Goal: Task Accomplishment & Management: Use online tool/utility

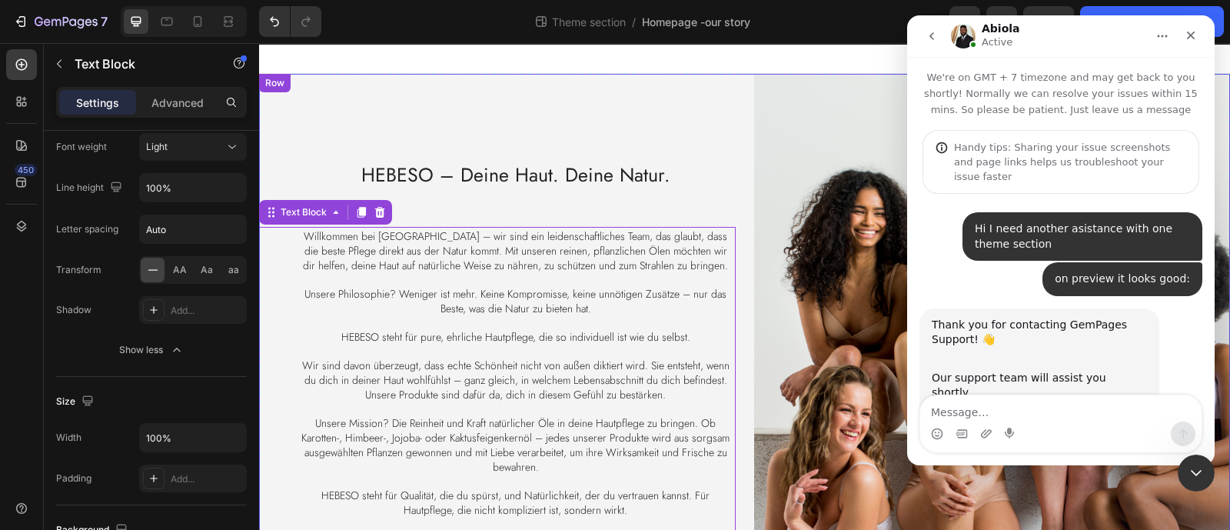
scroll to position [1284, 0]
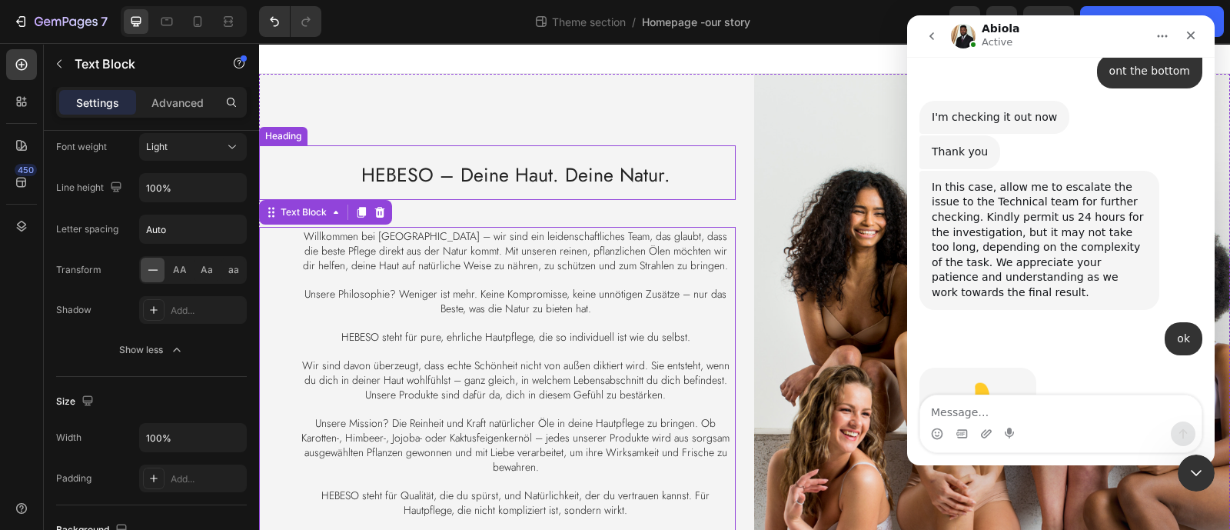
click at [590, 145] on h2 "HEBESO – Deine Haut. Deine Natur." at bounding box center [516, 172] width 440 height 55
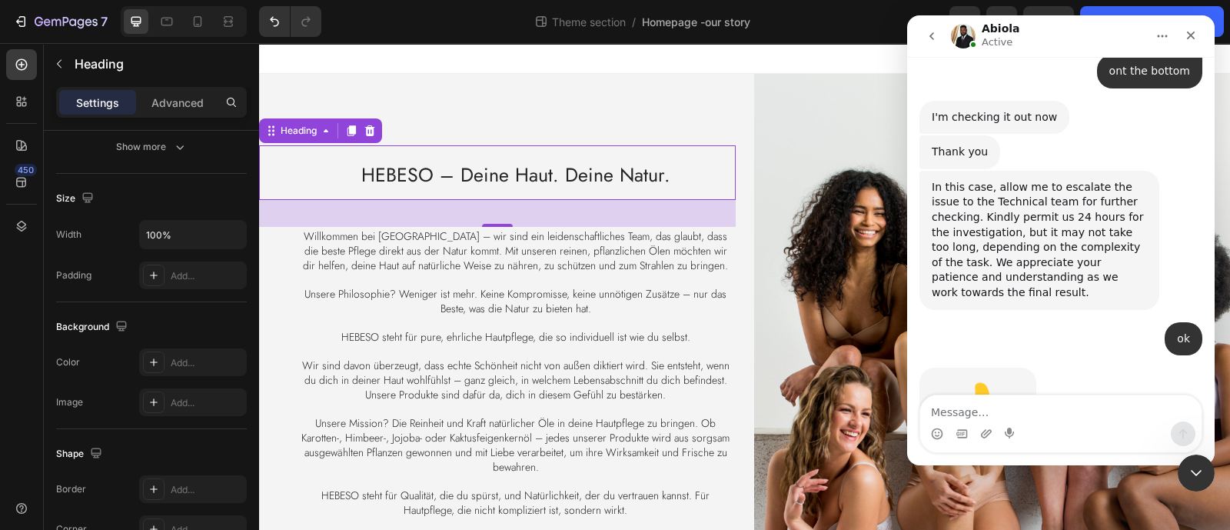
scroll to position [0, 0]
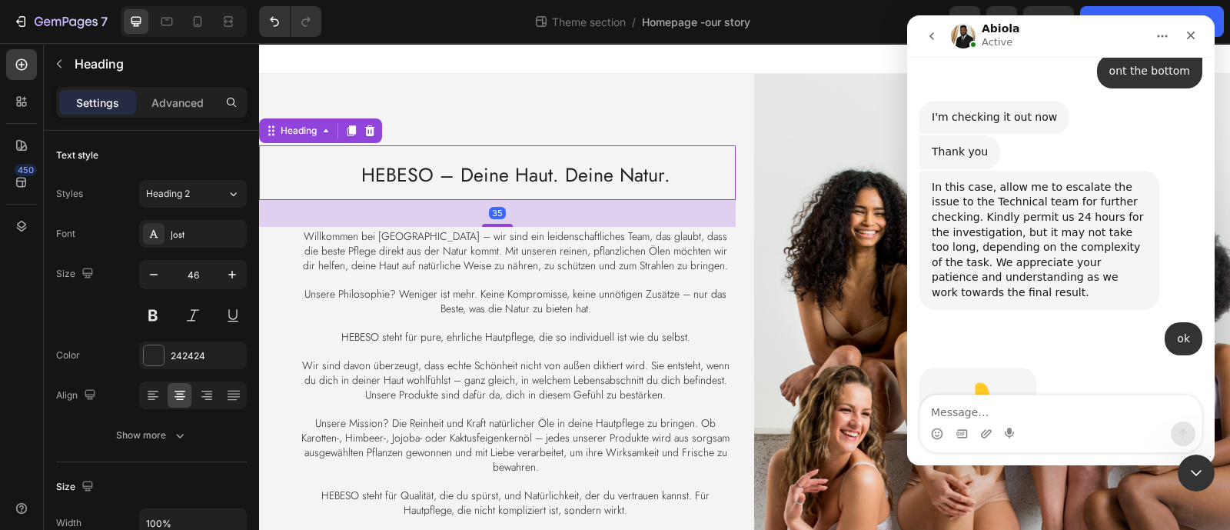
click at [615, 229] on span "Willkommen bei HEBESO – wir sind ein leidenschaftliches Team, das glaubt, dass …" at bounding box center [515, 250] width 425 height 45
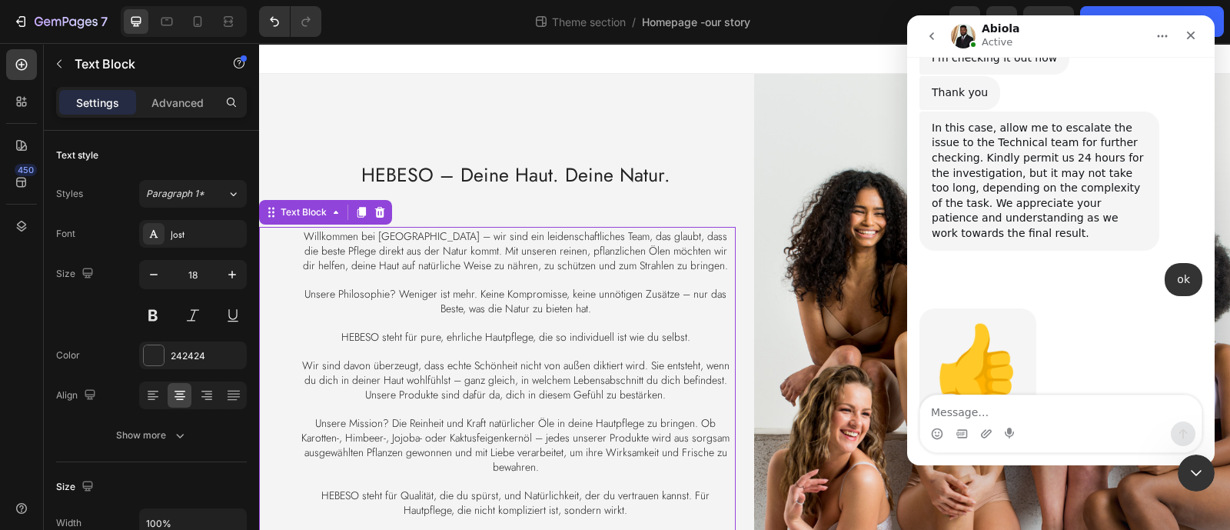
scroll to position [1543, 0]
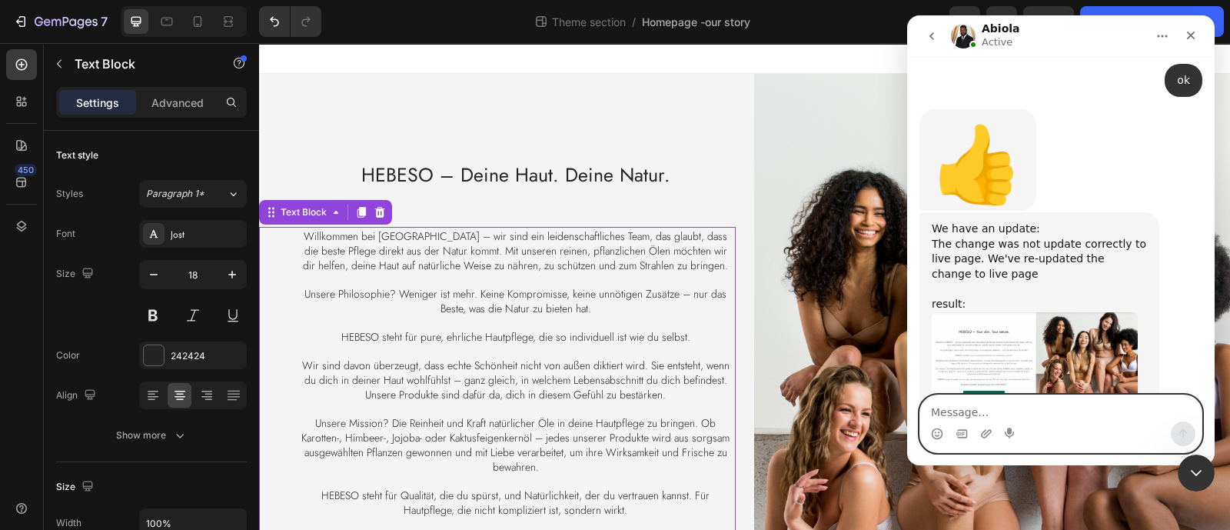
click at [994, 420] on textarea "Message…" at bounding box center [1060, 408] width 281 height 26
type textarea "y"
type textarea "yes, looks fine mnow"
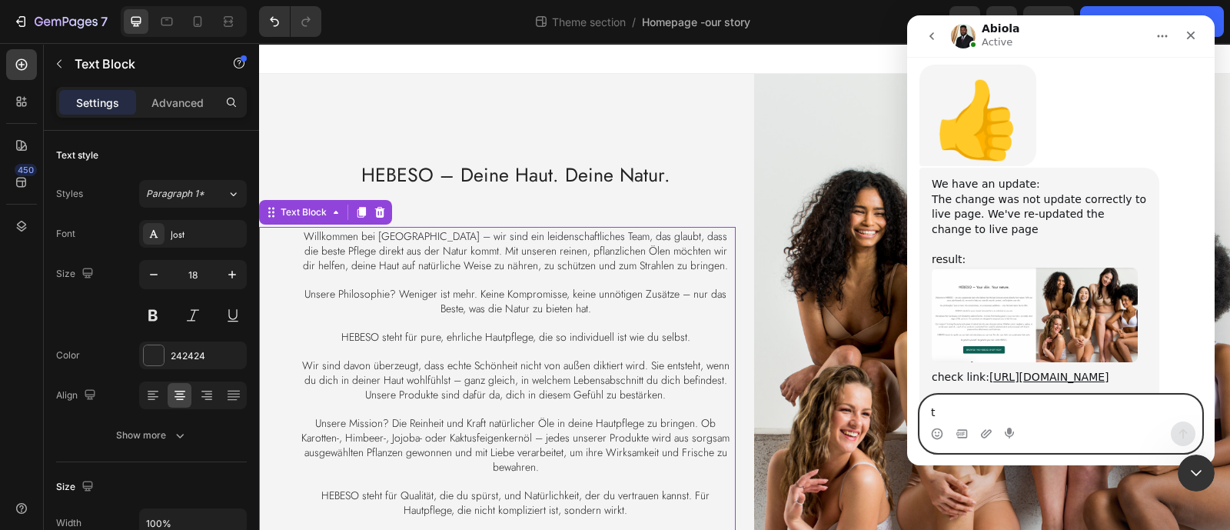
scroll to position [1588, 0]
type textarea "thanks!"
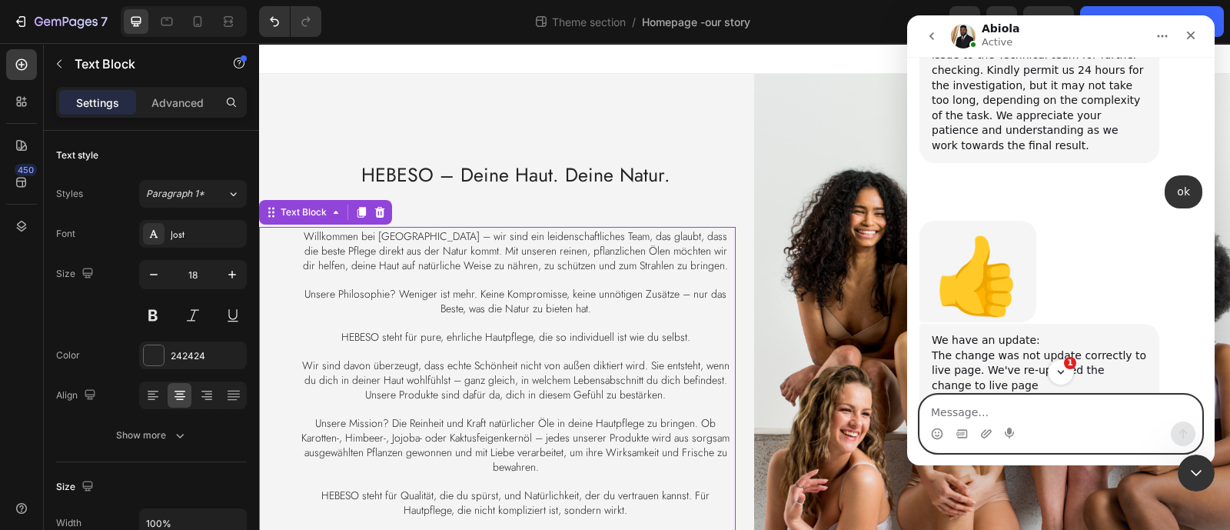
scroll to position [1860, 0]
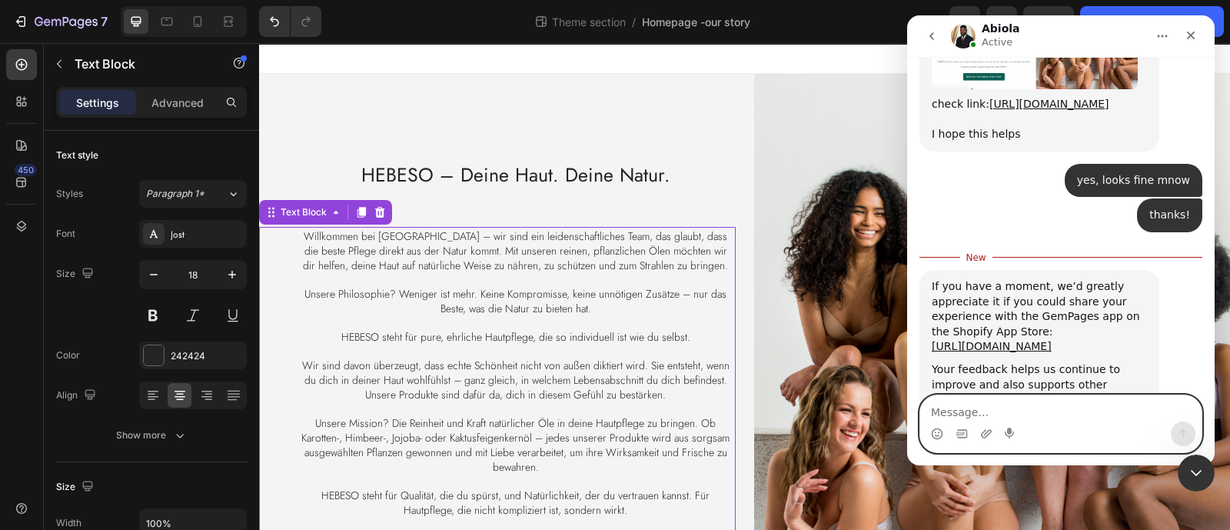
click at [1030, 413] on textarea "Message…" at bounding box center [1060, 408] width 281 height 26
type textarea "already did!"
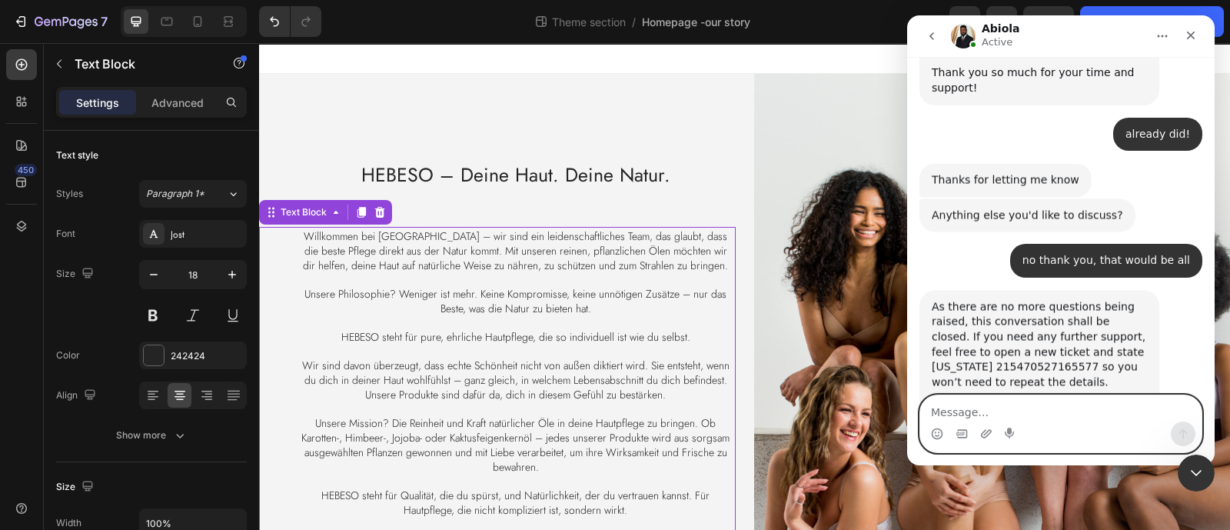
scroll to position [2204, 0]
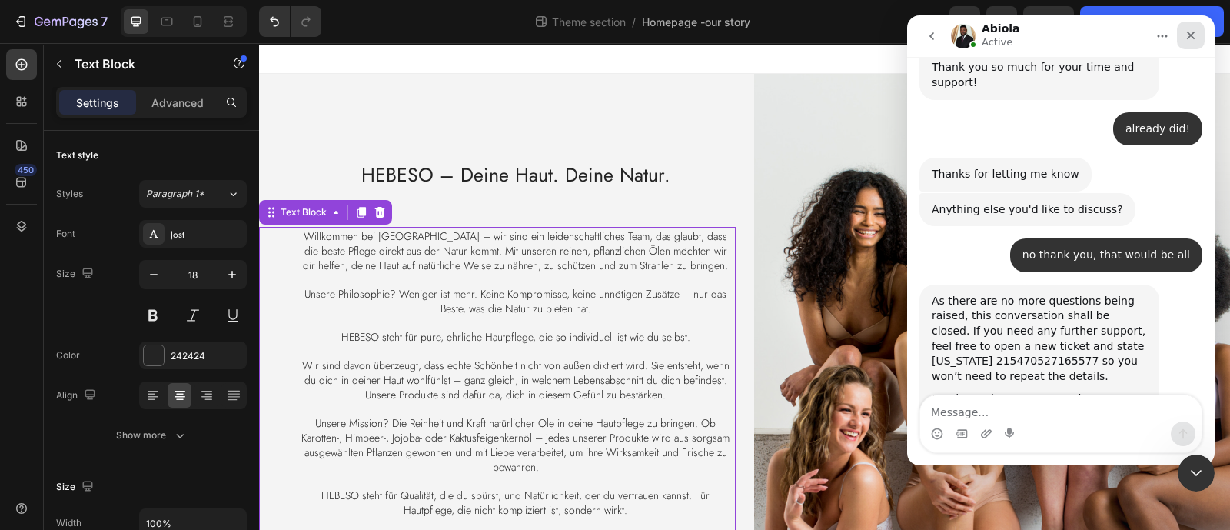
click at [1190, 36] on icon "Close" at bounding box center [1191, 36] width 8 height 8
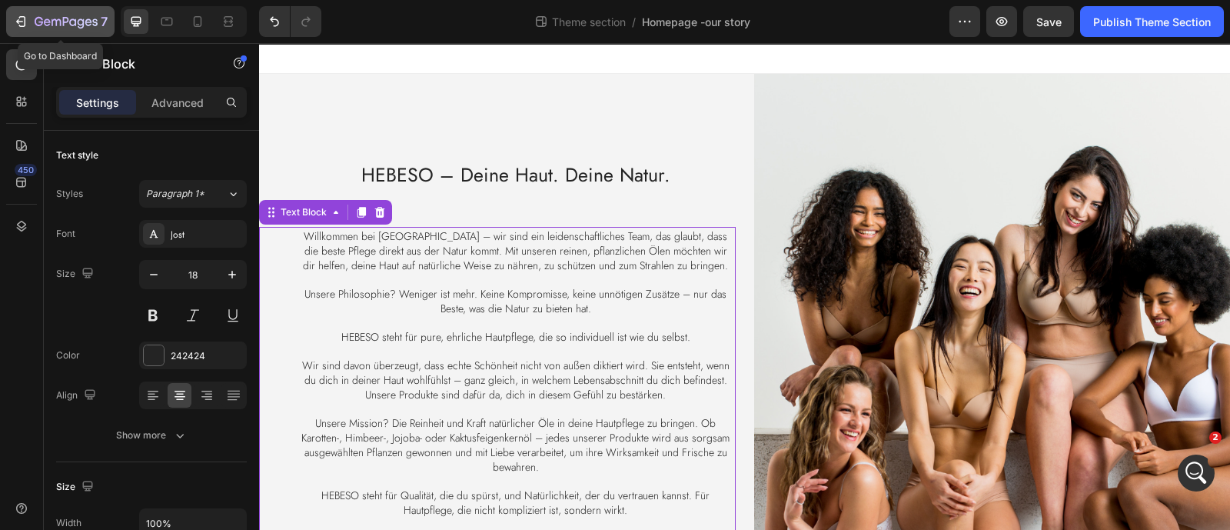
click at [63, 17] on icon "button" at bounding box center [66, 21] width 6 height 9
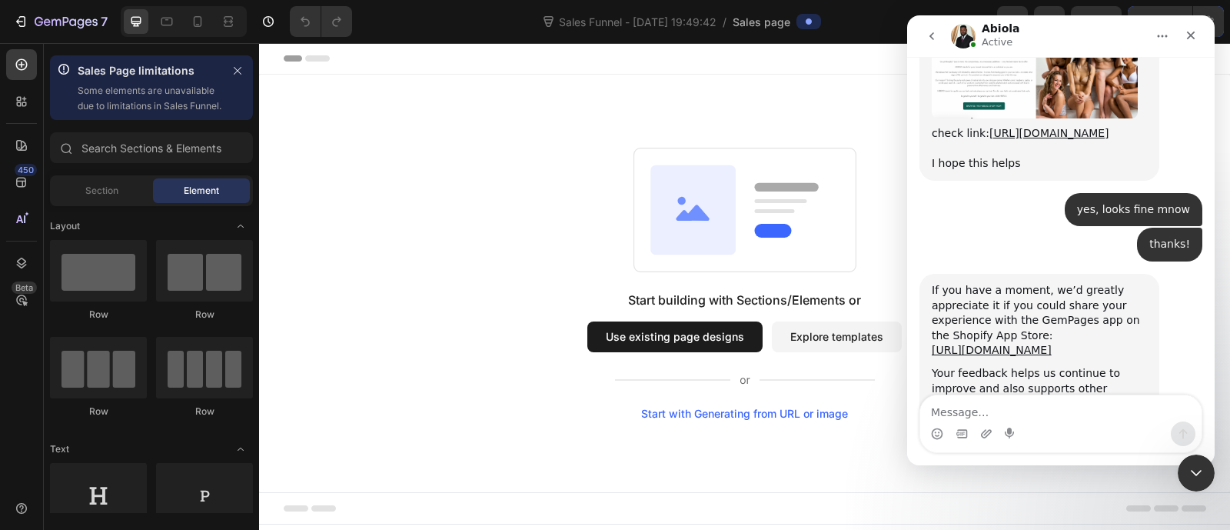
scroll to position [1881, 0]
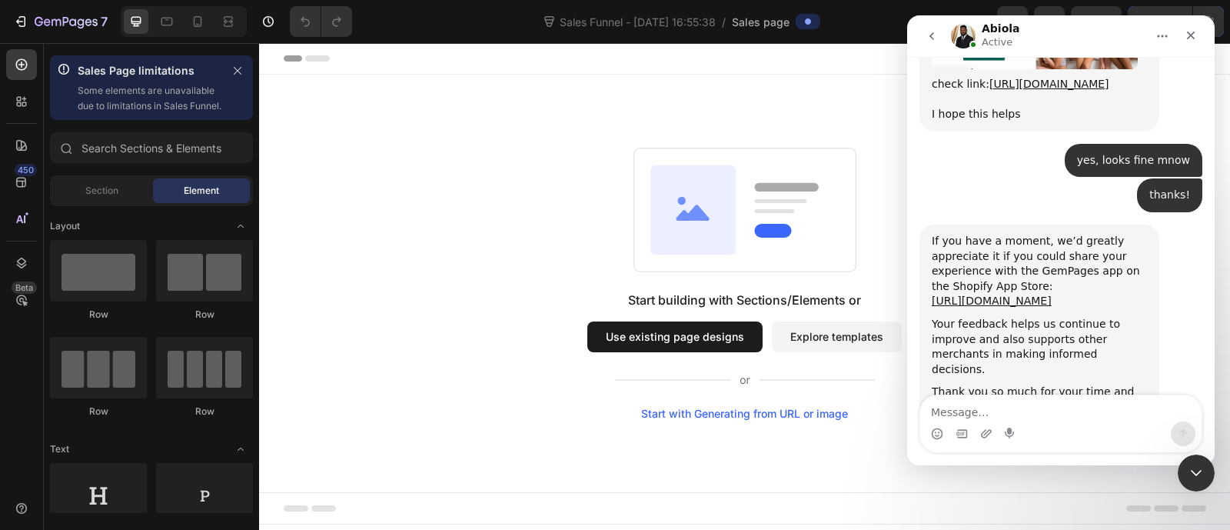
scroll to position [1881, 0]
click at [1197, 481] on icon "Close Intercom Messenger" at bounding box center [1196, 472] width 18 height 18
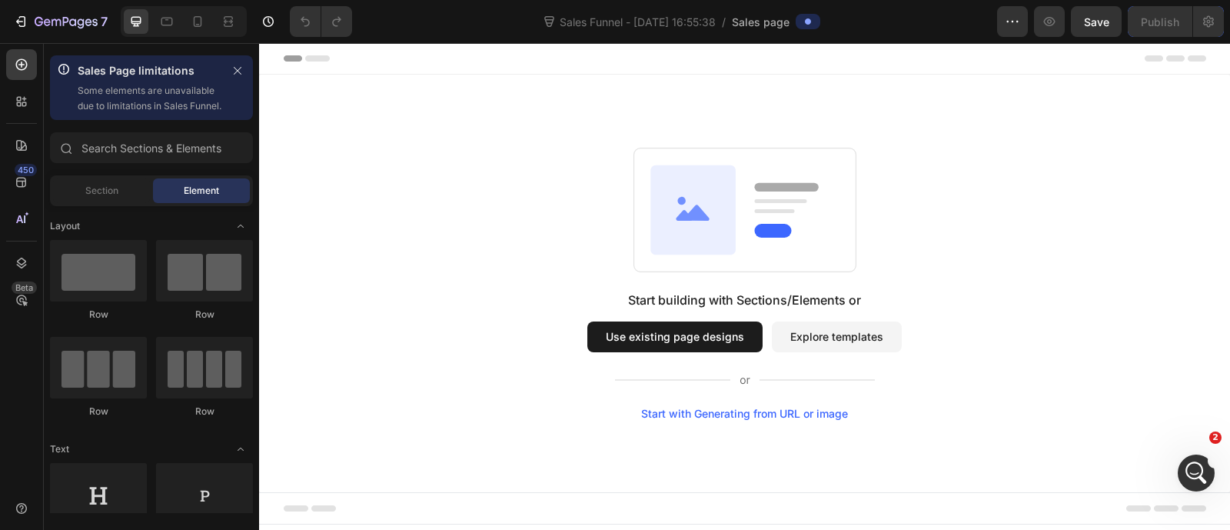
click at [738, 340] on button "Use existing page designs" at bounding box center [674, 336] width 175 height 31
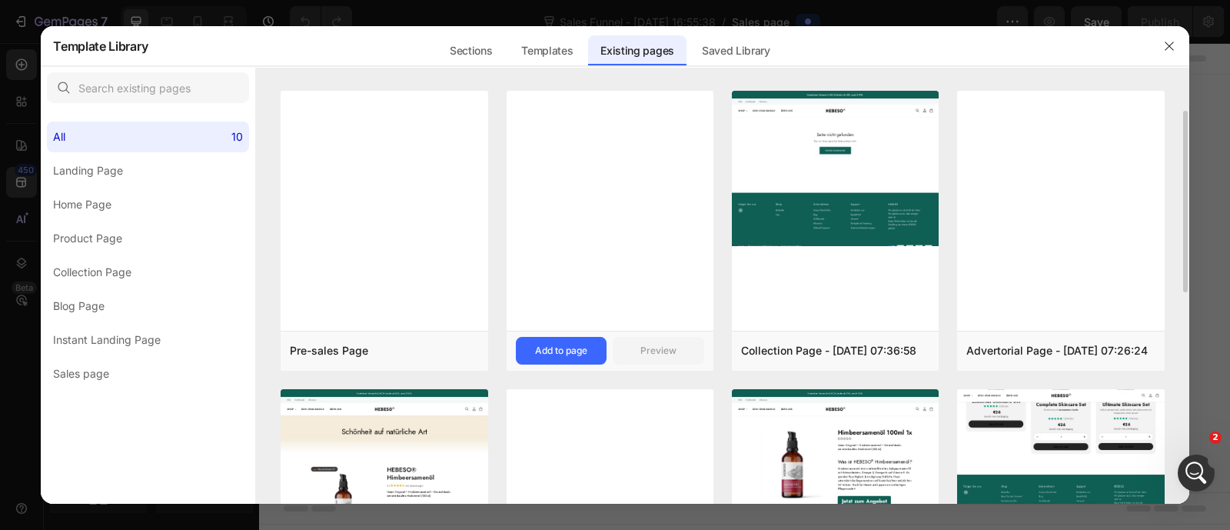
scroll to position [0, 0]
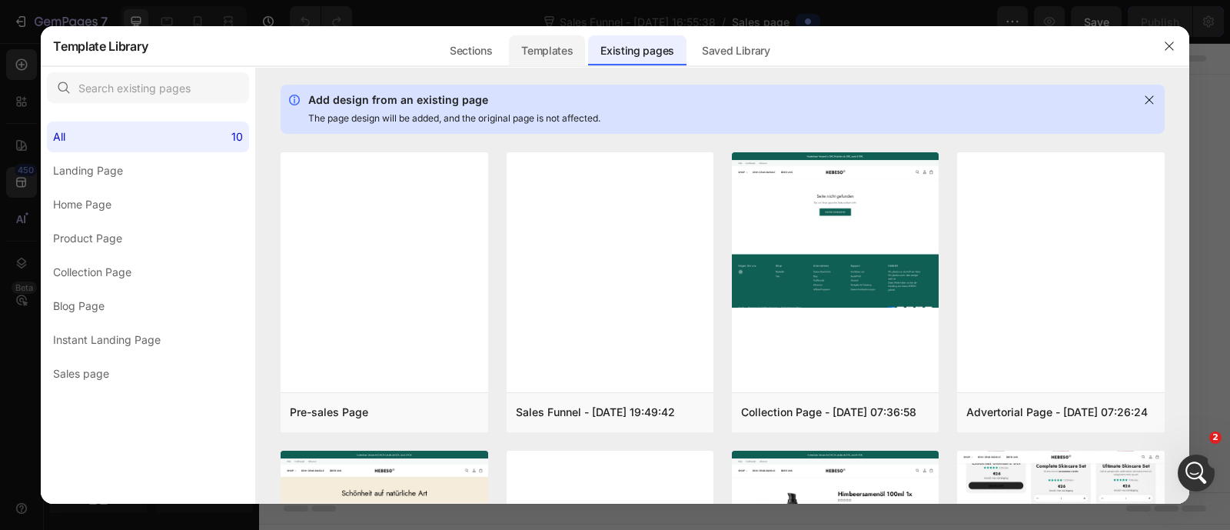
click at [537, 55] on div "Templates" at bounding box center [547, 50] width 76 height 31
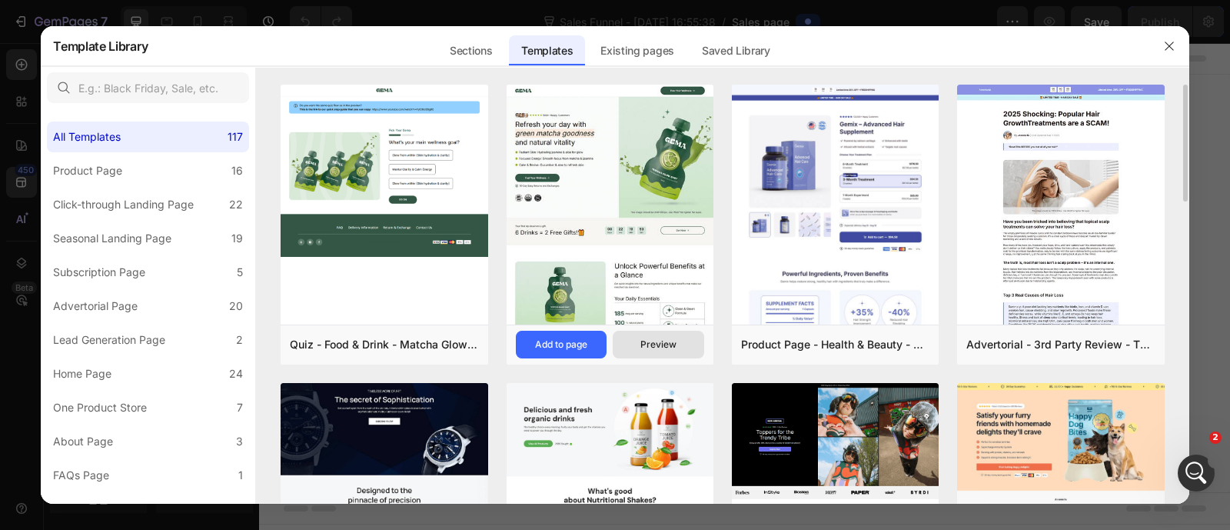
click at [641, 334] on button "Preview" at bounding box center [658, 344] width 91 height 28
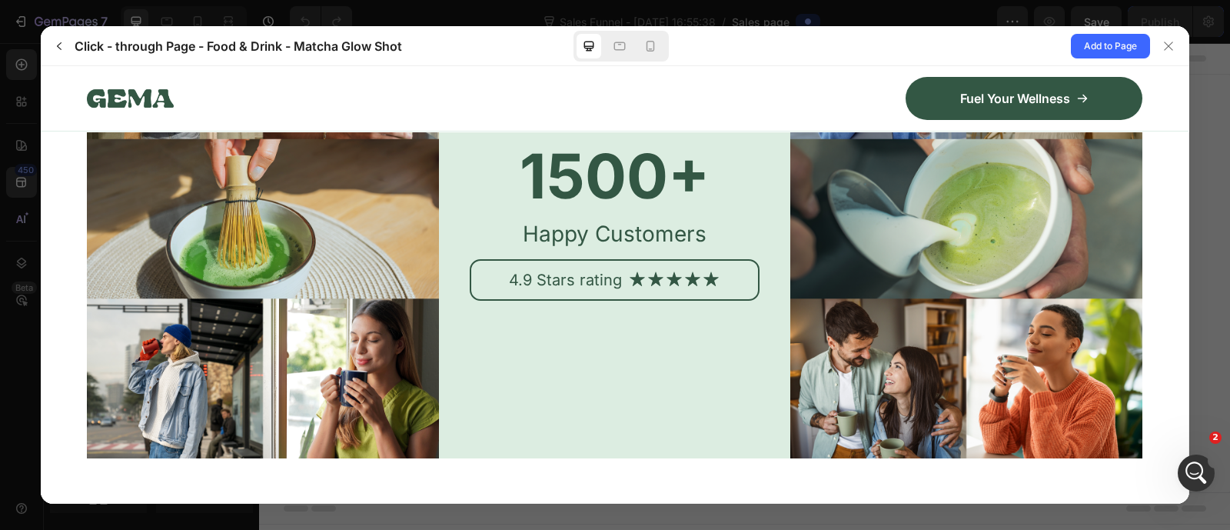
scroll to position [7167, 0]
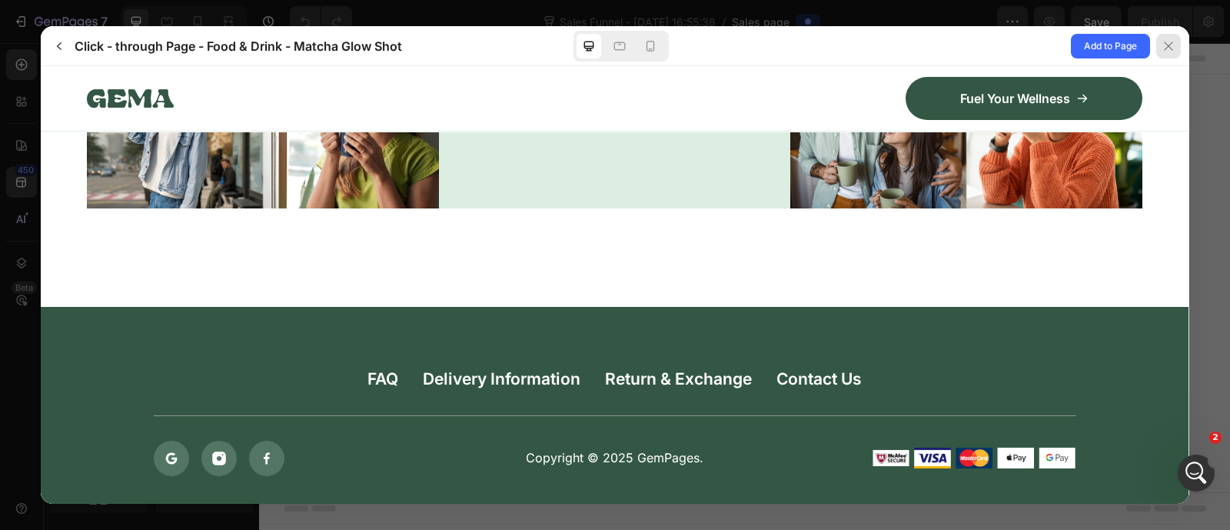
click at [1174, 42] on div at bounding box center [1168, 46] width 25 height 25
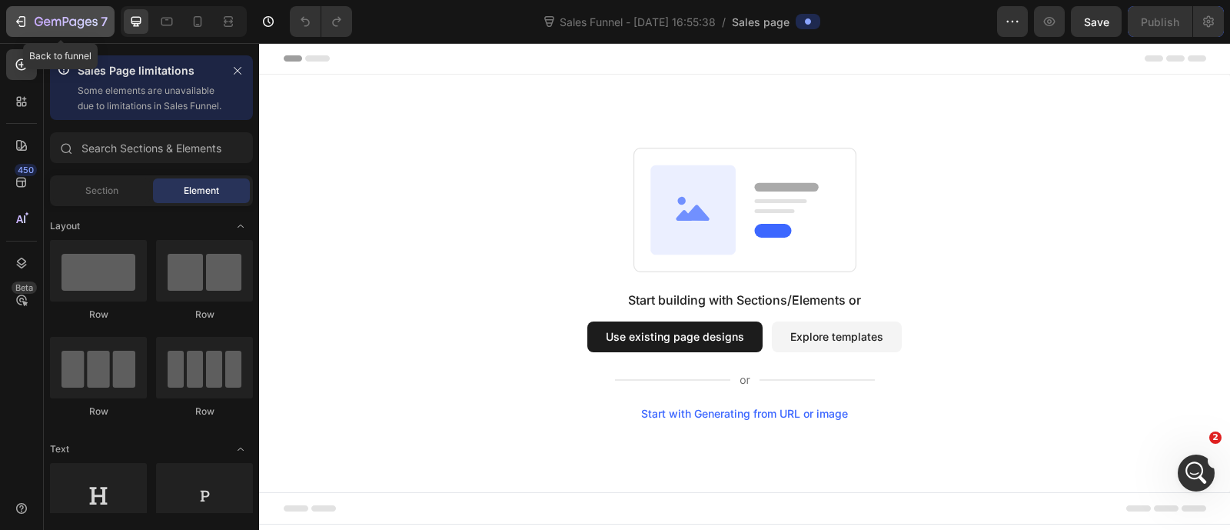
click at [27, 21] on icon "button" at bounding box center [20, 21] width 15 height 15
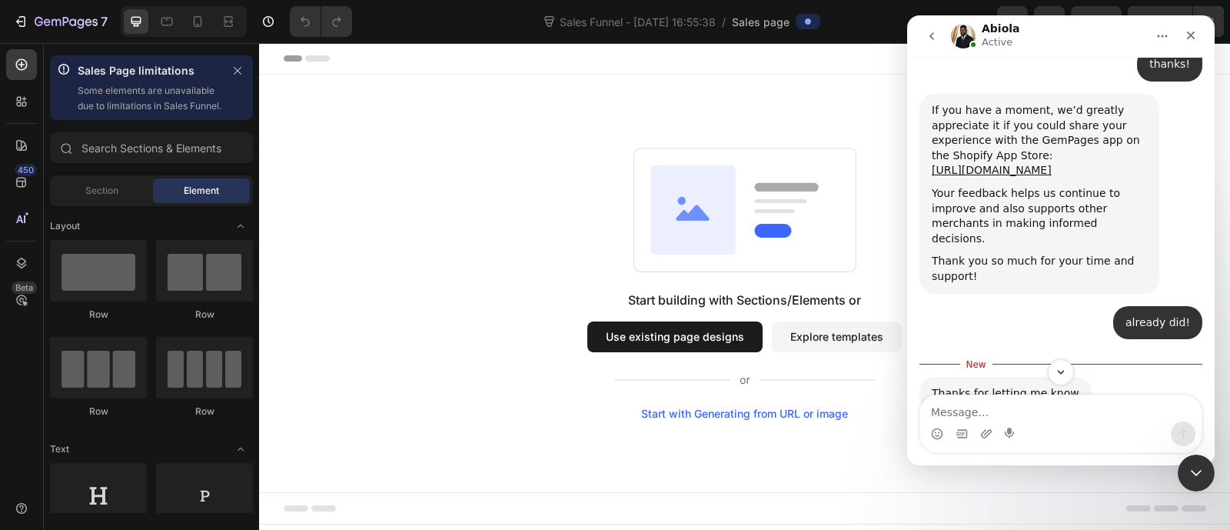
scroll to position [2, 0]
click at [698, 337] on button "Use existing page designs" at bounding box center [674, 336] width 175 height 31
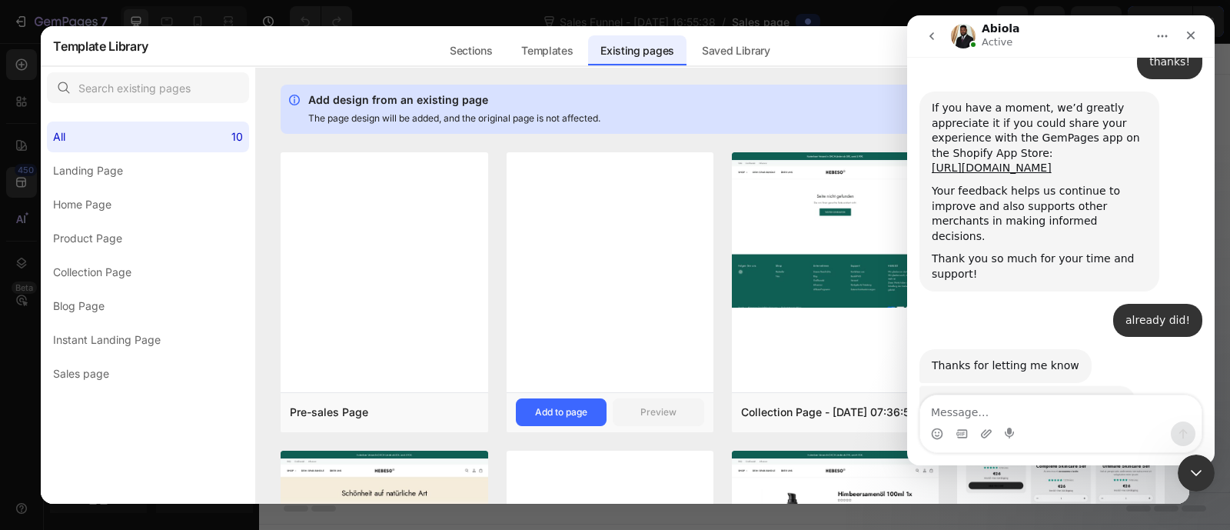
scroll to position [2, 0]
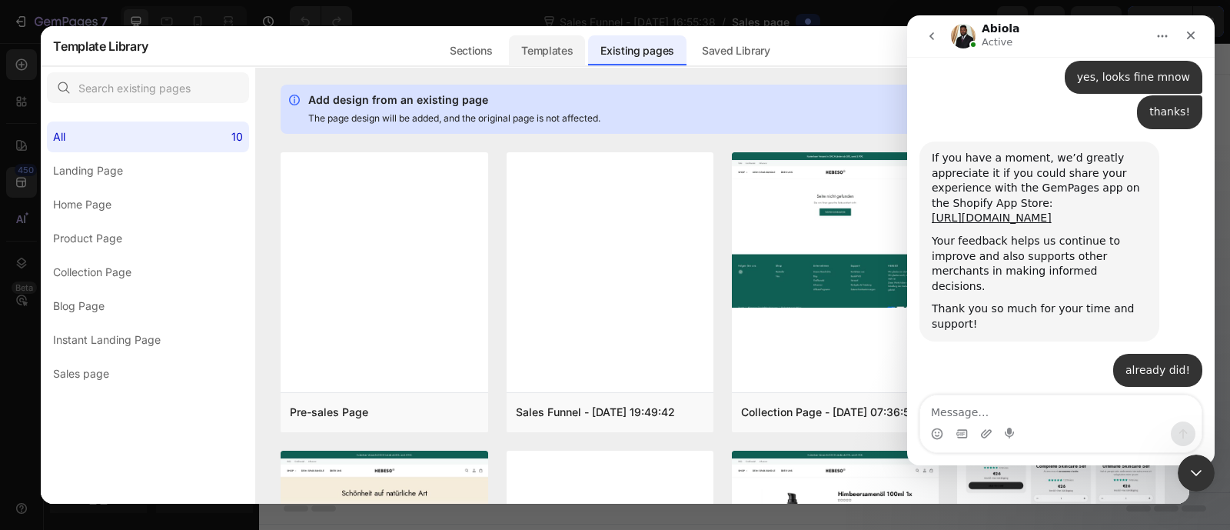
click at [547, 53] on div "Templates" at bounding box center [547, 50] width 76 height 31
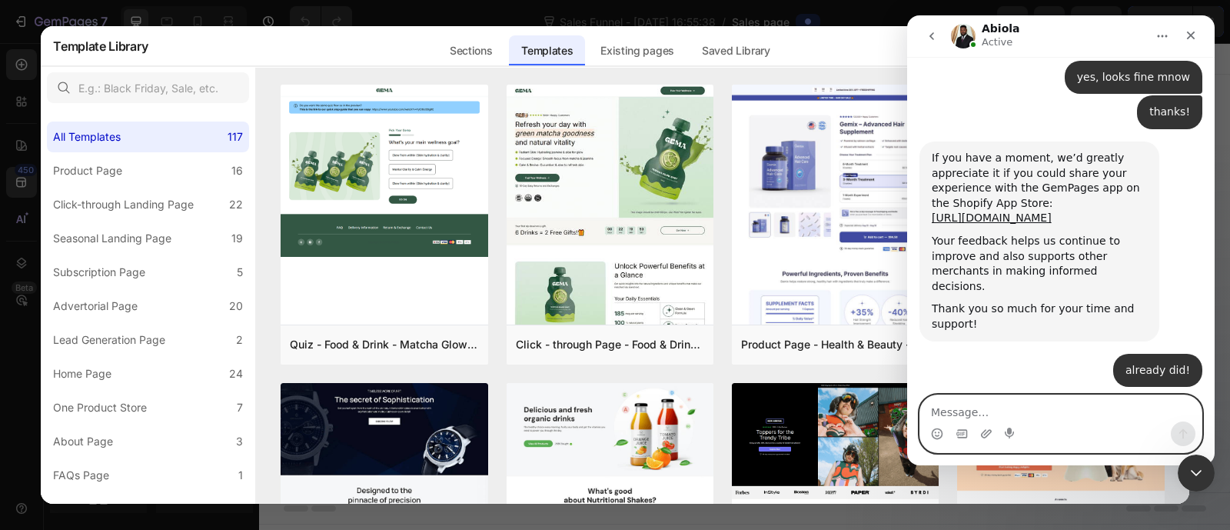
click at [964, 415] on textarea "Message…" at bounding box center [1060, 408] width 281 height 26
type textarea "no thank you, that would be all"
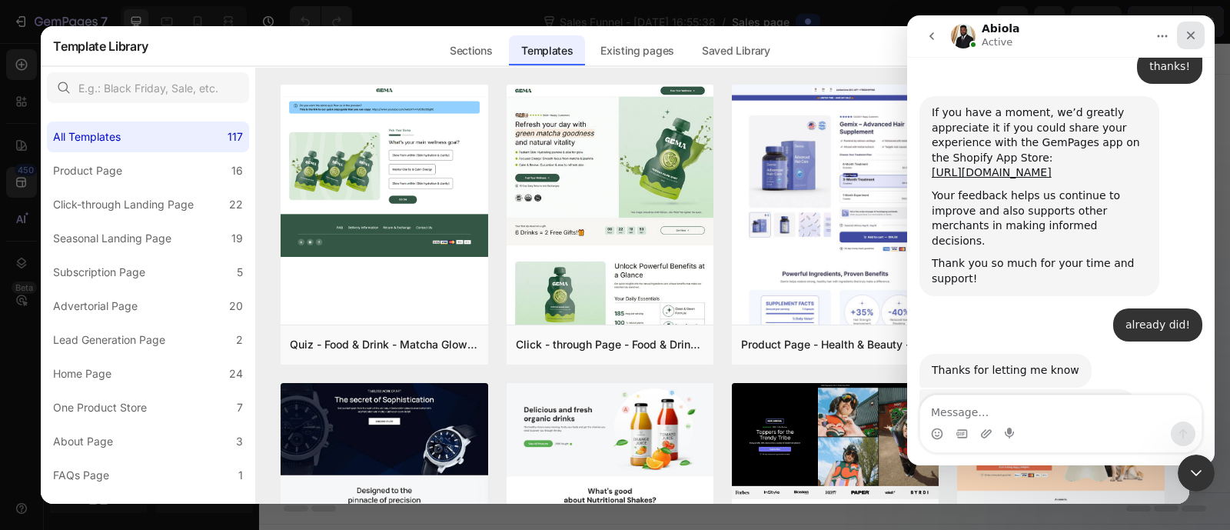
click at [1187, 35] on icon "Close" at bounding box center [1190, 35] width 12 height 12
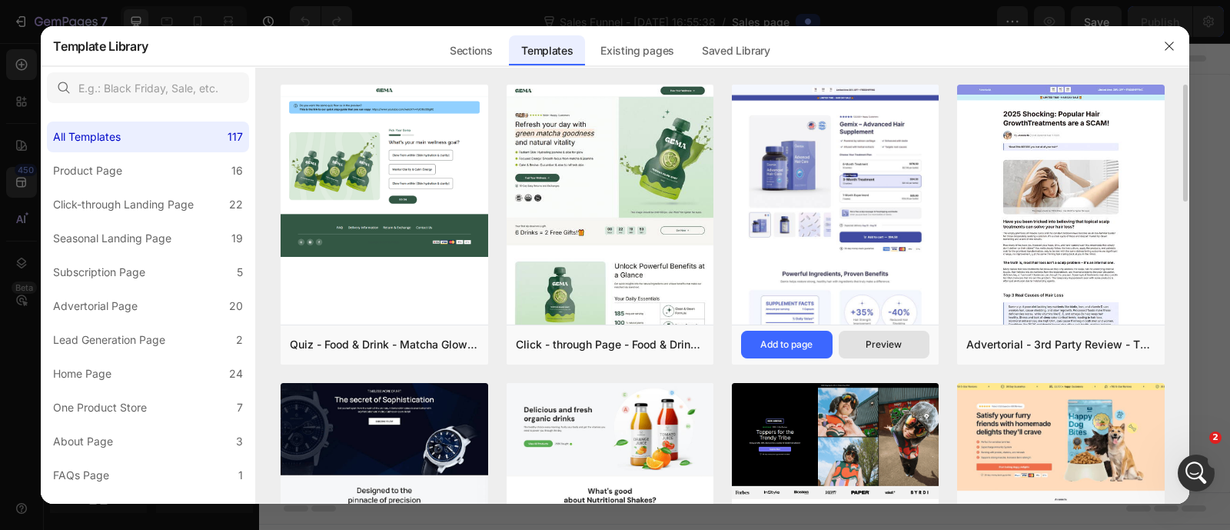
click at [878, 337] on div "Preview" at bounding box center [883, 344] width 36 height 14
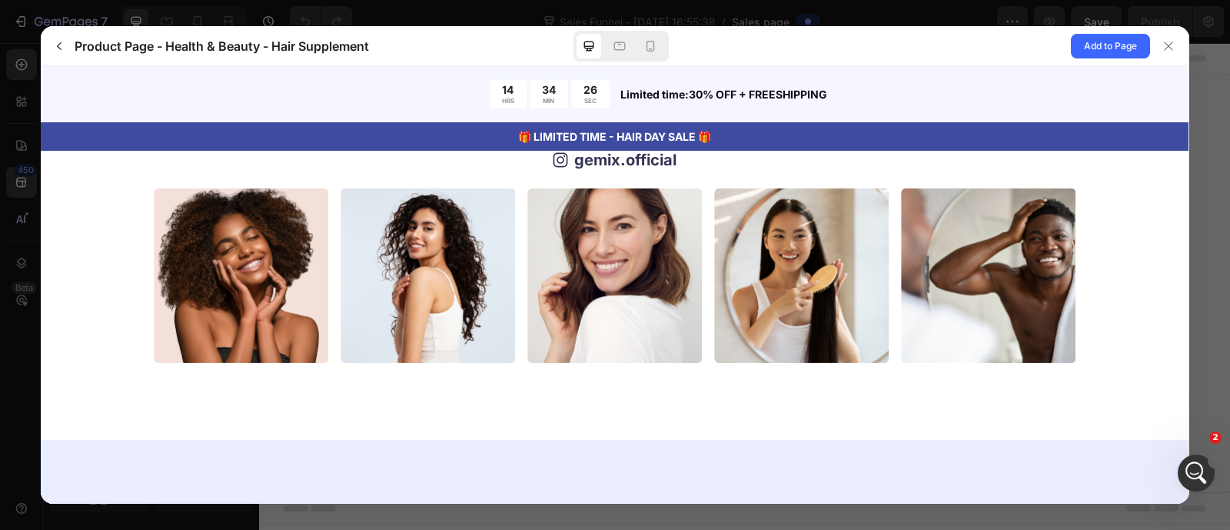
scroll to position [5077, 0]
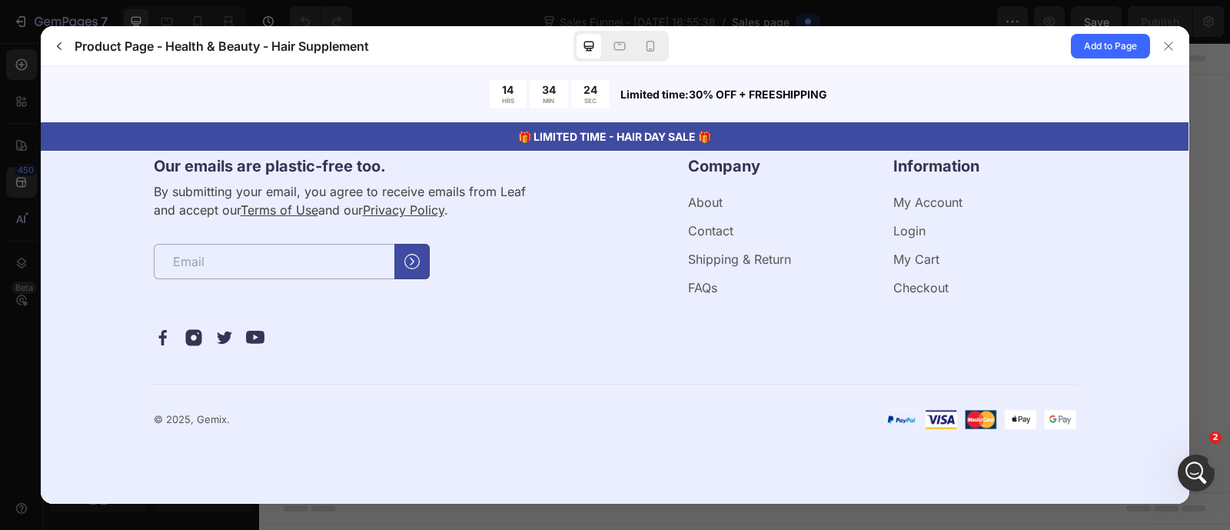
drag, startPoint x: 1161, startPoint y: 48, endPoint x: 383, endPoint y: 260, distance: 806.2
click at [1162, 48] on icon at bounding box center [1168, 46] width 12 height 12
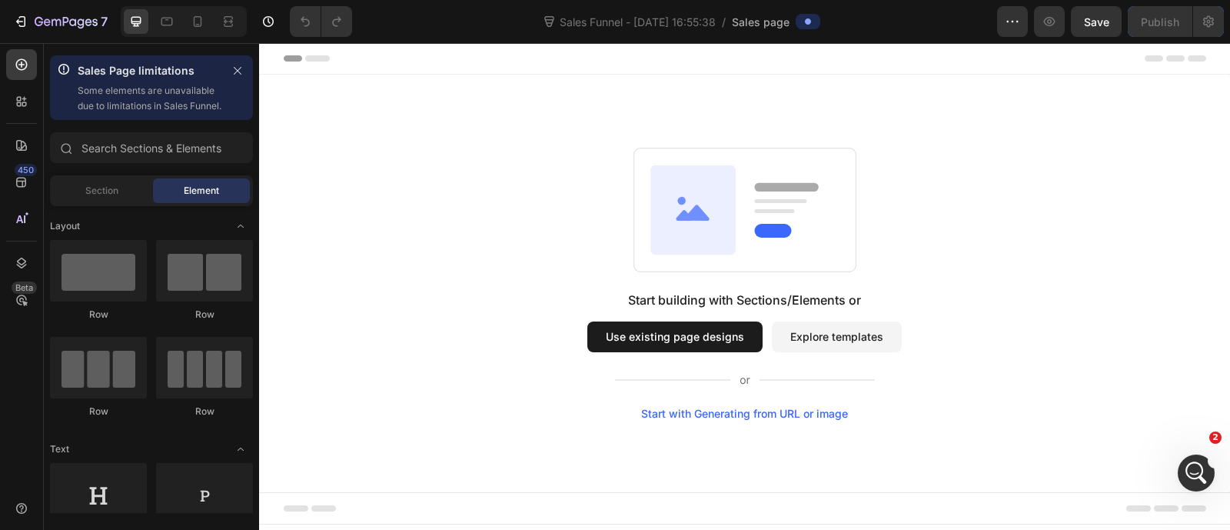
click at [673, 340] on button "Use existing page designs" at bounding box center [674, 336] width 175 height 31
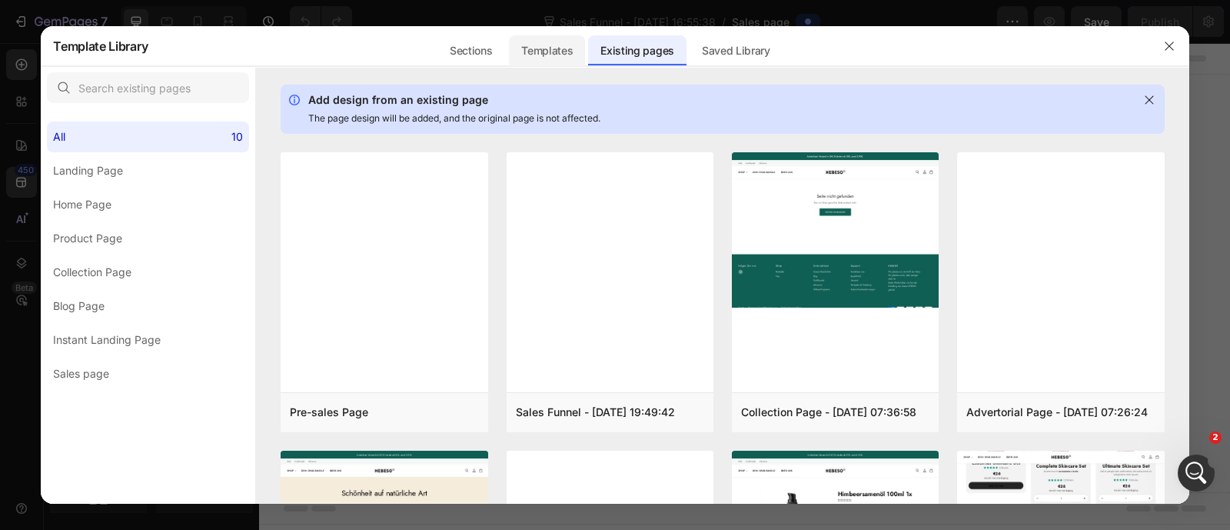
click at [569, 49] on div "Templates" at bounding box center [547, 50] width 76 height 31
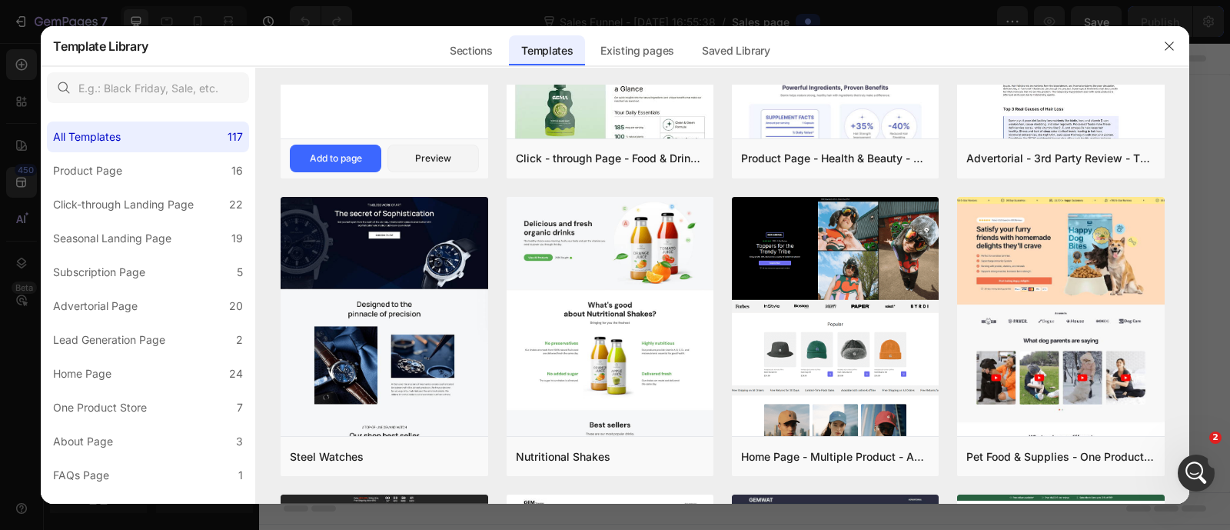
scroll to position [0, 0]
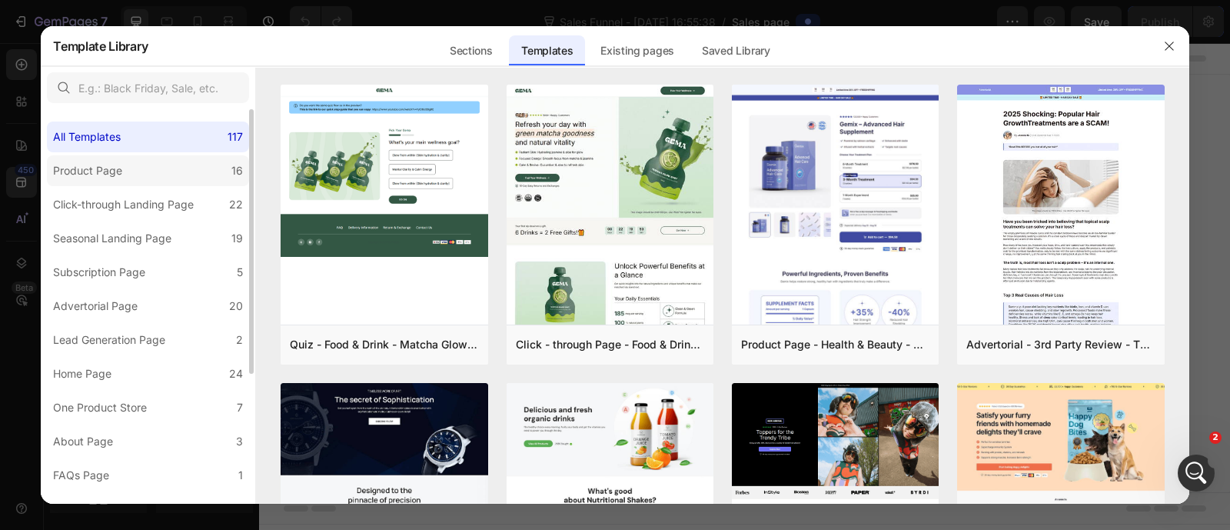
click at [176, 179] on label "Product Page 16" at bounding box center [148, 170] width 202 height 31
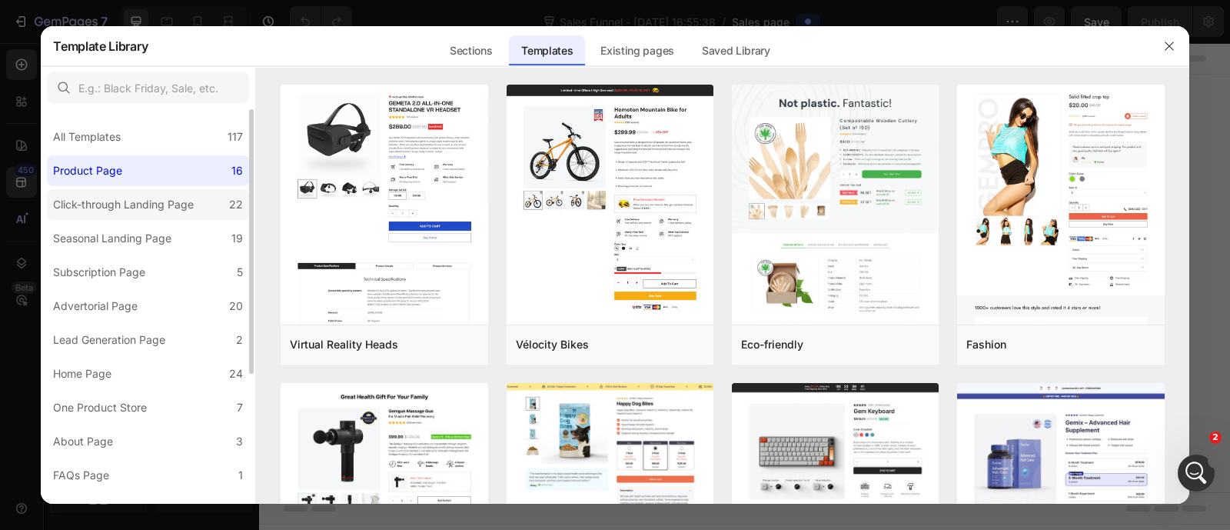
click at [177, 200] on div "Click-through Landing Page" at bounding box center [123, 204] width 141 height 18
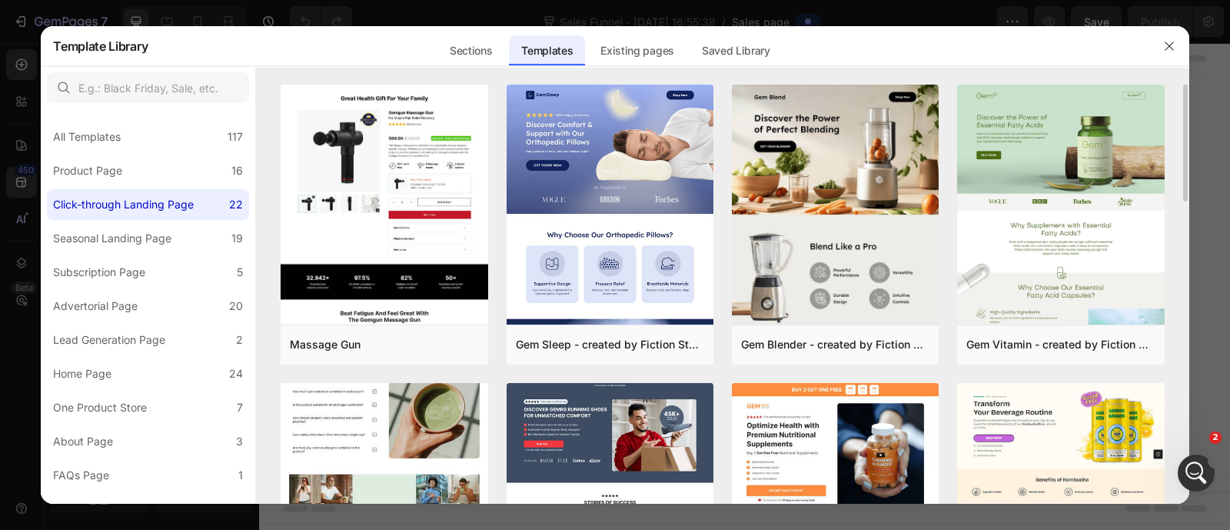
scroll to position [191, 0]
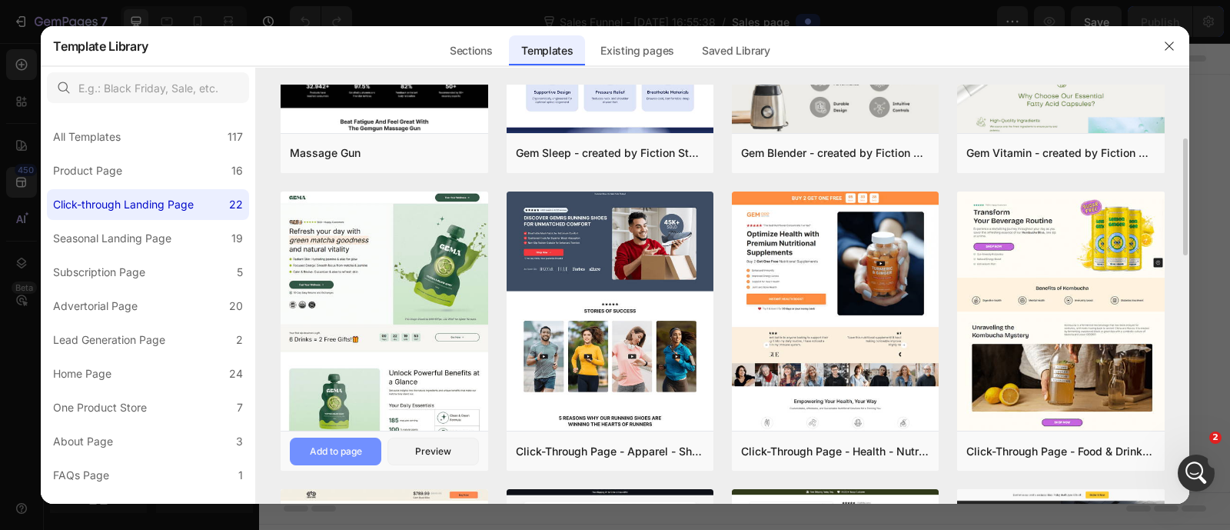
click at [357, 452] on div "Add to page" at bounding box center [336, 451] width 52 height 14
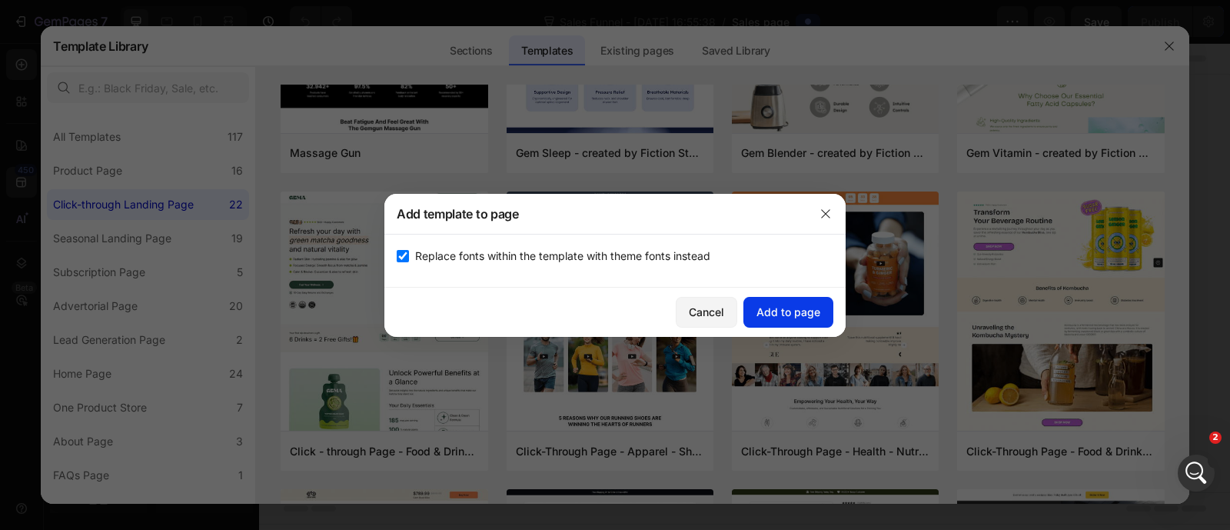
click at [792, 311] on div "Add to page" at bounding box center [788, 312] width 64 height 16
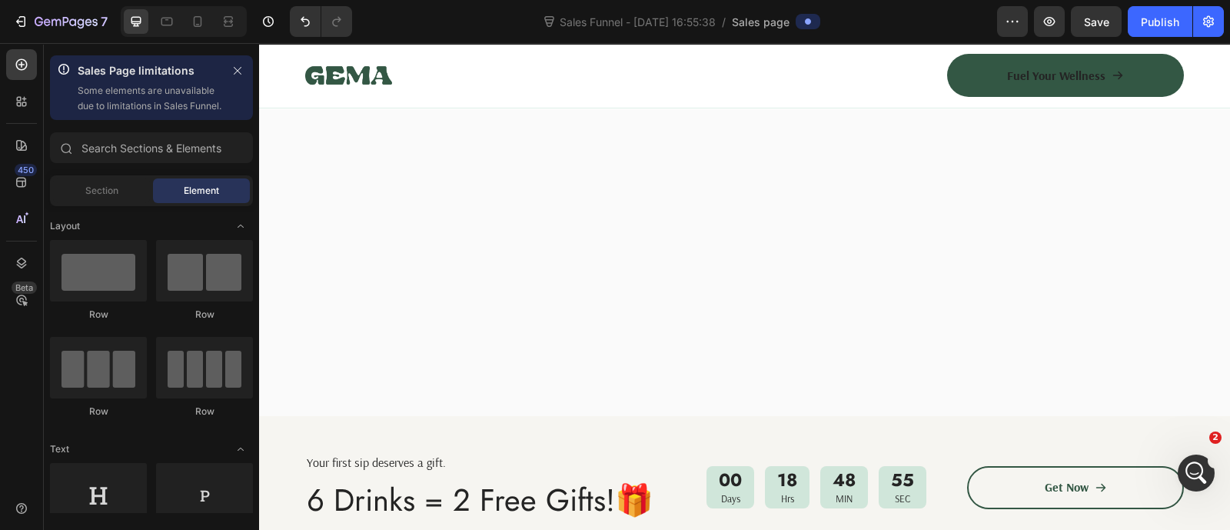
scroll to position [865, 0]
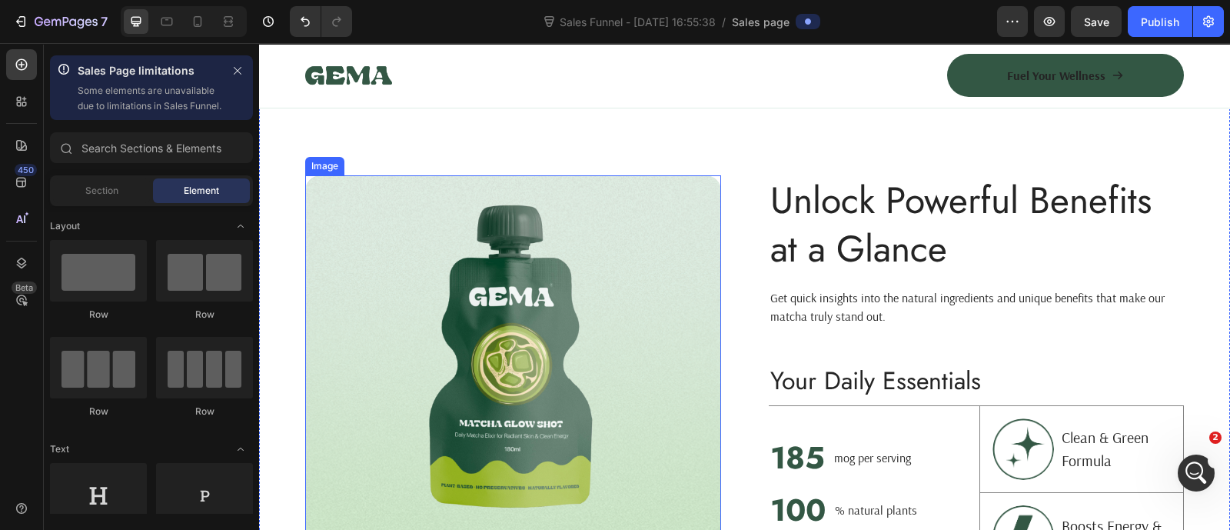
click at [708, 215] on img at bounding box center [513, 420] width 416 height 490
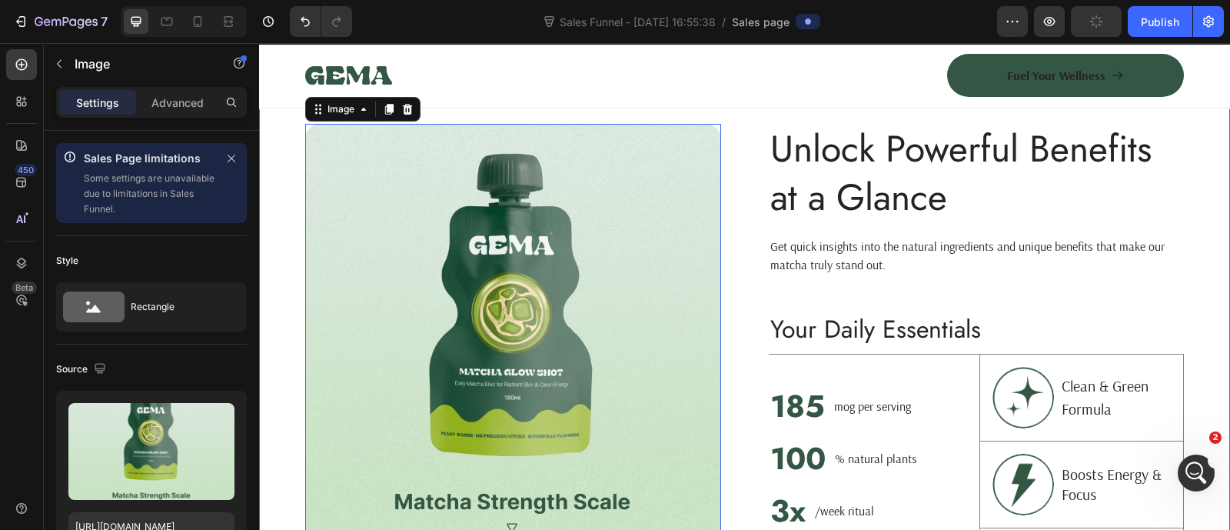
scroll to position [1057, 0]
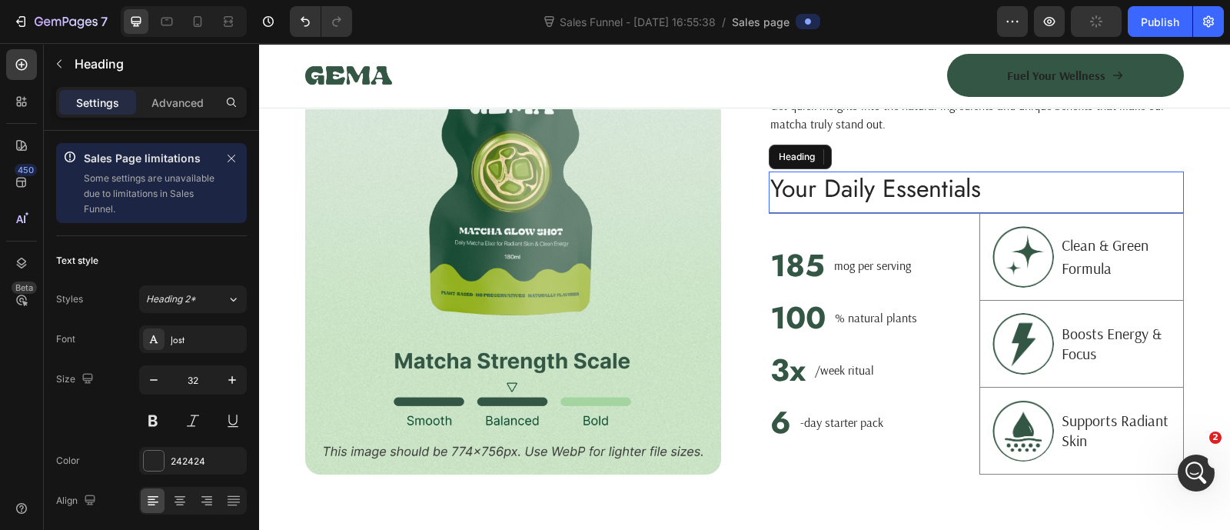
click at [934, 200] on h2 "Your Daily Essentials" at bounding box center [977, 188] width 416 height 35
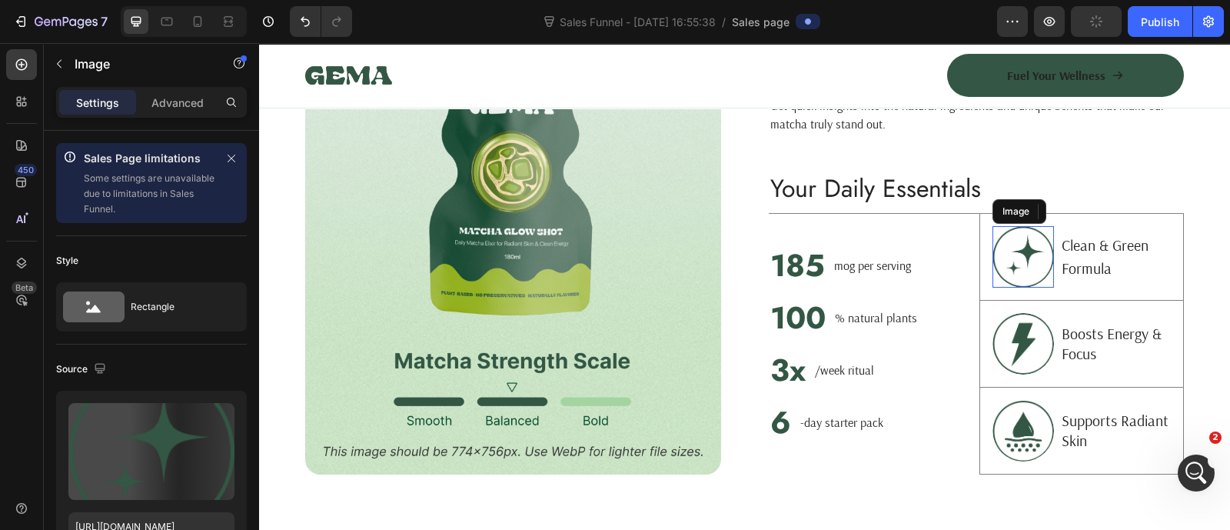
click at [995, 246] on img at bounding box center [1022, 256] width 61 height 61
click at [754, 235] on div "Image 0 Unlock Powerful Benefits at a Glance Heading Get quick insights into th…" at bounding box center [744, 228] width 971 height 662
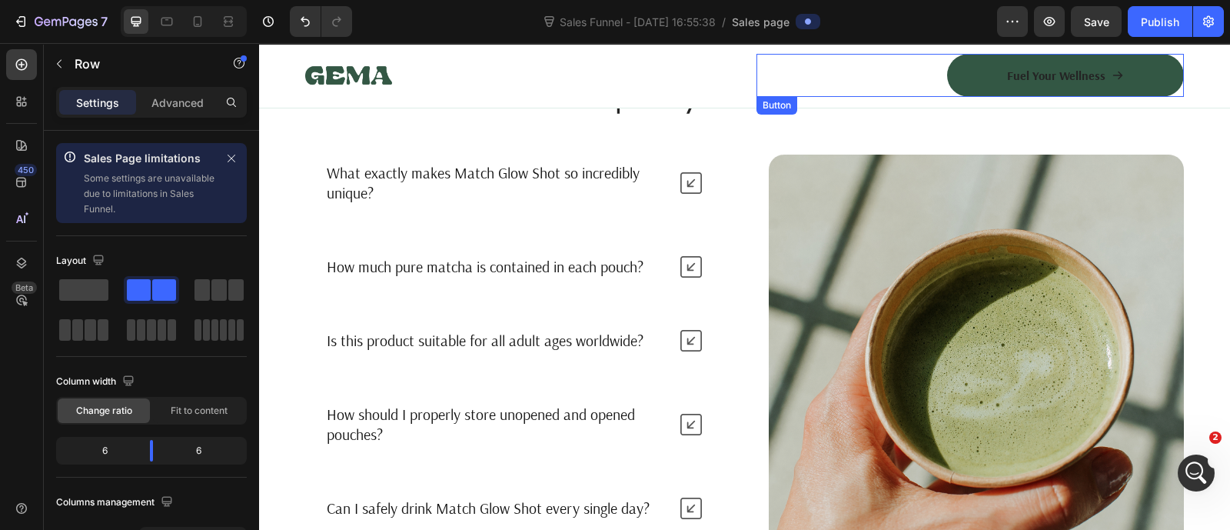
scroll to position [6183, 0]
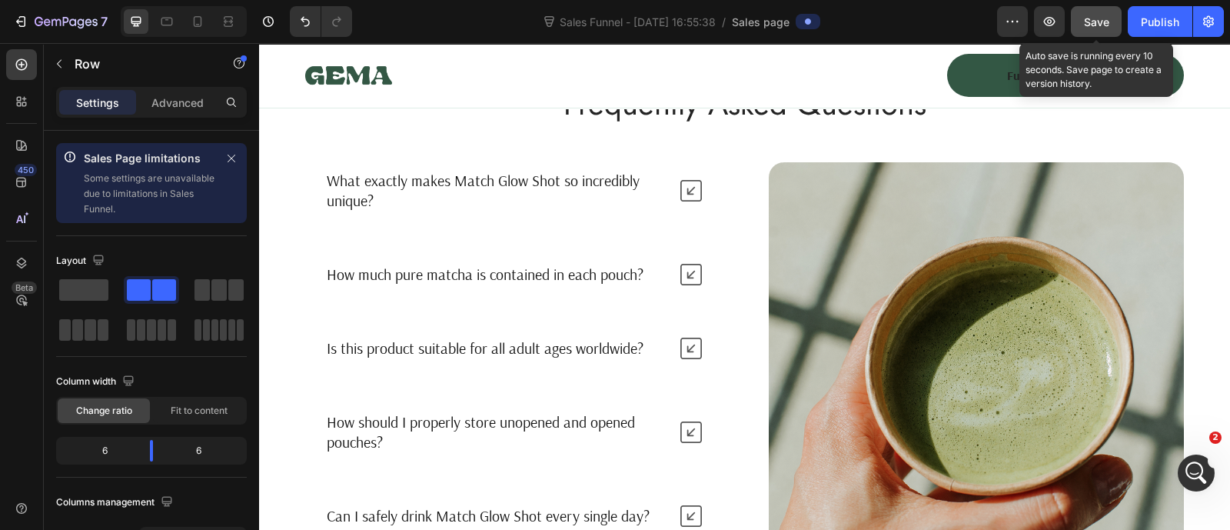
click at [1105, 21] on span "Save" at bounding box center [1096, 21] width 25 height 13
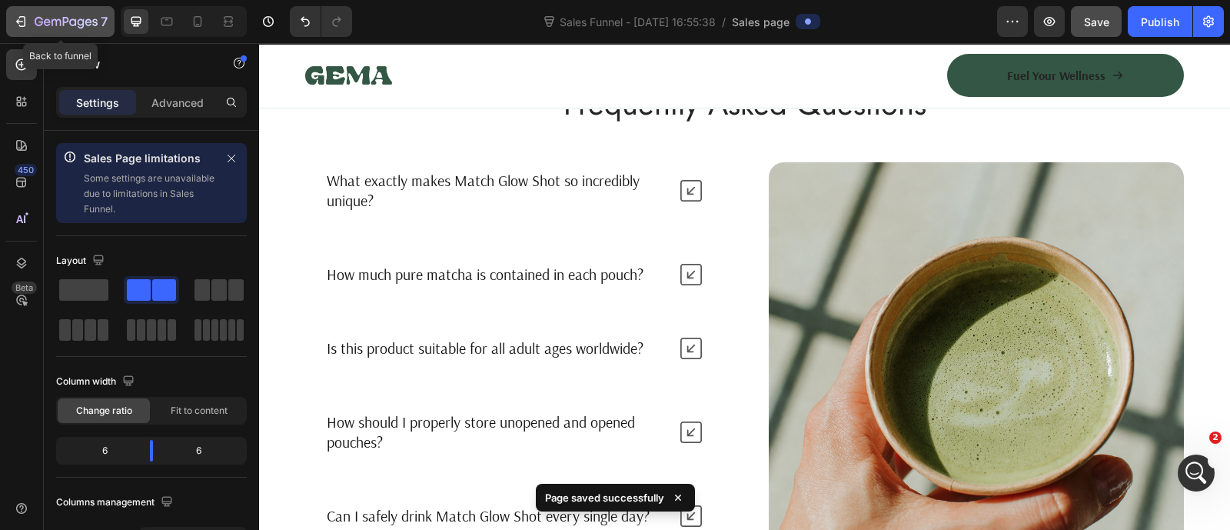
click at [54, 23] on icon "button" at bounding box center [66, 22] width 63 height 13
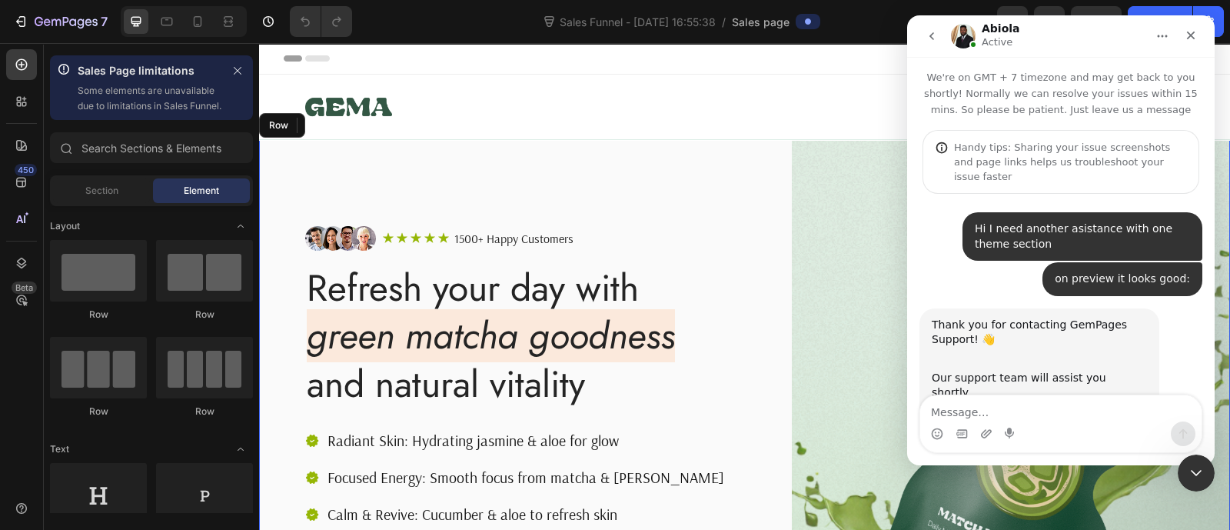
click at [746, 214] on div "Image Icon Icon Icon Icon Icon Icon List 1500+ Happy Customers Text Block Row R…" at bounding box center [744, 451] width 971 height 623
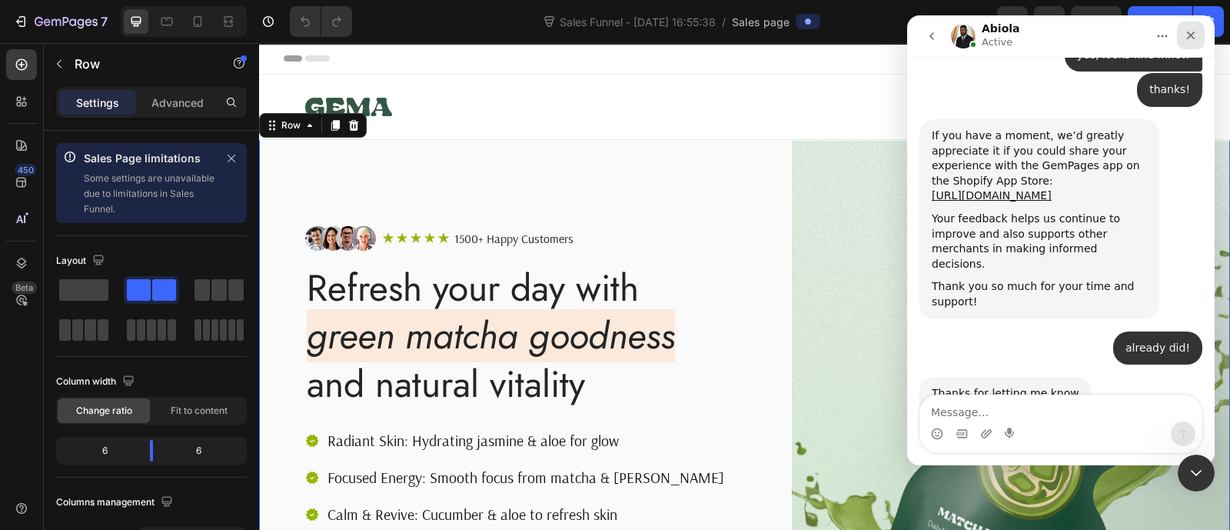
scroll to position [2007, 0]
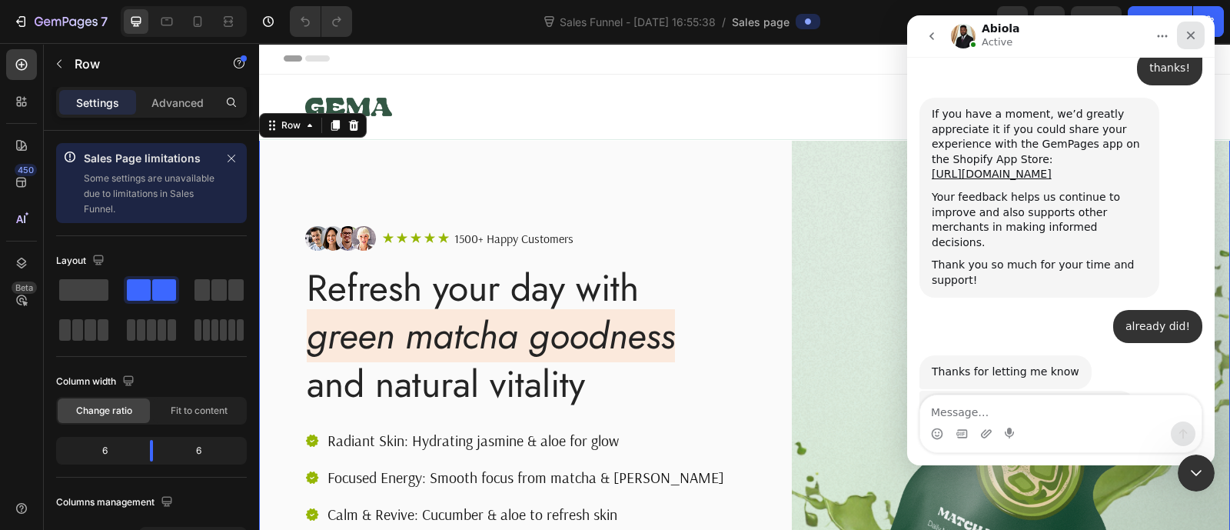
click at [1190, 37] on icon "Close" at bounding box center [1190, 35] width 12 height 12
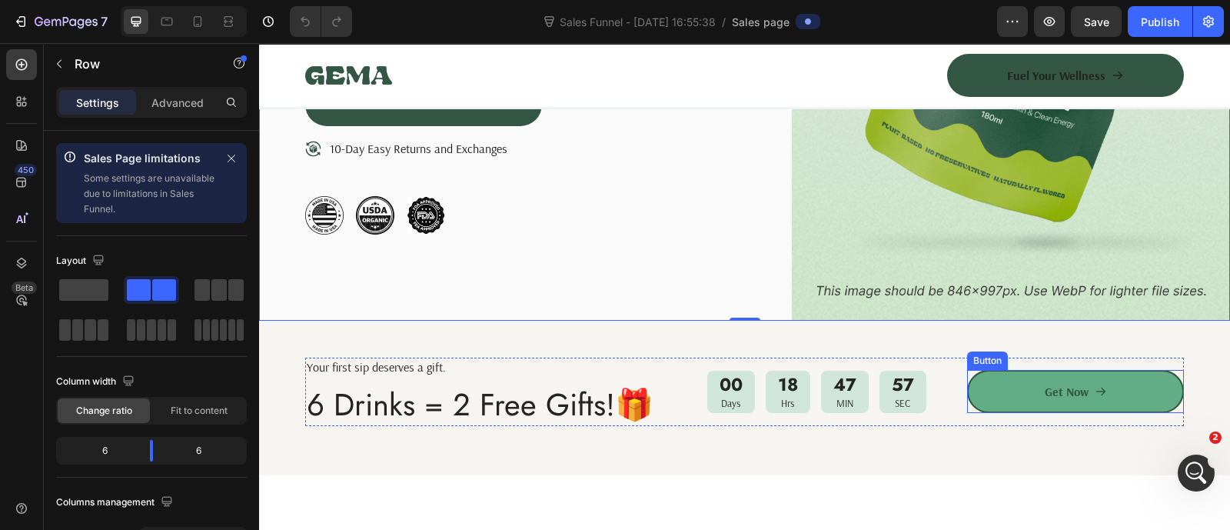
click at [986, 383] on link "Get Now" at bounding box center [1075, 391] width 217 height 43
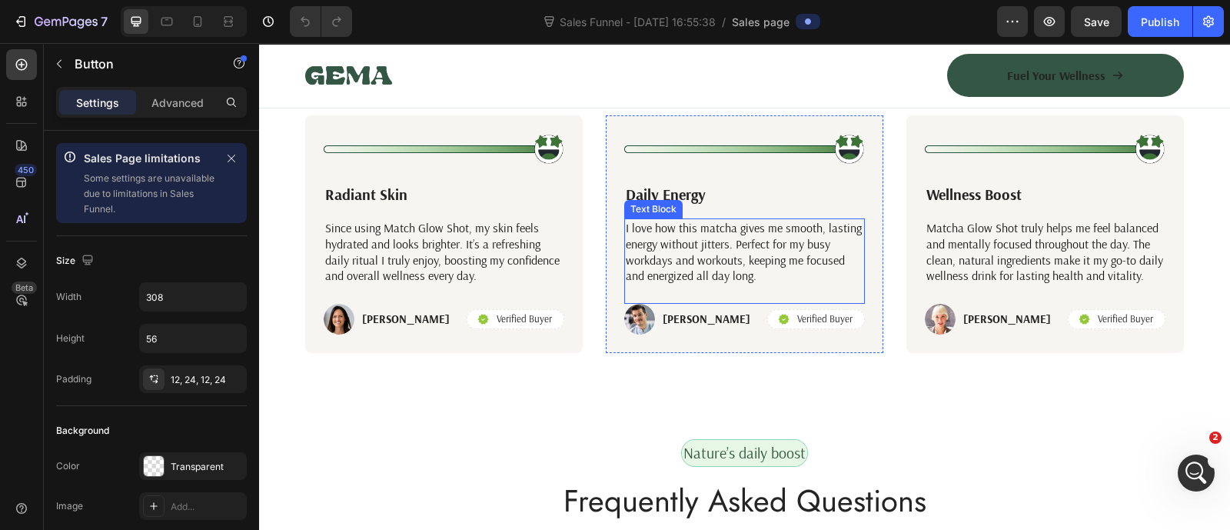
scroll to position [5440, 0]
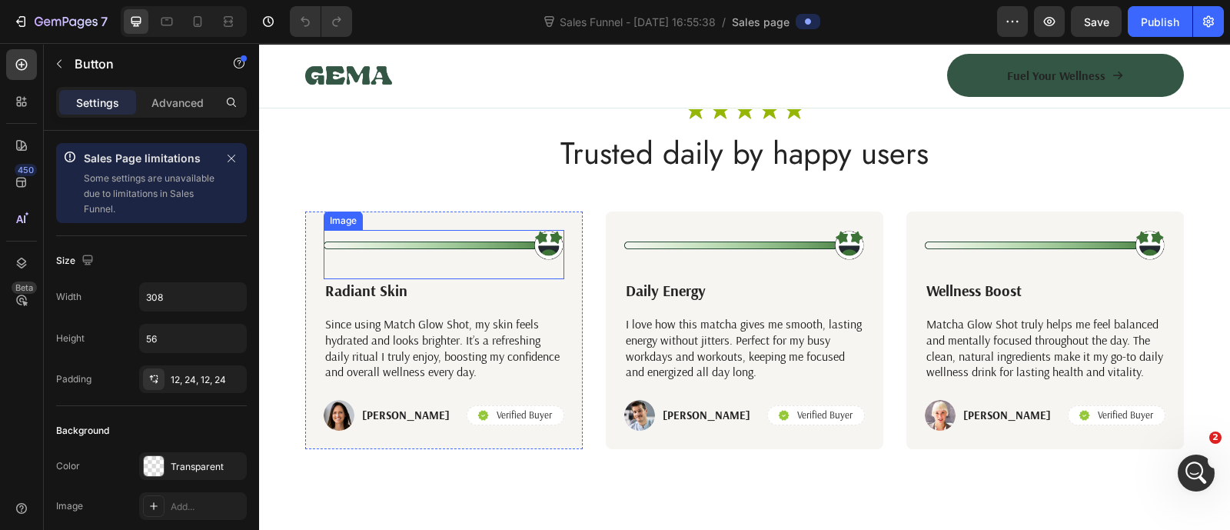
click at [542, 234] on img at bounding box center [444, 245] width 241 height 31
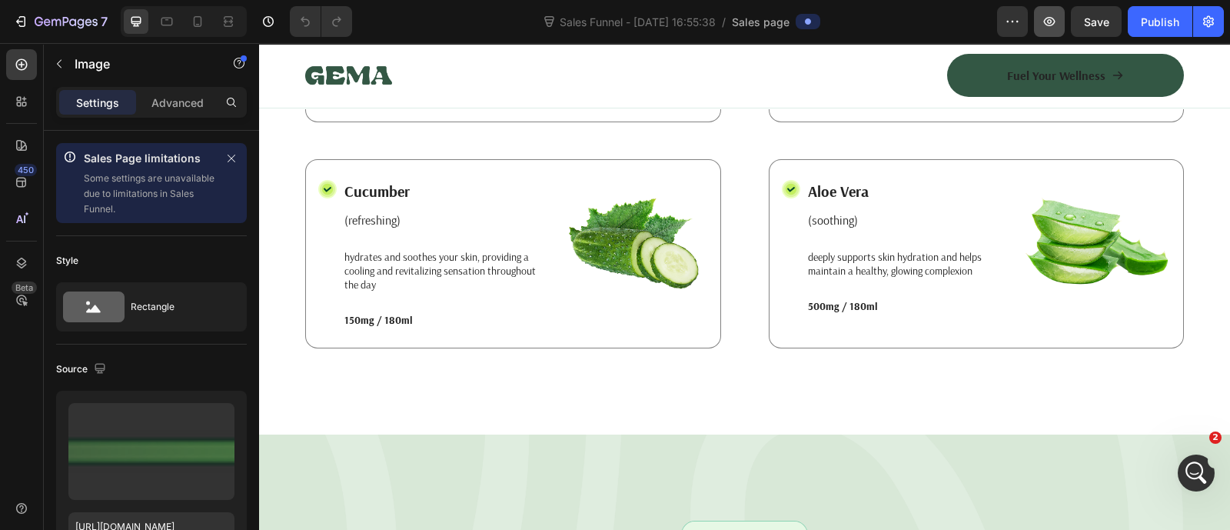
scroll to position [1405, 0]
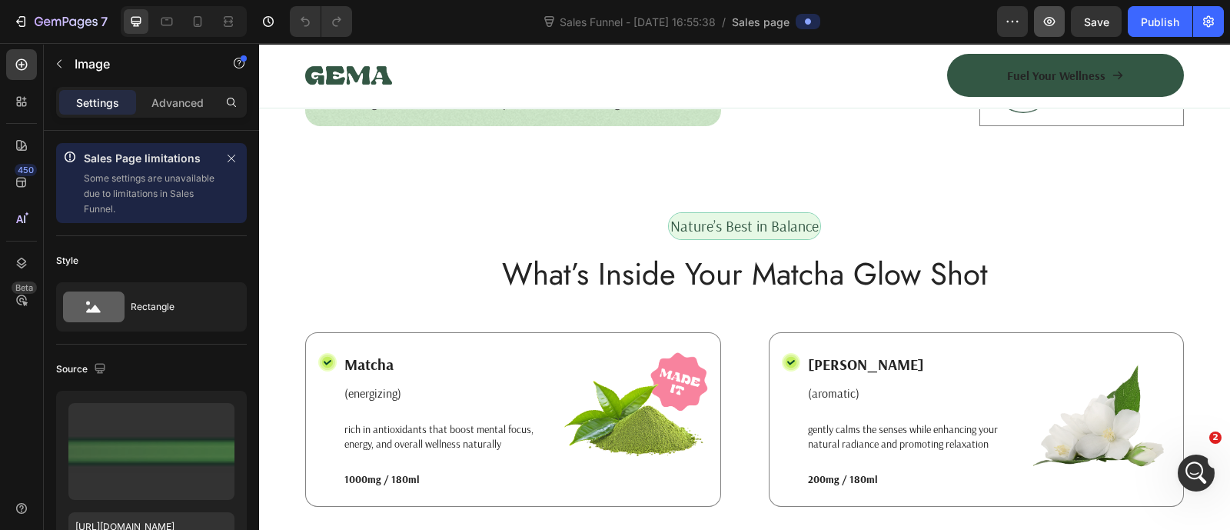
click at [1061, 30] on button "button" at bounding box center [1049, 21] width 31 height 31
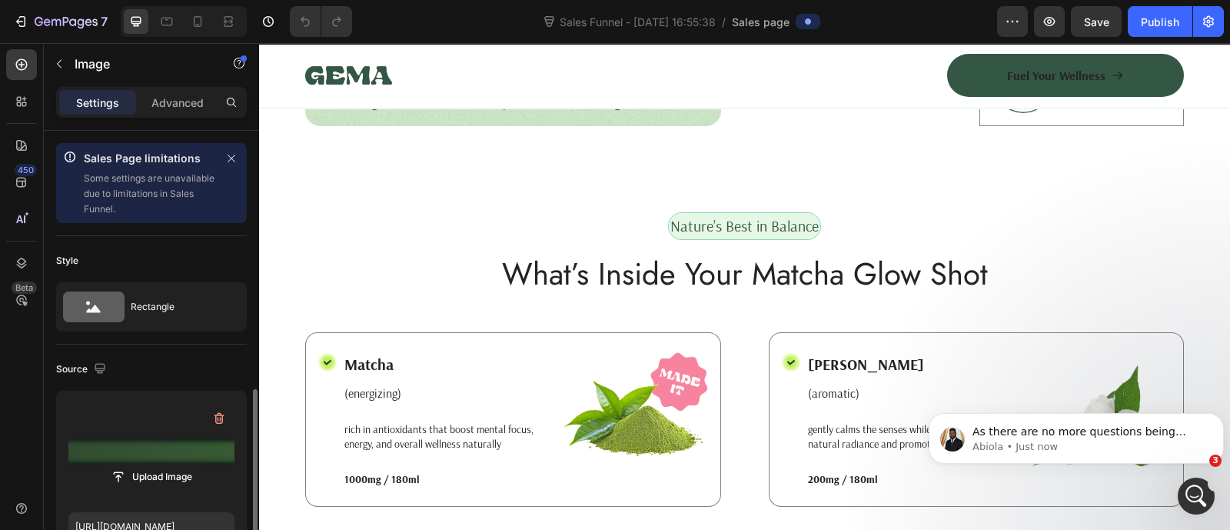
scroll to position [288, 0]
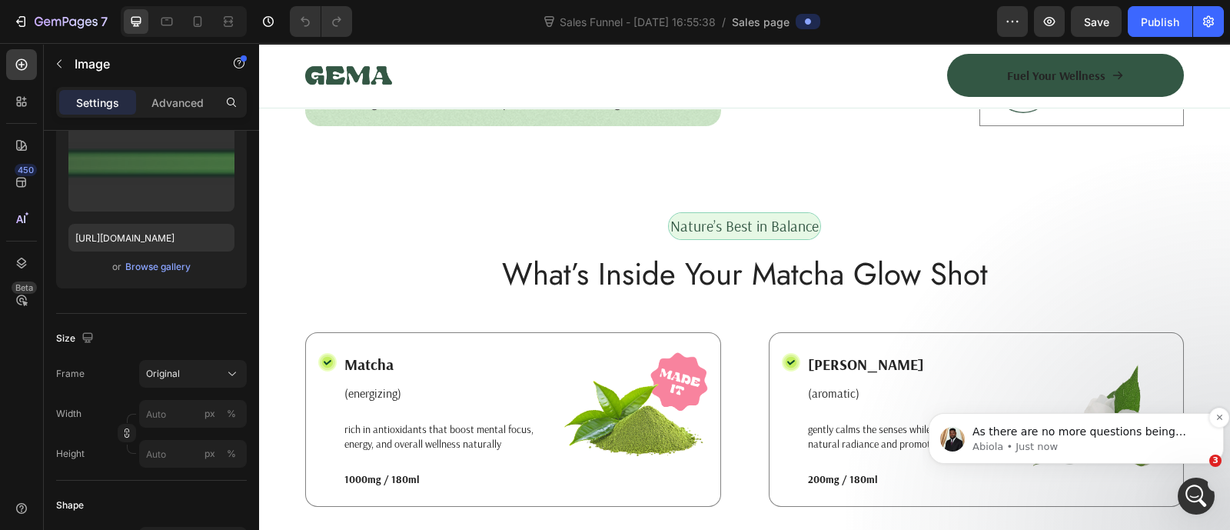
click at [998, 435] on p "As there are no more questions being raised, this conversation shall be closed.…" at bounding box center [1088, 431] width 232 height 15
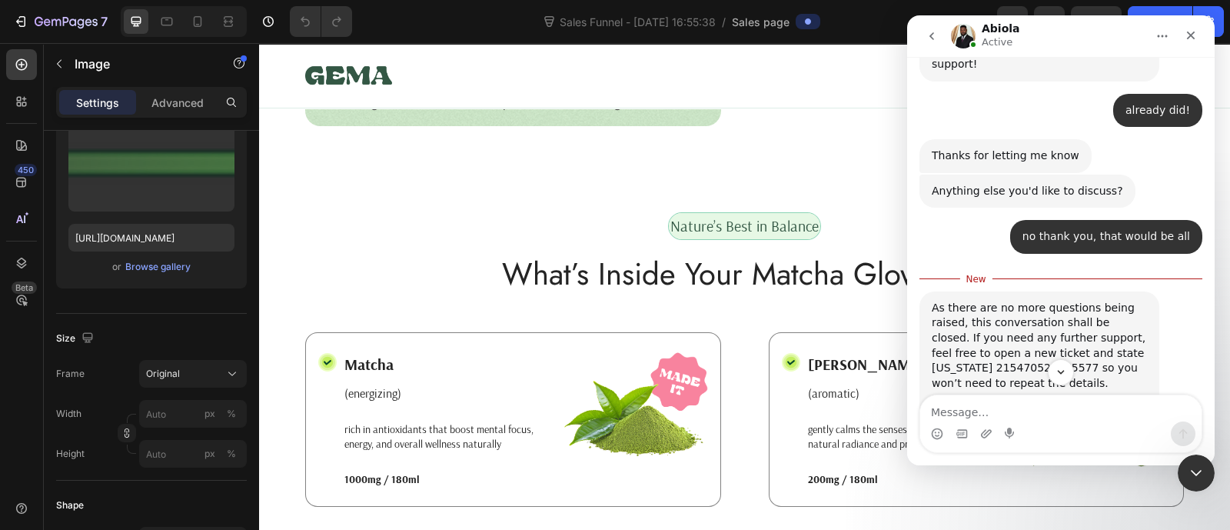
scroll to position [2229, 0]
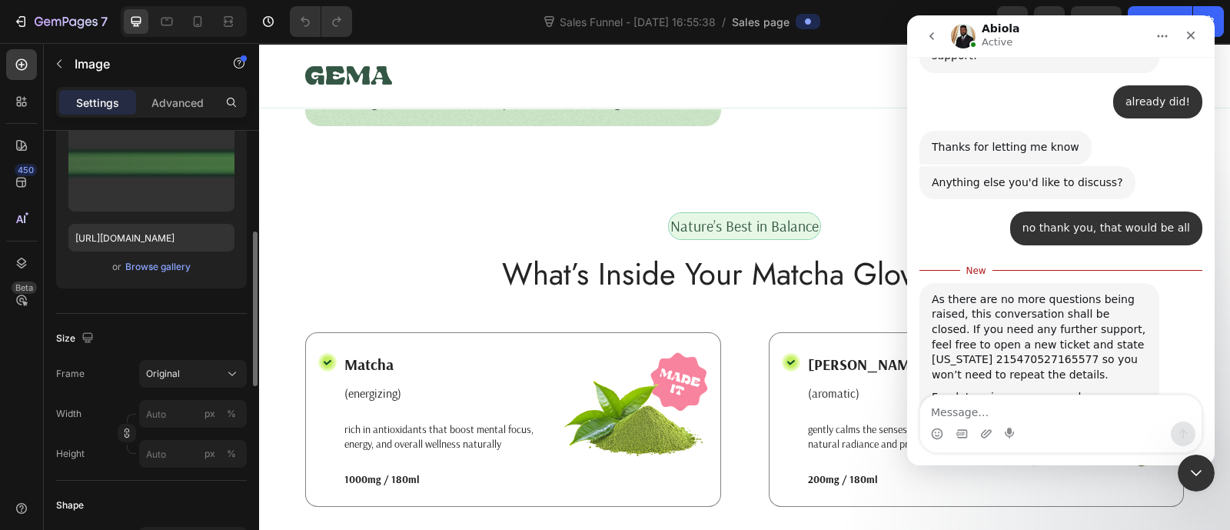
click at [1189, 41] on icon "Close" at bounding box center [1190, 35] width 12 height 12
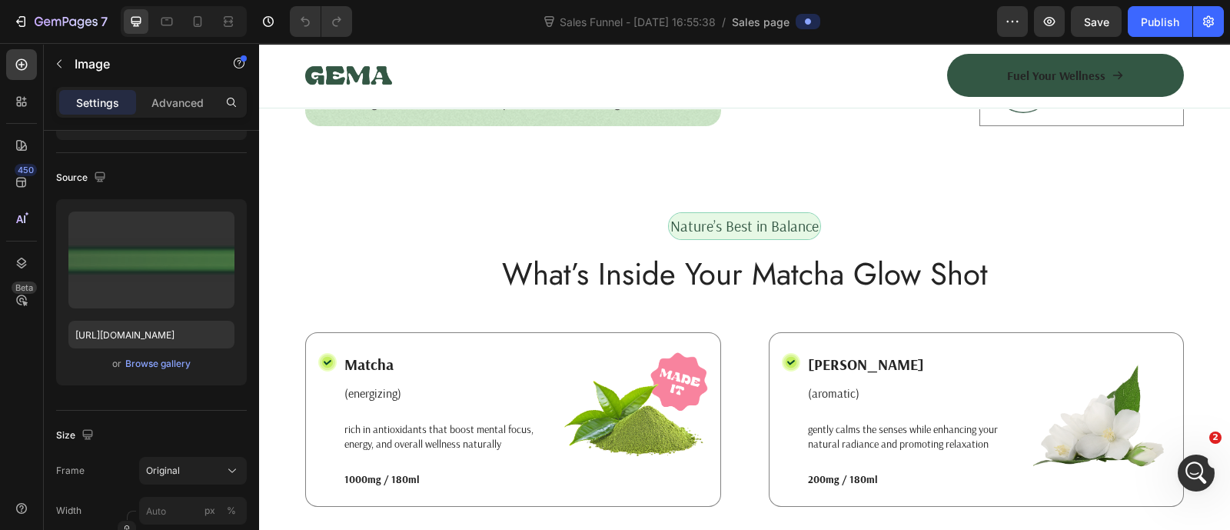
scroll to position [0, 0]
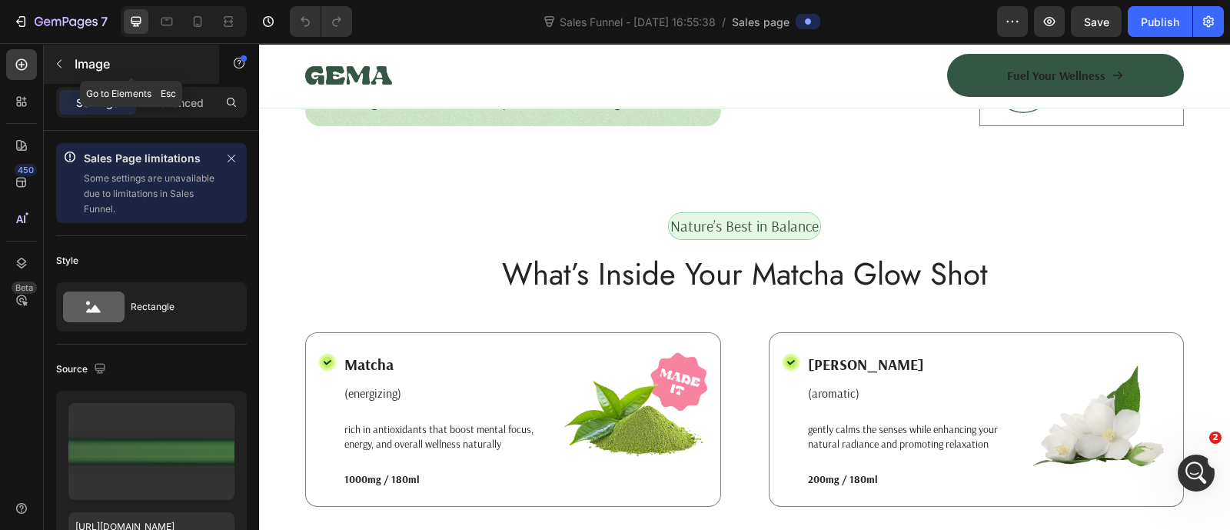
click at [61, 59] on icon "button" at bounding box center [59, 64] width 12 height 12
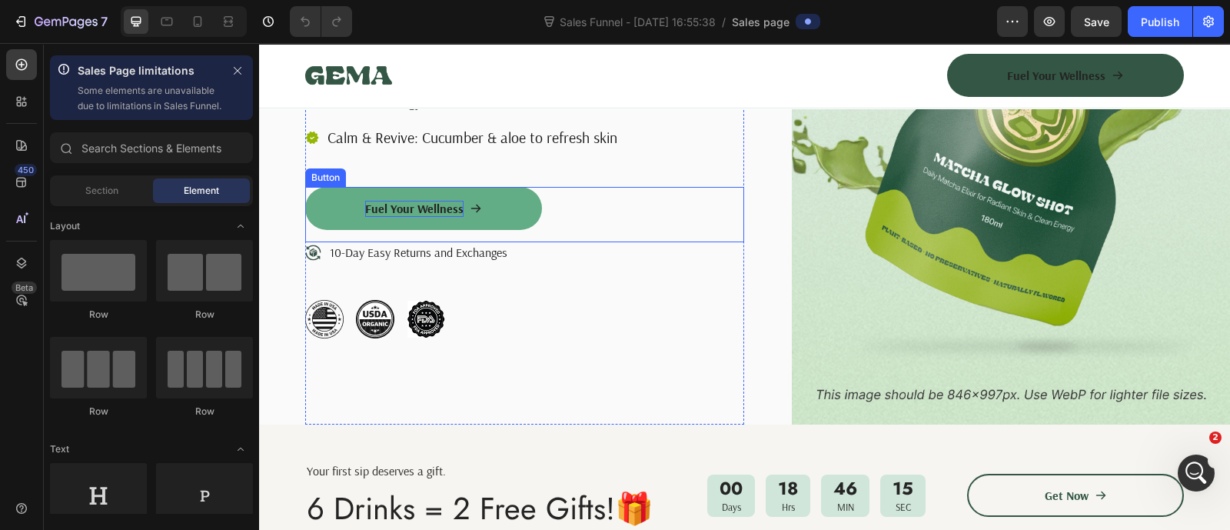
scroll to position [384, 0]
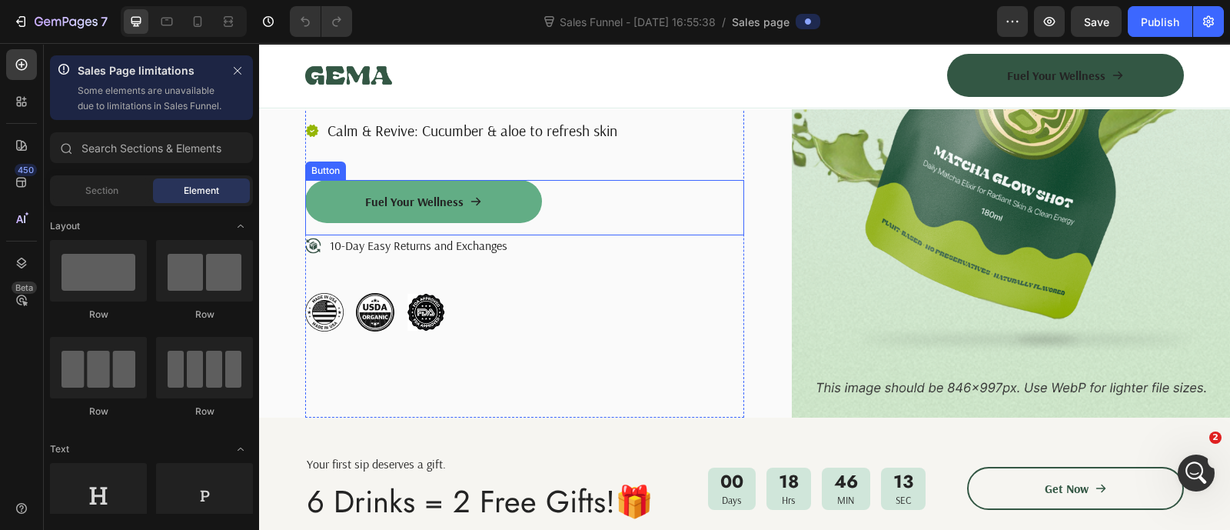
click at [330, 198] on link "Fuel Your Wellness" at bounding box center [423, 201] width 237 height 43
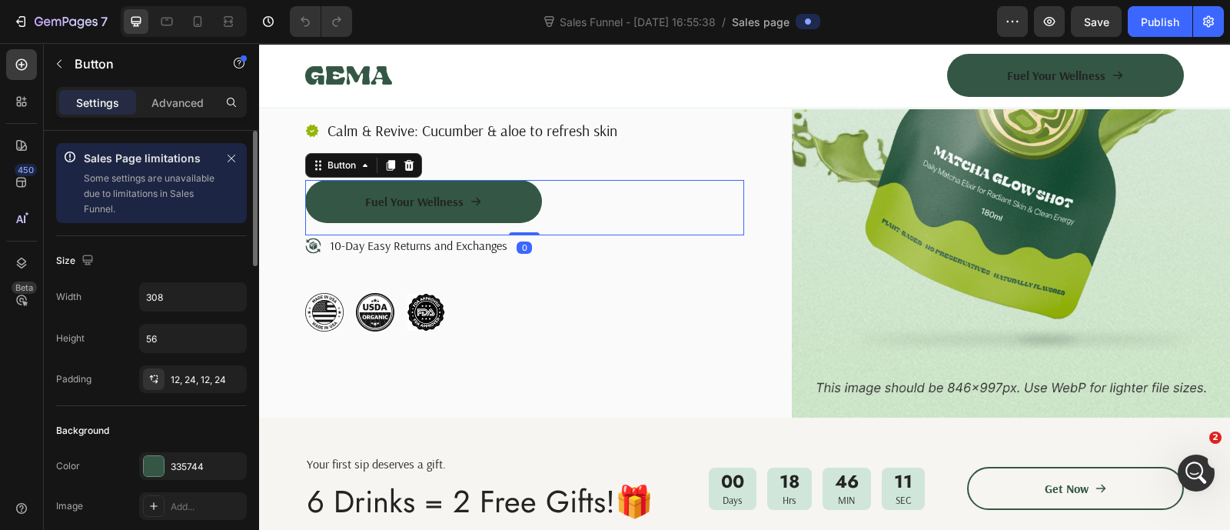
click at [240, 167] on div "Sales Page limitations Some settings are unavailable due to limitations in Sale…" at bounding box center [151, 183] width 191 height 80
click at [234, 160] on icon "button" at bounding box center [231, 158] width 11 height 11
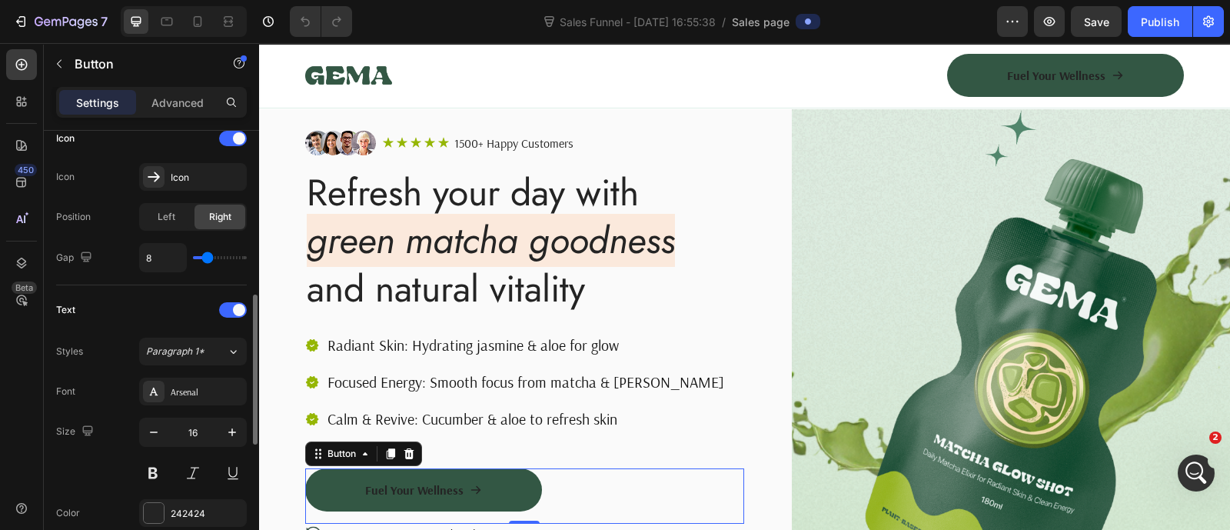
scroll to position [288, 0]
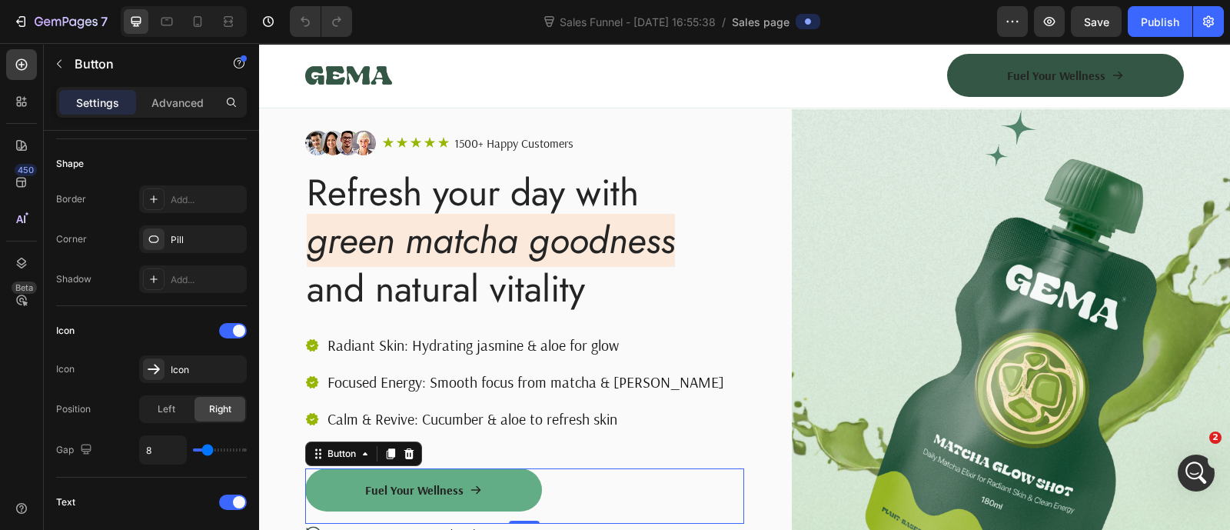
click at [327, 487] on link "Fuel Your Wellness" at bounding box center [423, 489] width 237 height 43
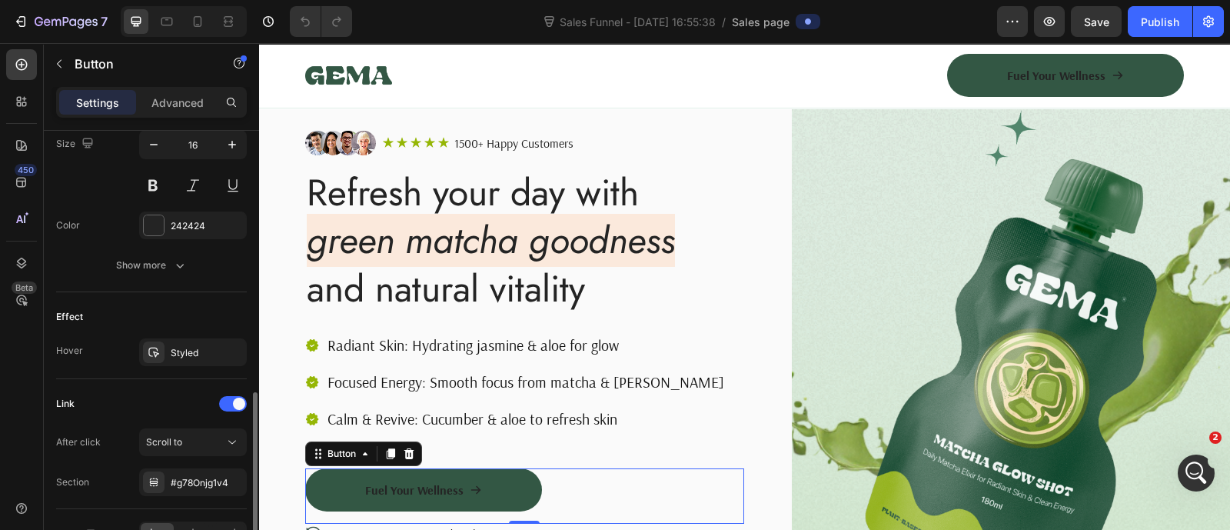
scroll to position [857, 0]
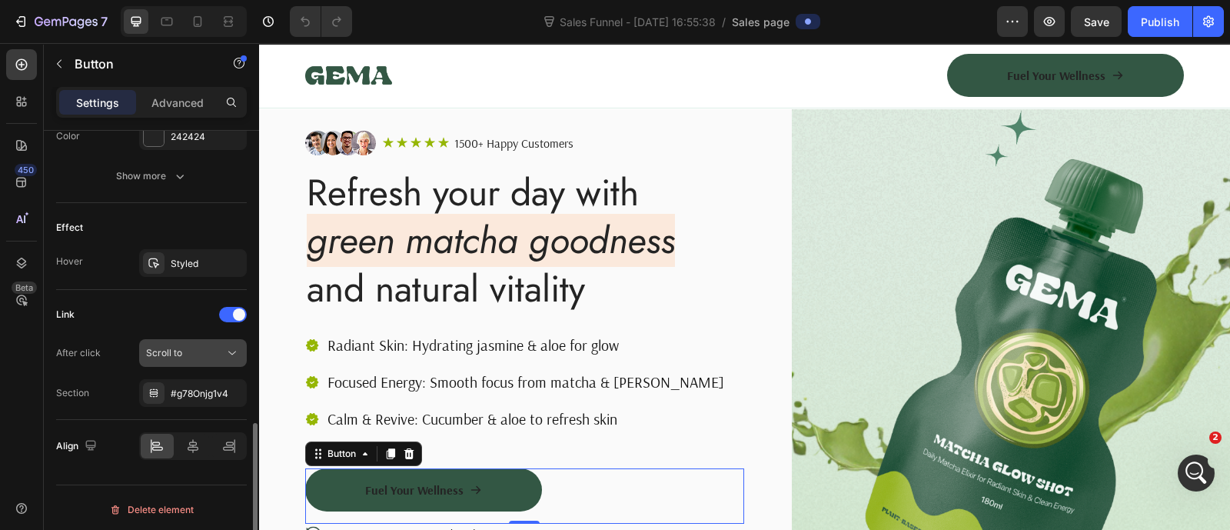
click at [176, 349] on span "Scroll to" at bounding box center [164, 353] width 36 height 12
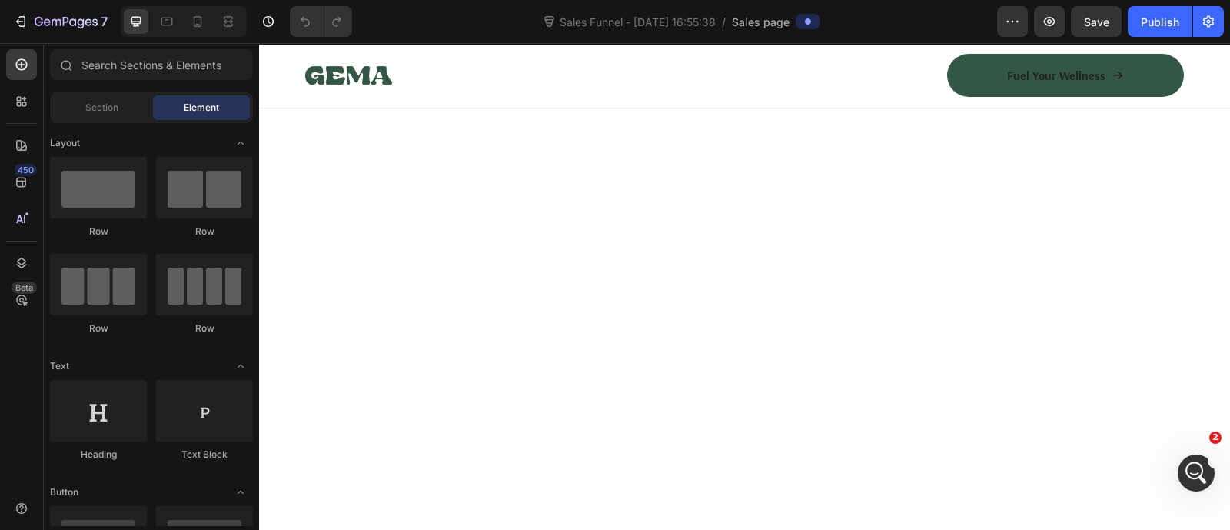
scroll to position [5157, 0]
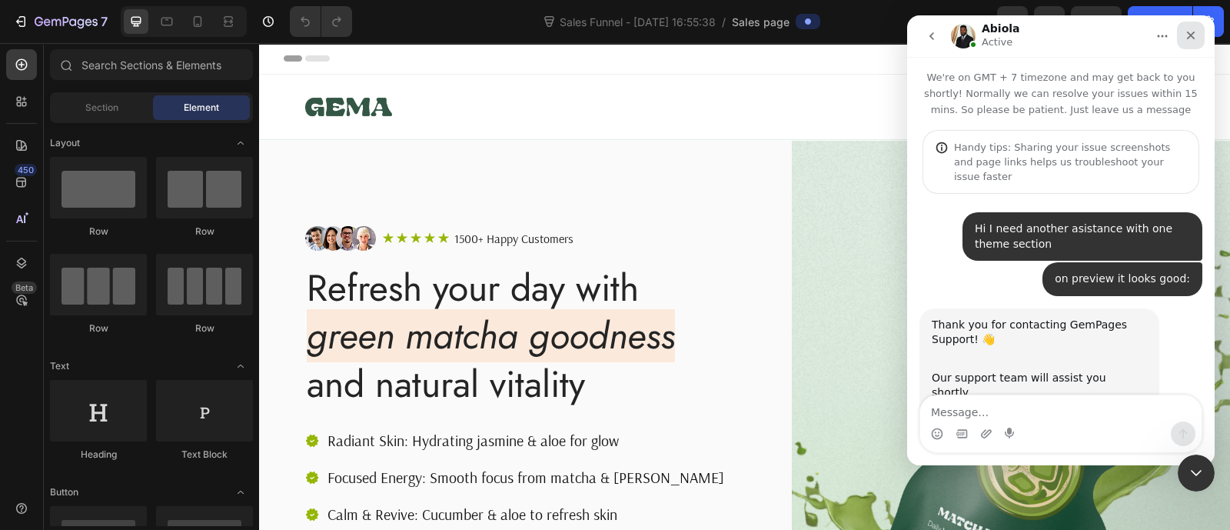
scroll to position [2204, 0]
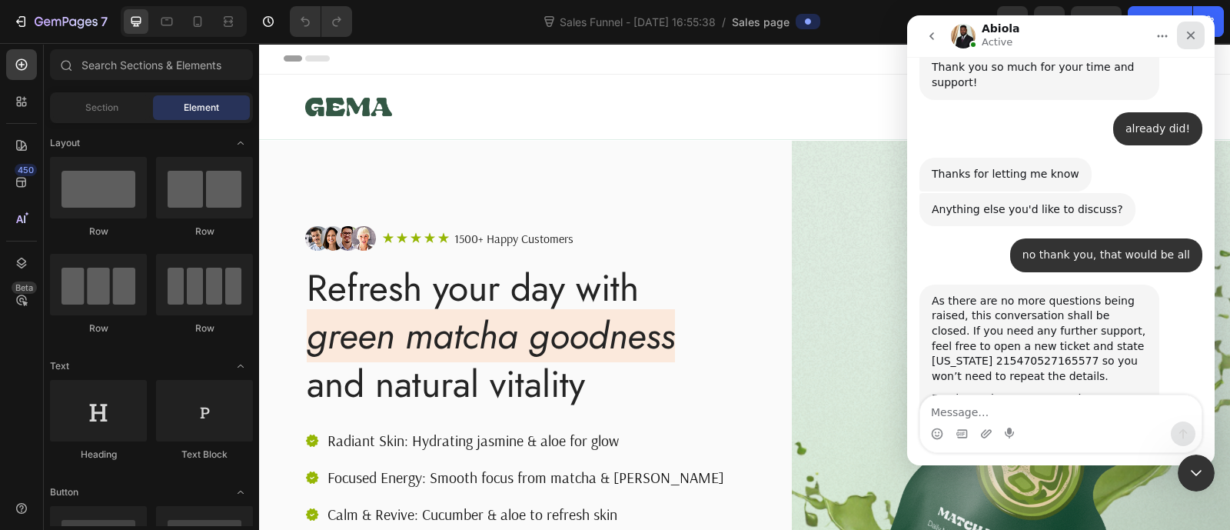
click at [1191, 32] on icon "Close" at bounding box center [1190, 35] width 12 height 12
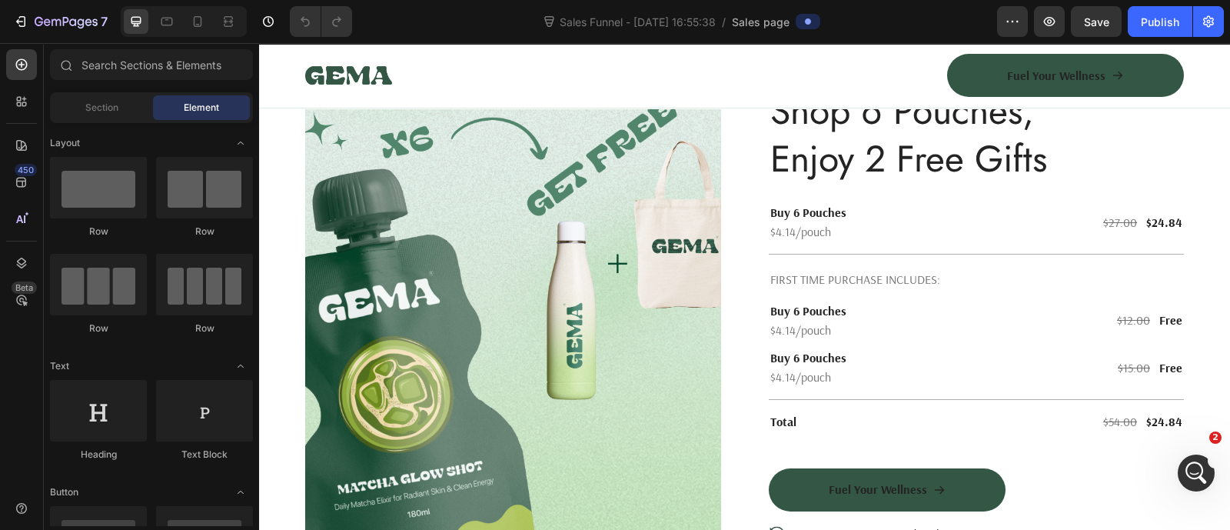
scroll to position [4227, 0]
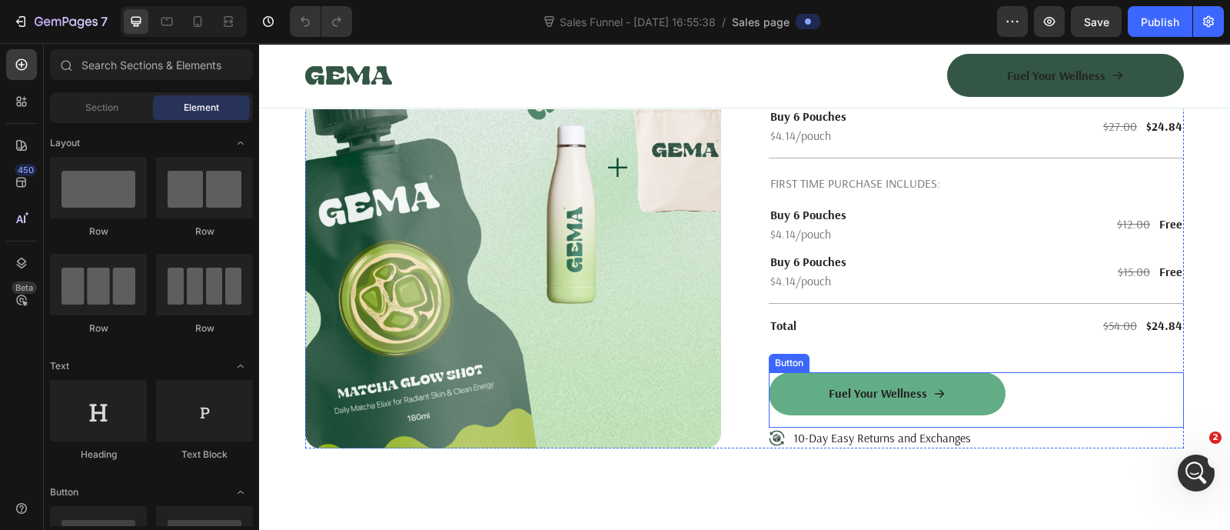
click at [780, 397] on link "Fuel Your Wellness" at bounding box center [887, 393] width 237 height 43
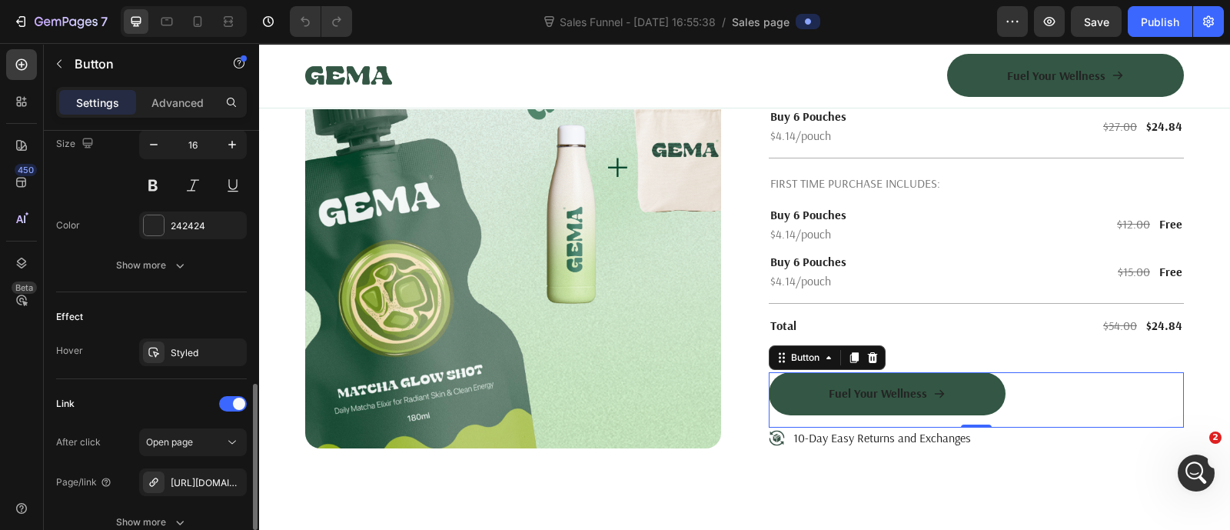
scroll to position [898, 0]
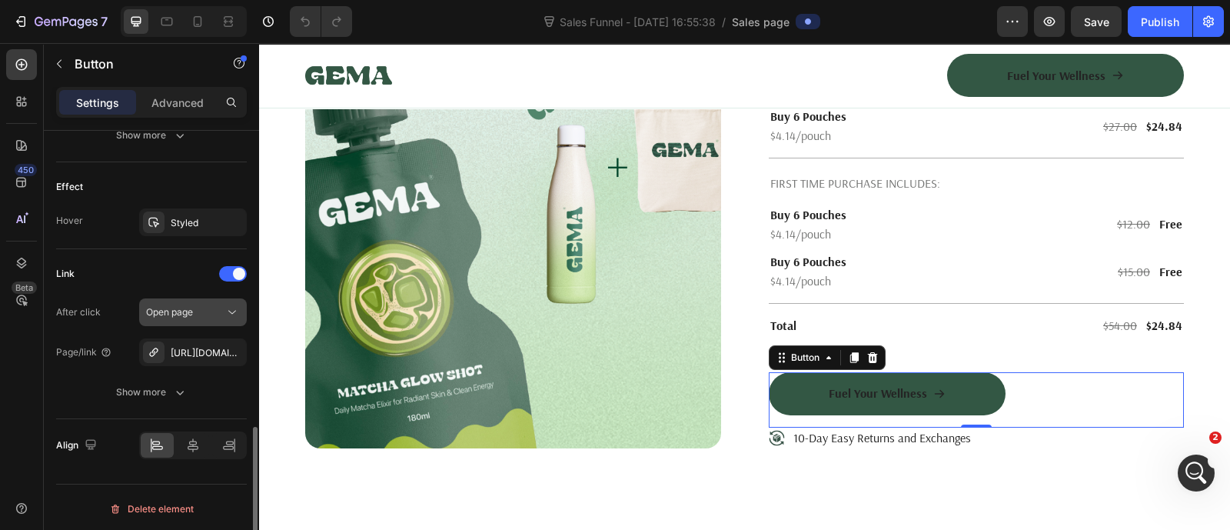
click at [200, 309] on div "Open page" at bounding box center [185, 312] width 78 height 14
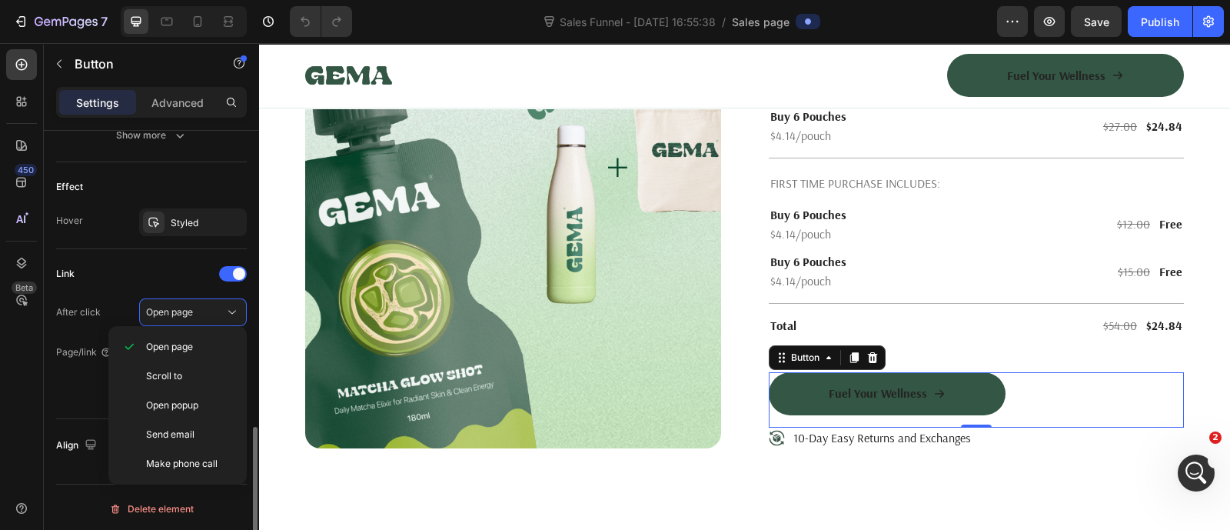
click at [117, 289] on div "Link After click Open page Page/link https://seal-commerce-asia.myshopify.com/a…" at bounding box center [151, 333] width 191 height 144
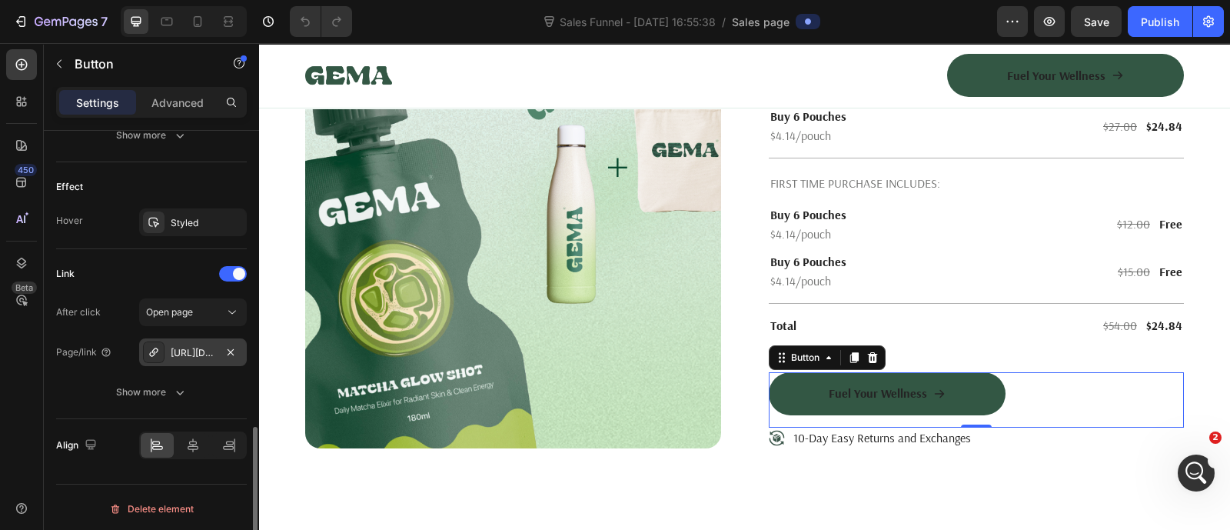
click at [169, 352] on div "https://seal-commerce-asia.myshopify.com/a/gempages?version=v7&shop_id=43275057…" at bounding box center [193, 352] width 108 height 28
click at [136, 324] on div "After click Open page Page/link https://seal-commerce-asia.myshopify.com/a/gemp…" at bounding box center [151, 352] width 191 height 108
click at [15, 103] on icon at bounding box center [21, 101] width 15 height 15
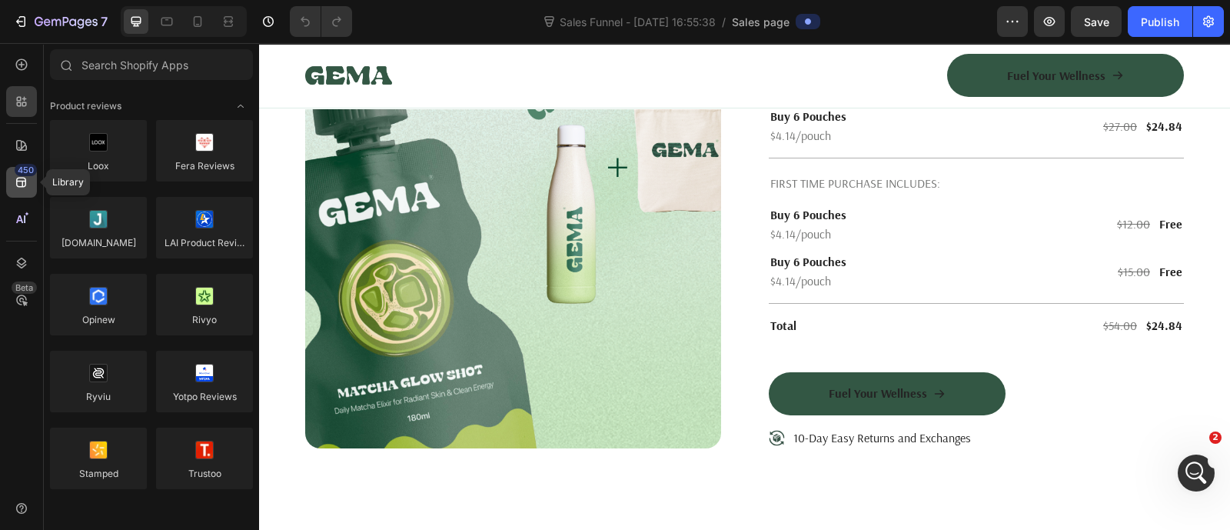
click at [25, 193] on div "450" at bounding box center [21, 182] width 31 height 31
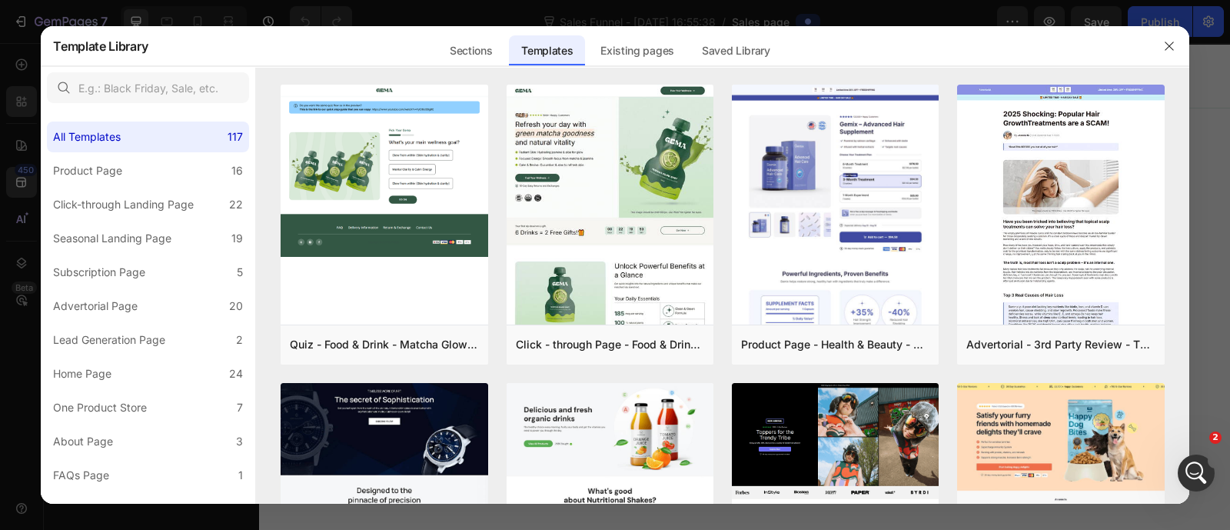
click at [2, 323] on div at bounding box center [615, 265] width 1230 height 530
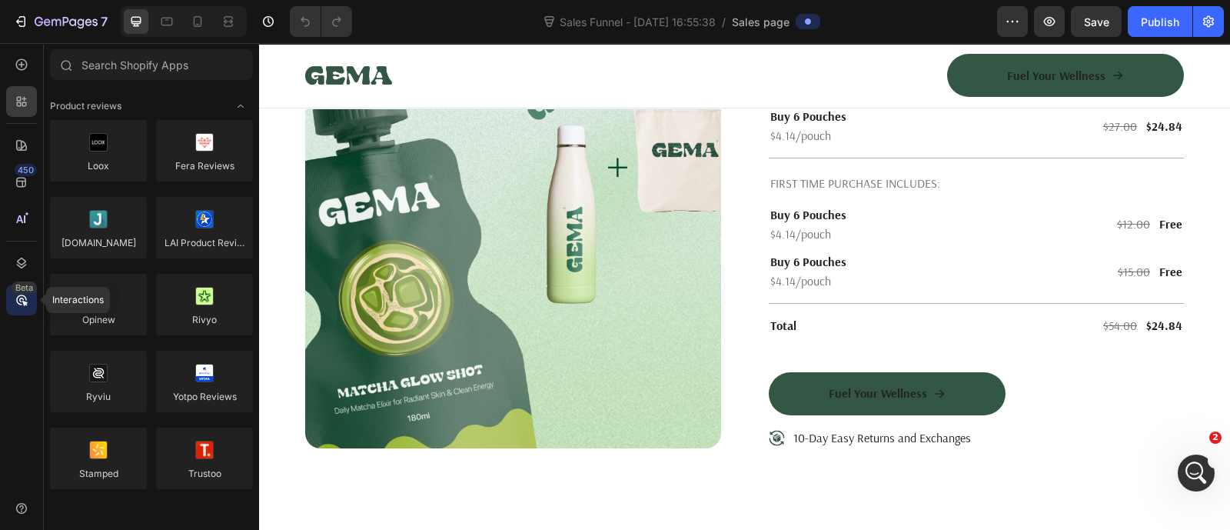
click at [27, 299] on icon at bounding box center [21, 299] width 15 height 15
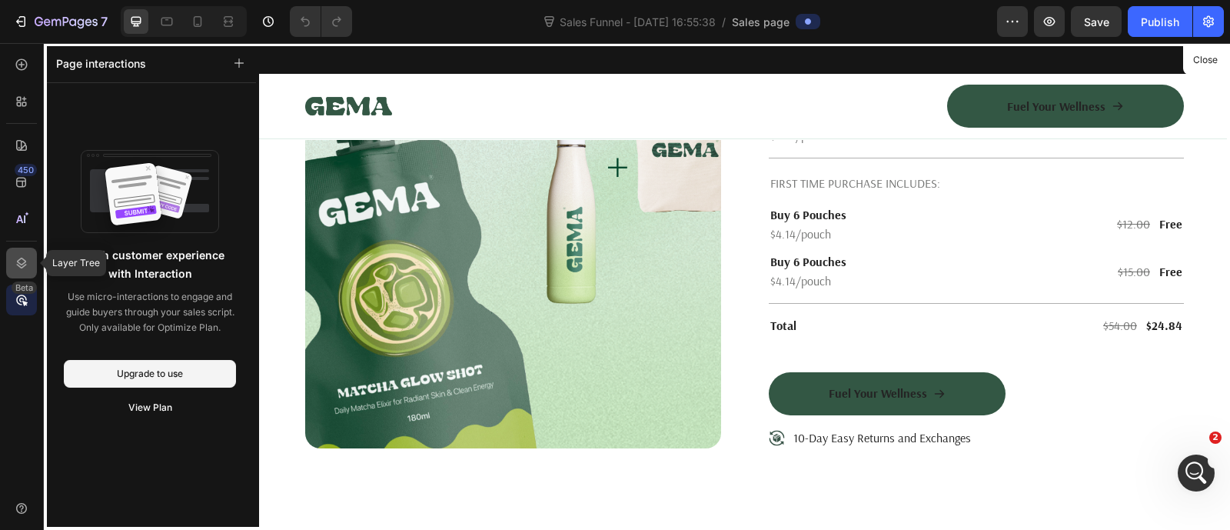
click at [27, 258] on icon at bounding box center [21, 262] width 15 height 15
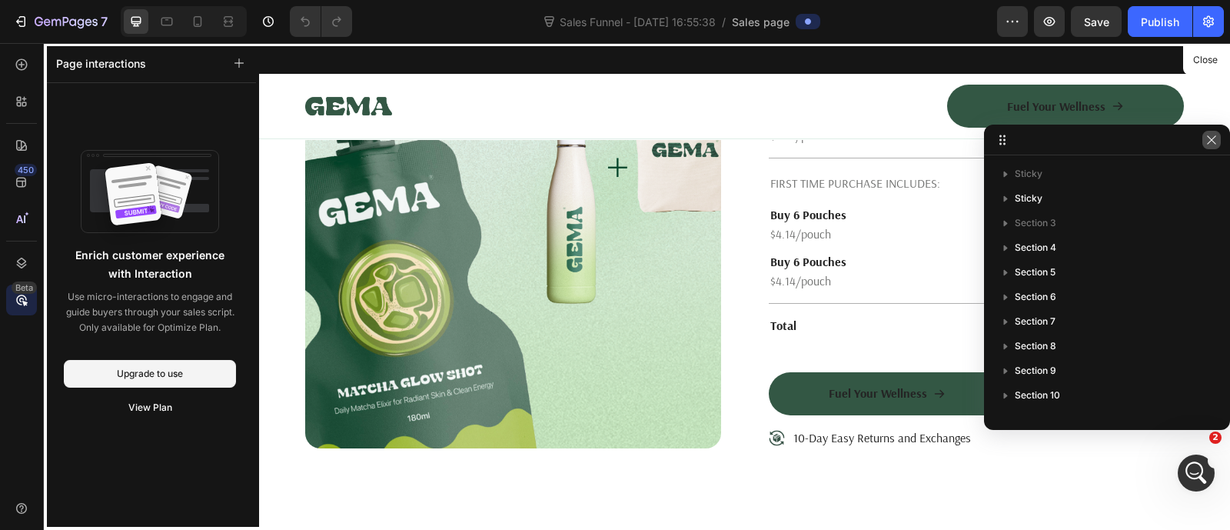
click at [1210, 135] on icon "button" at bounding box center [1211, 140] width 12 height 12
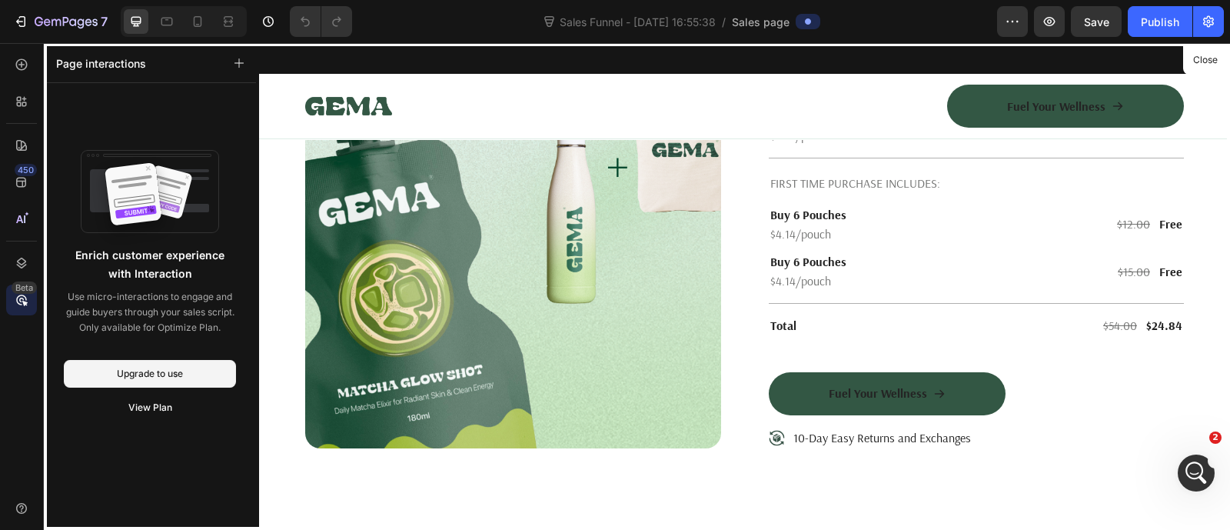
click at [1207, 71] on div at bounding box center [744, 286] width 971 height 486
drag, startPoint x: 1205, startPoint y: 62, endPoint x: 203, endPoint y: 245, distance: 1018.8
click at [1205, 62] on button "Close" at bounding box center [1205, 60] width 38 height 22
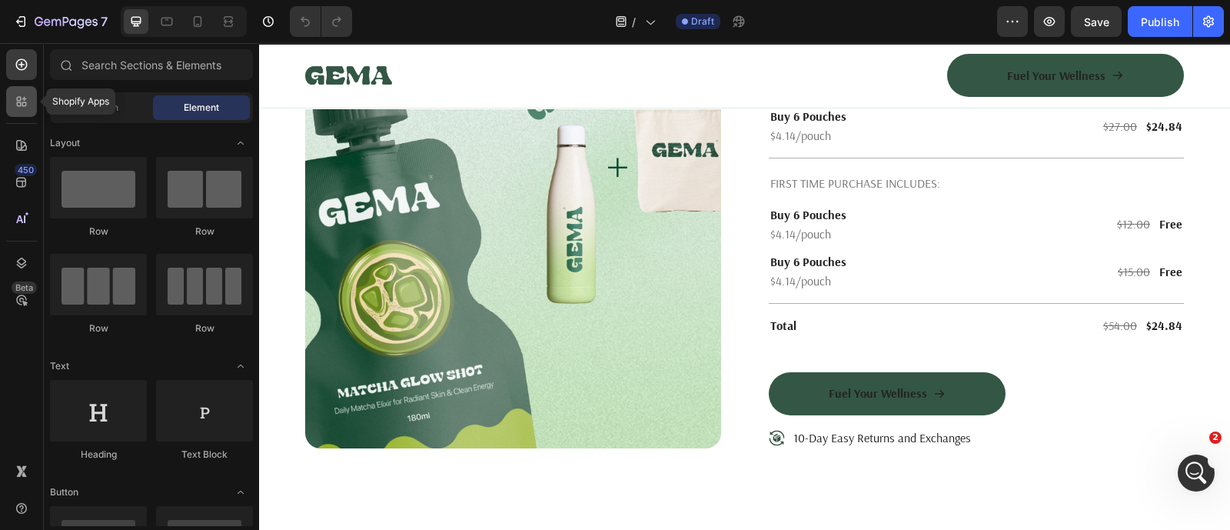
click at [27, 107] on icon at bounding box center [21, 101] width 15 height 15
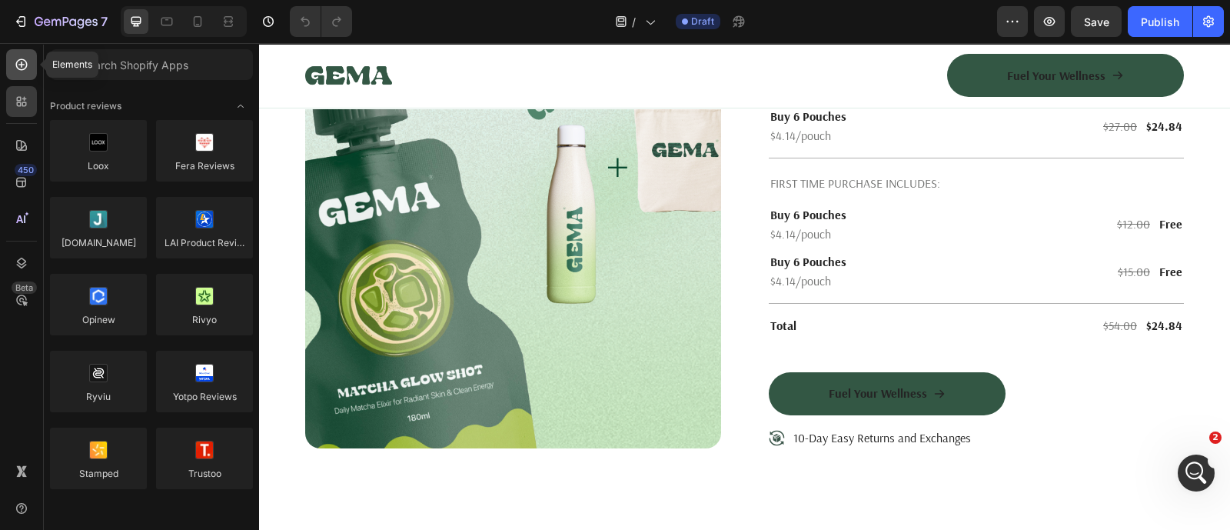
click at [17, 73] on div at bounding box center [21, 64] width 31 height 31
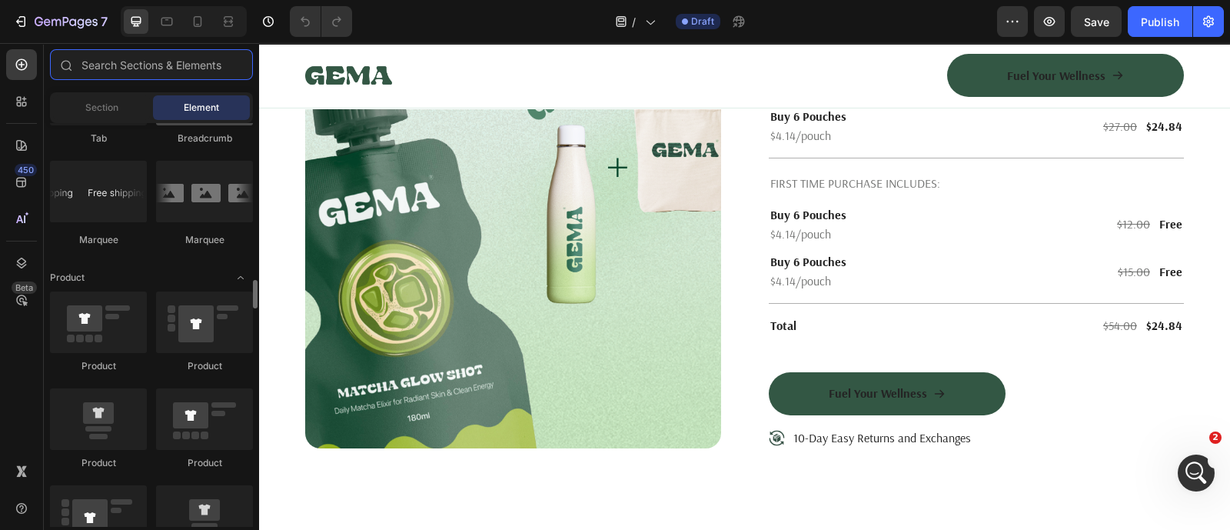
scroll to position [2306, 0]
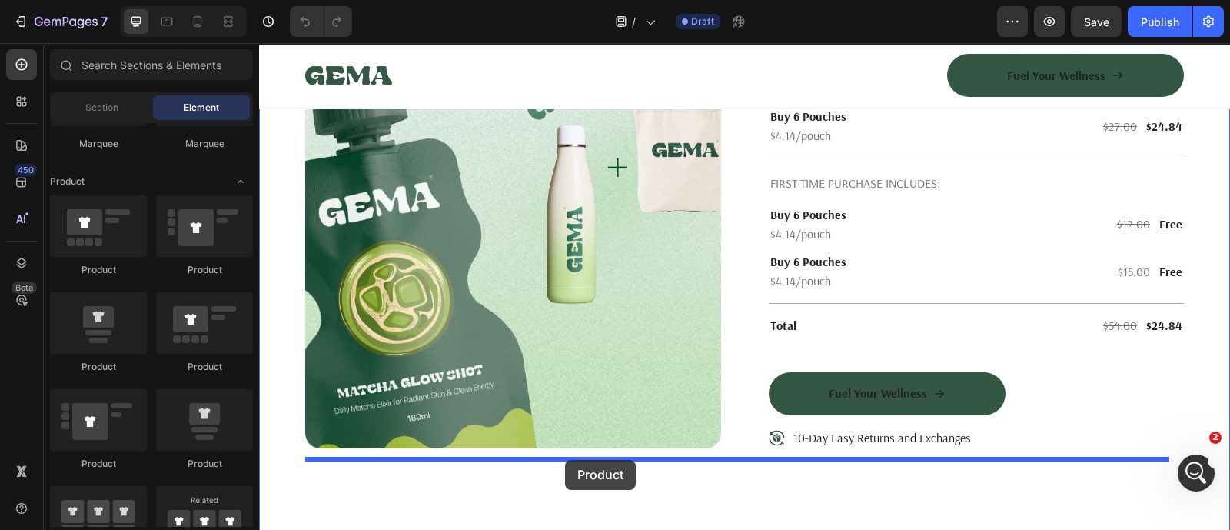
drag, startPoint x: 373, startPoint y: 471, endPoint x: 565, endPoint y: 460, distance: 192.5
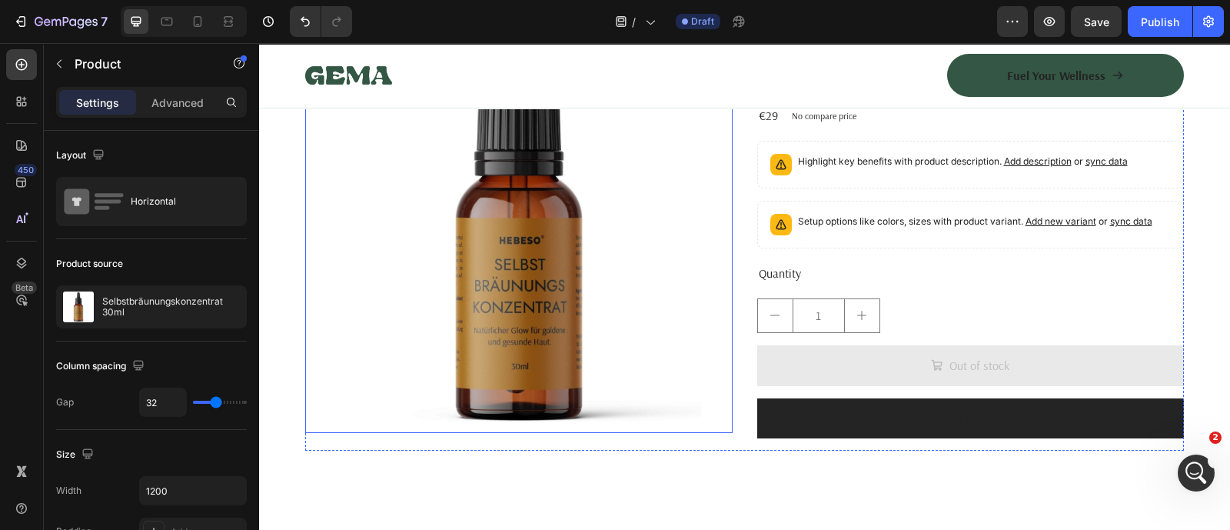
scroll to position [4611, 0]
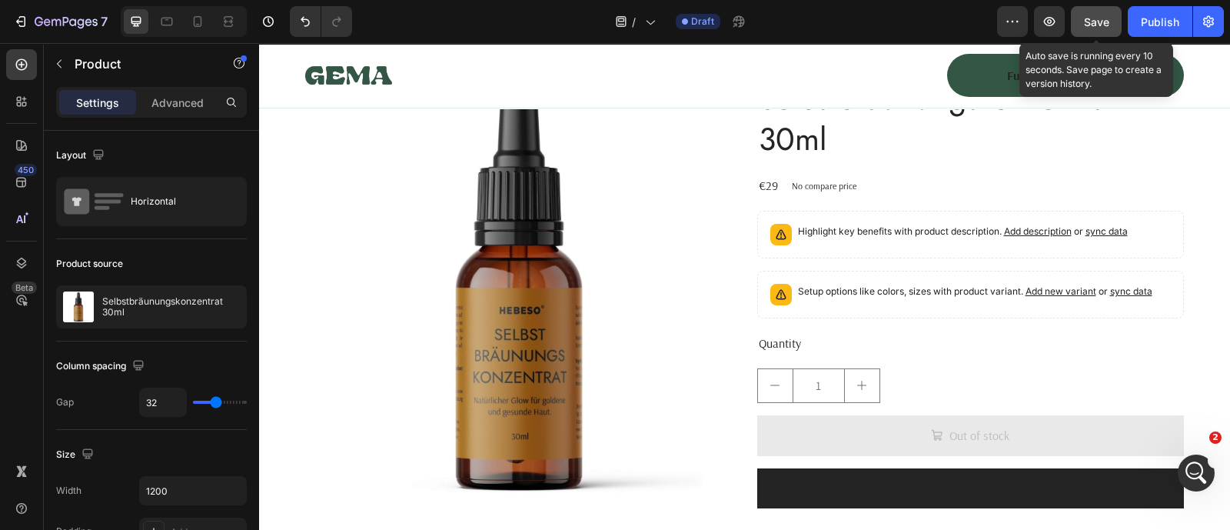
click at [1110, 28] on button "Save" at bounding box center [1096, 21] width 51 height 31
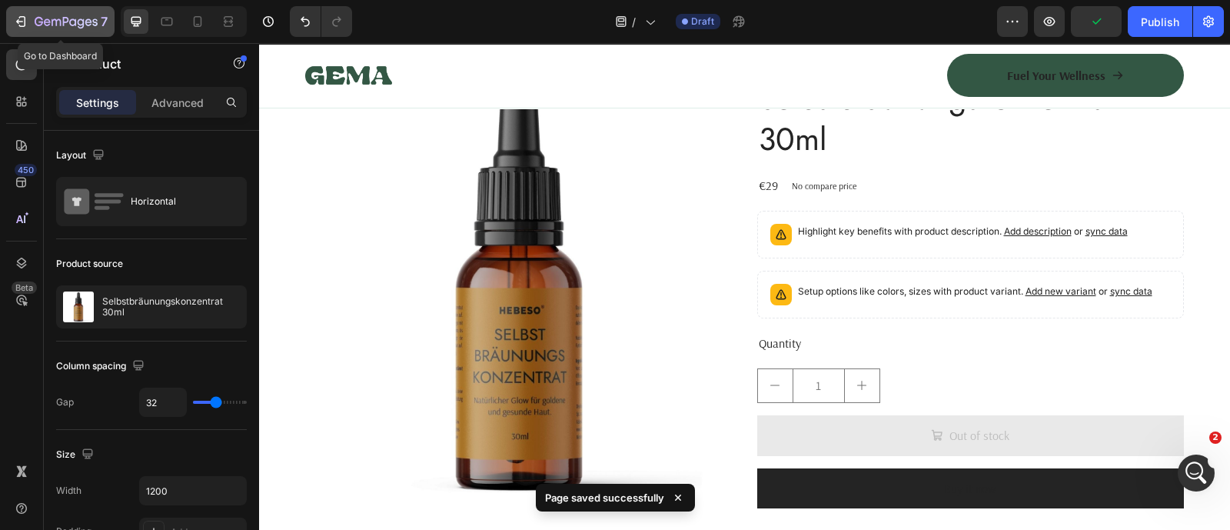
click at [50, 20] on icon "button" at bounding box center [66, 22] width 63 height 13
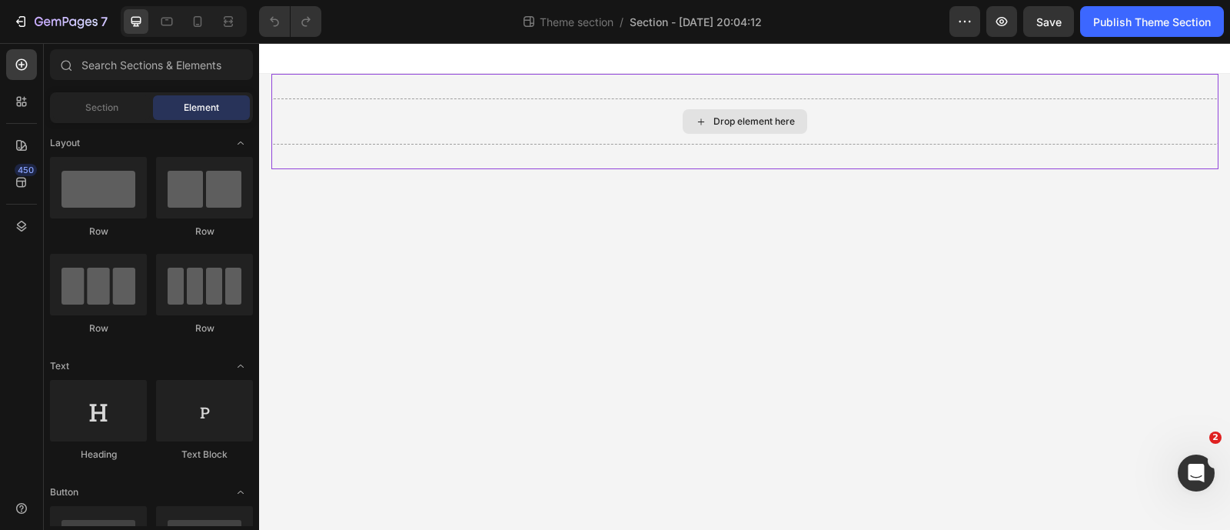
click at [706, 121] on icon at bounding box center [701, 121] width 12 height 13
click at [702, 121] on icon at bounding box center [701, 121] width 12 height 13
click at [19, 190] on div "450" at bounding box center [21, 182] width 31 height 31
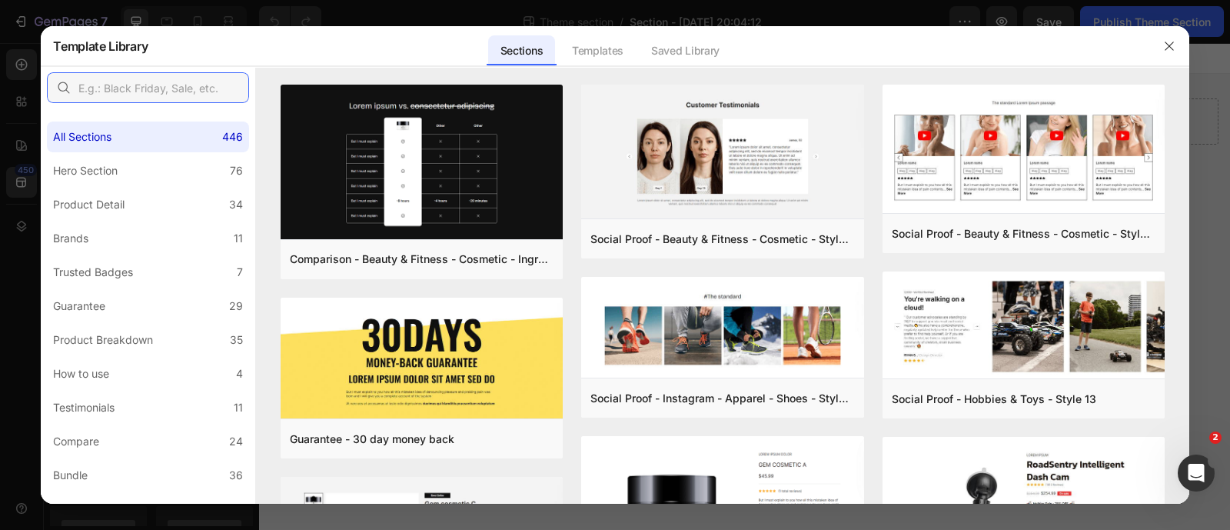
click at [137, 78] on input "text" at bounding box center [148, 87] width 202 height 31
type input "new"
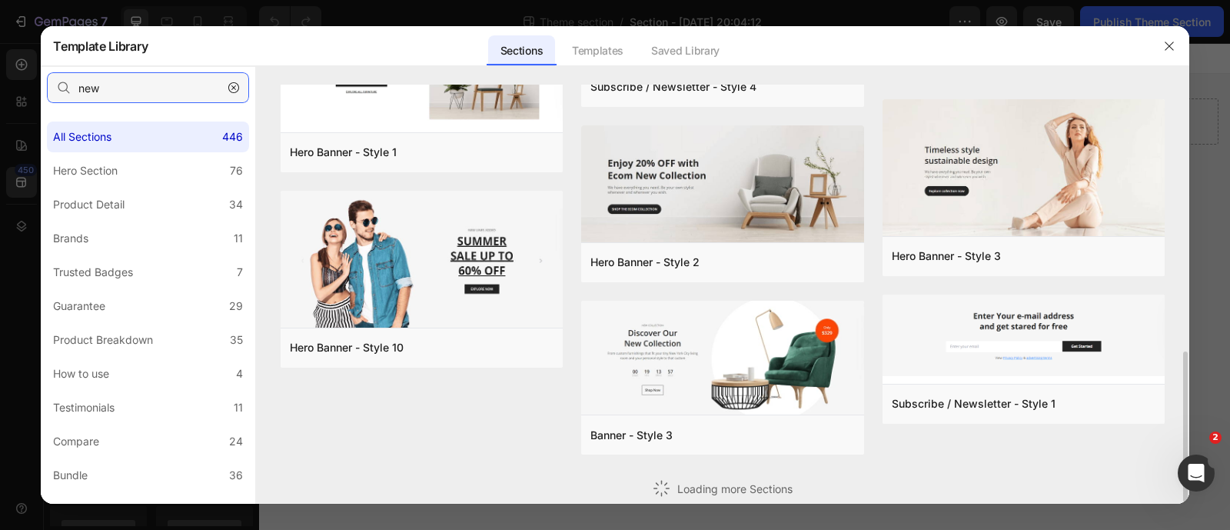
scroll to position [432, 0]
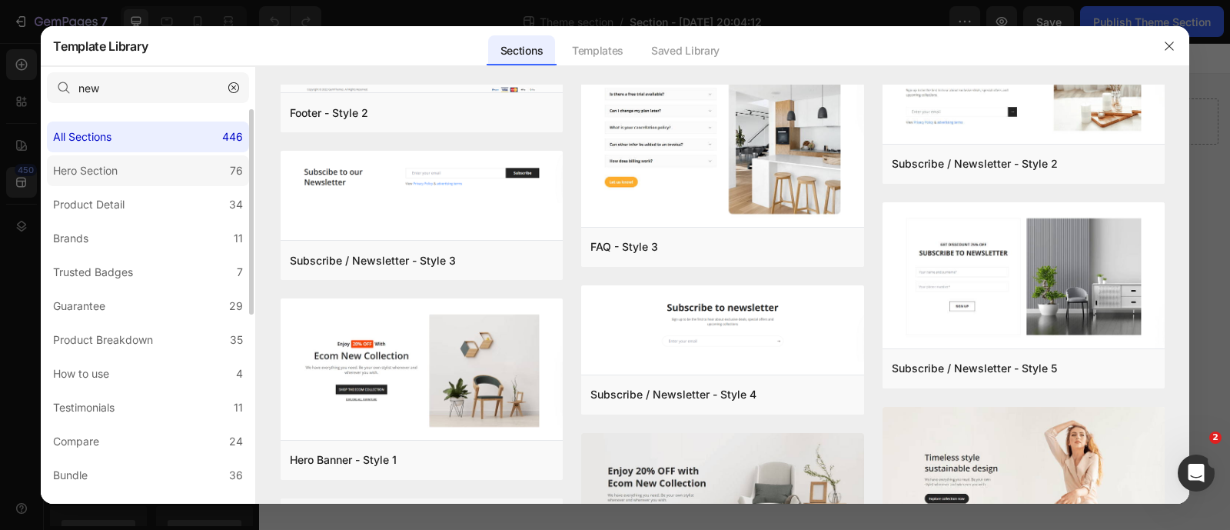
click at [165, 172] on label "Hero Section 76" at bounding box center [148, 170] width 202 height 31
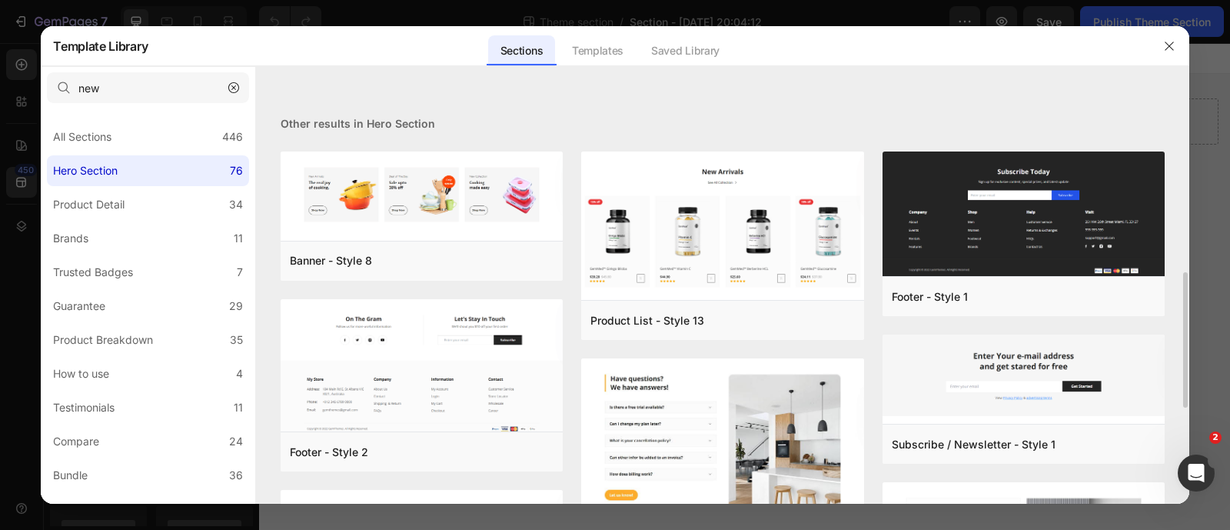
scroll to position [868, 0]
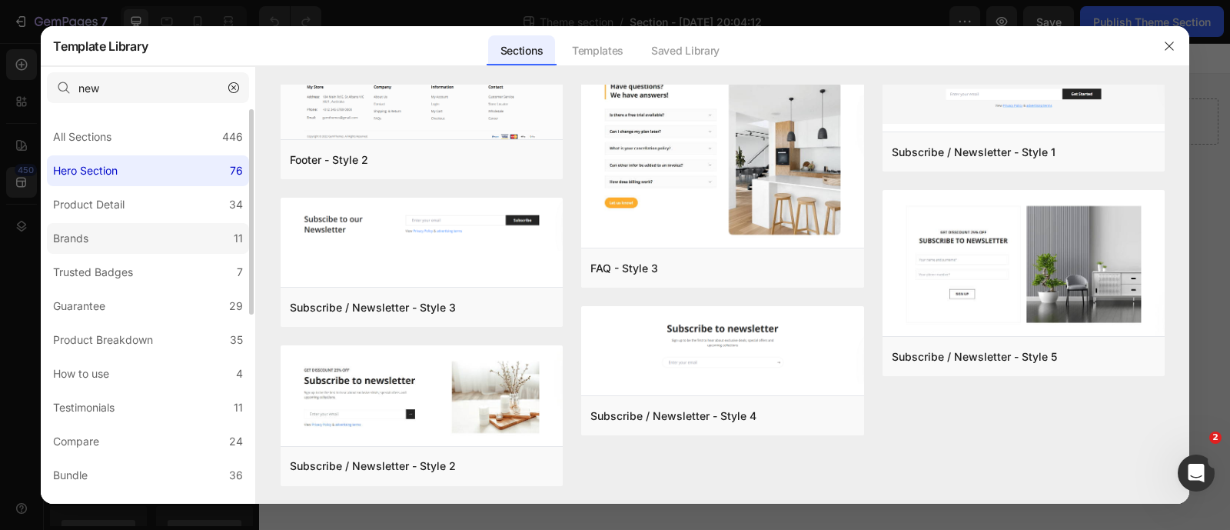
click at [184, 237] on label "Brands 11" at bounding box center [148, 238] width 202 height 31
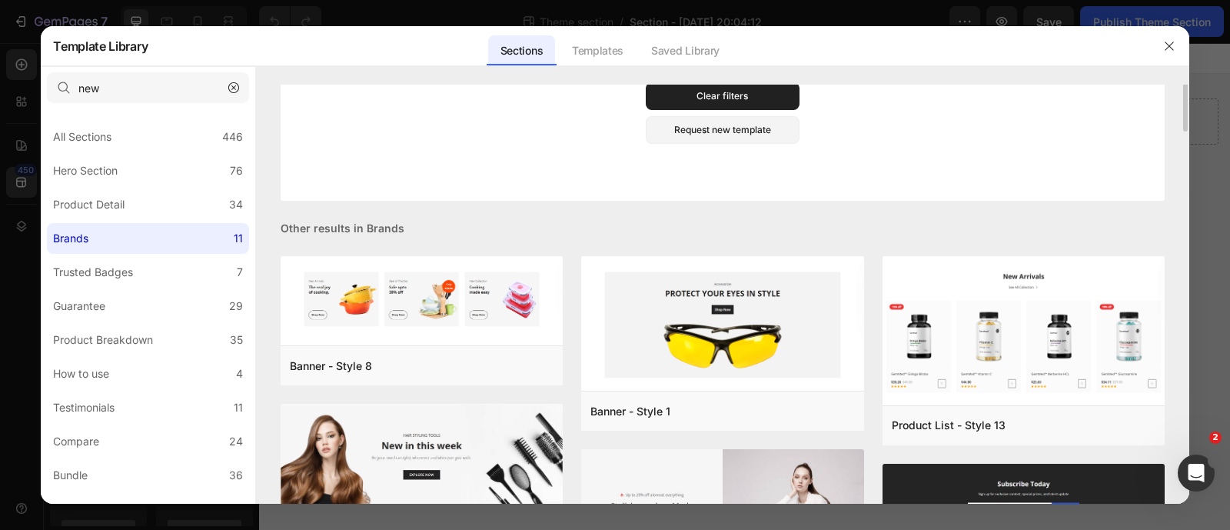
scroll to position [0, 0]
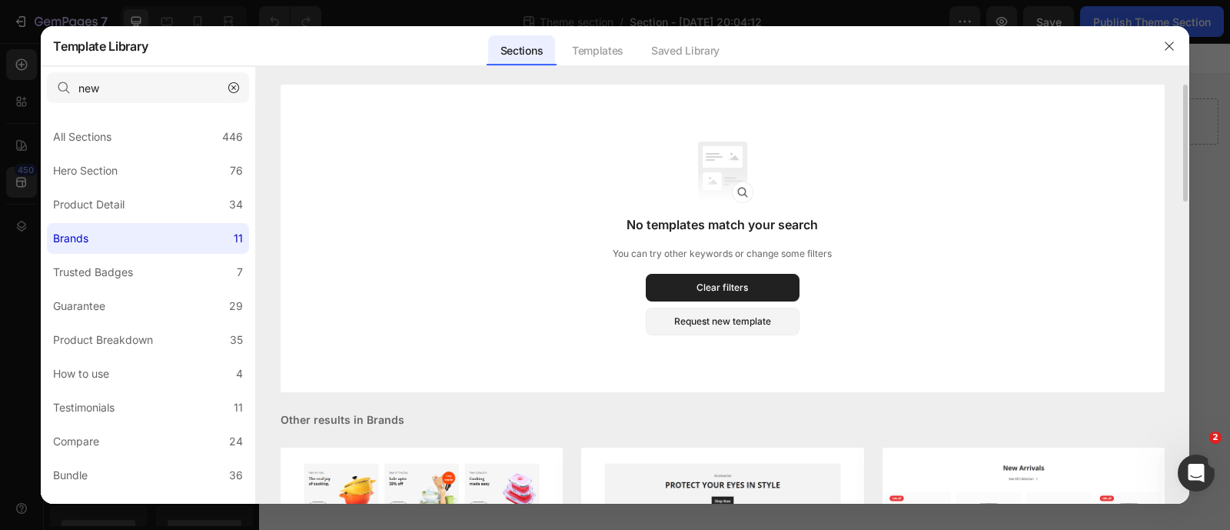
click at [233, 87] on icon "button" at bounding box center [233, 87] width 11 height 11
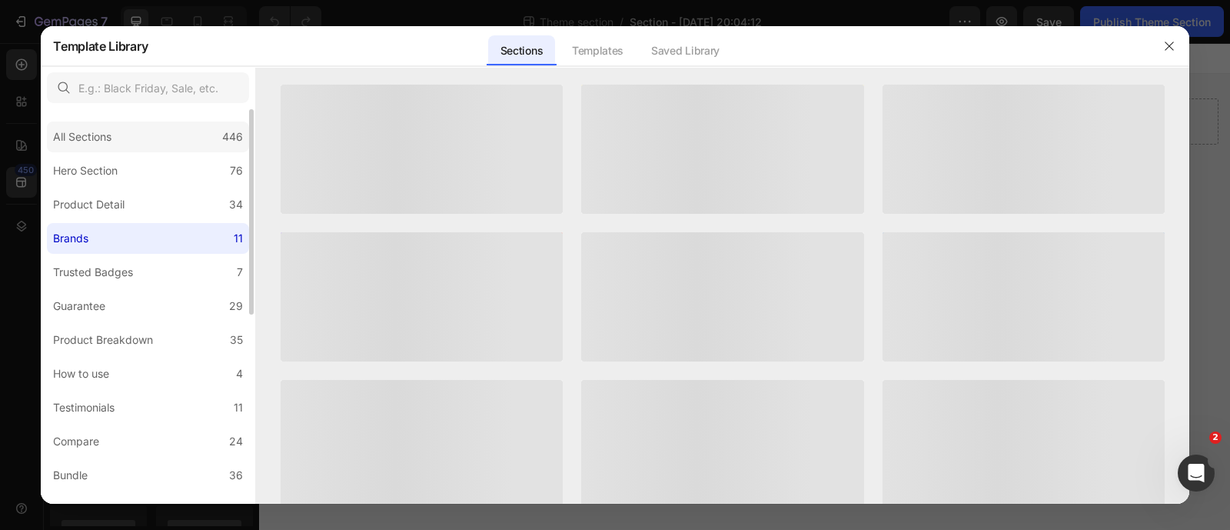
click at [166, 136] on div "All Sections 446" at bounding box center [148, 136] width 202 height 31
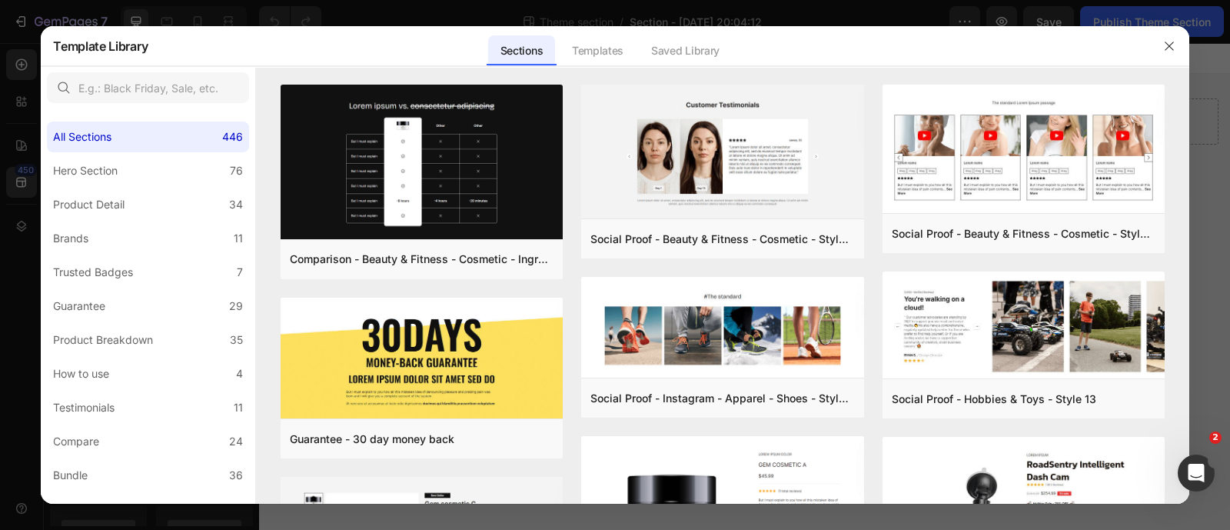
click at [599, 56] on div "Templates" at bounding box center [598, 50] width 76 height 31
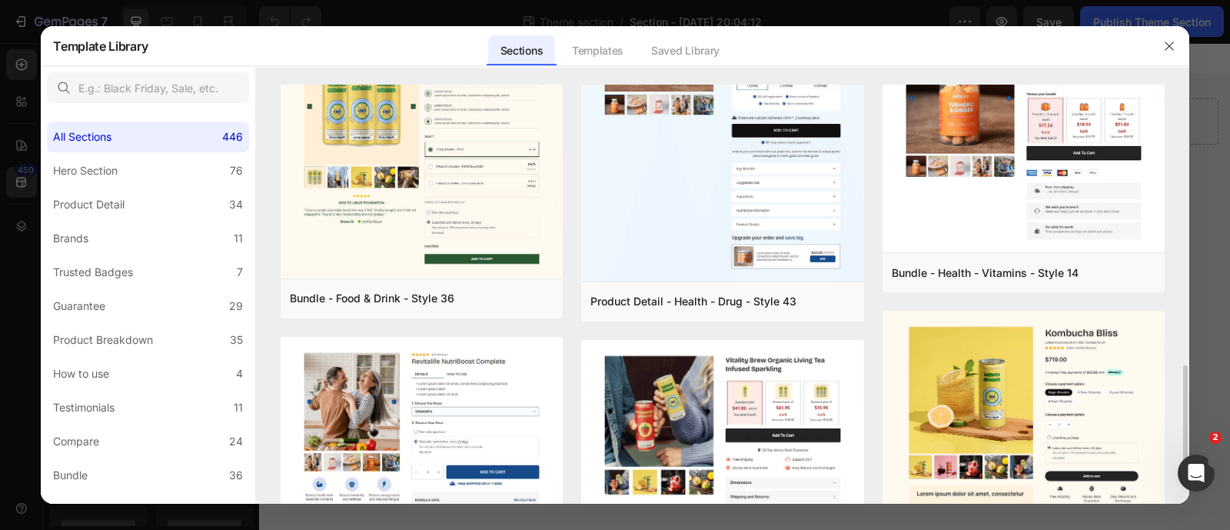
scroll to position [1153, 0]
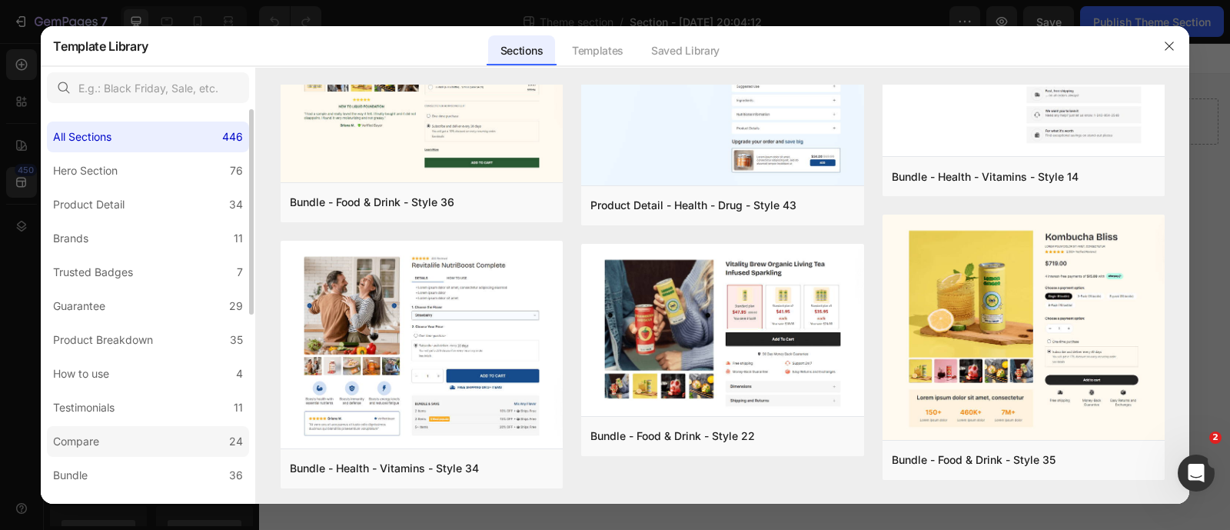
click at [182, 440] on label "Compare 24" at bounding box center [148, 441] width 202 height 31
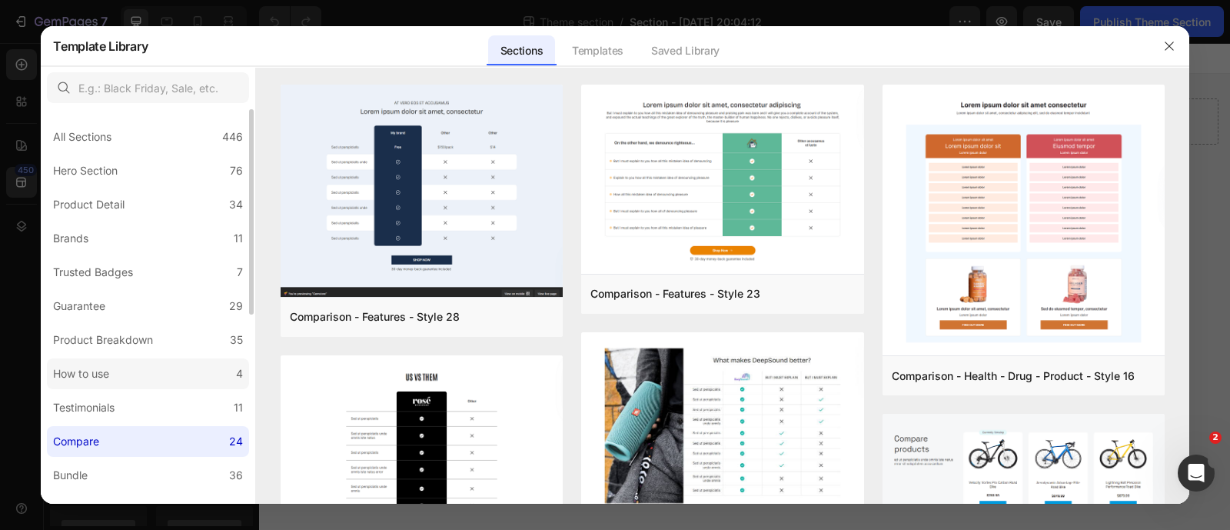
scroll to position [95, 0]
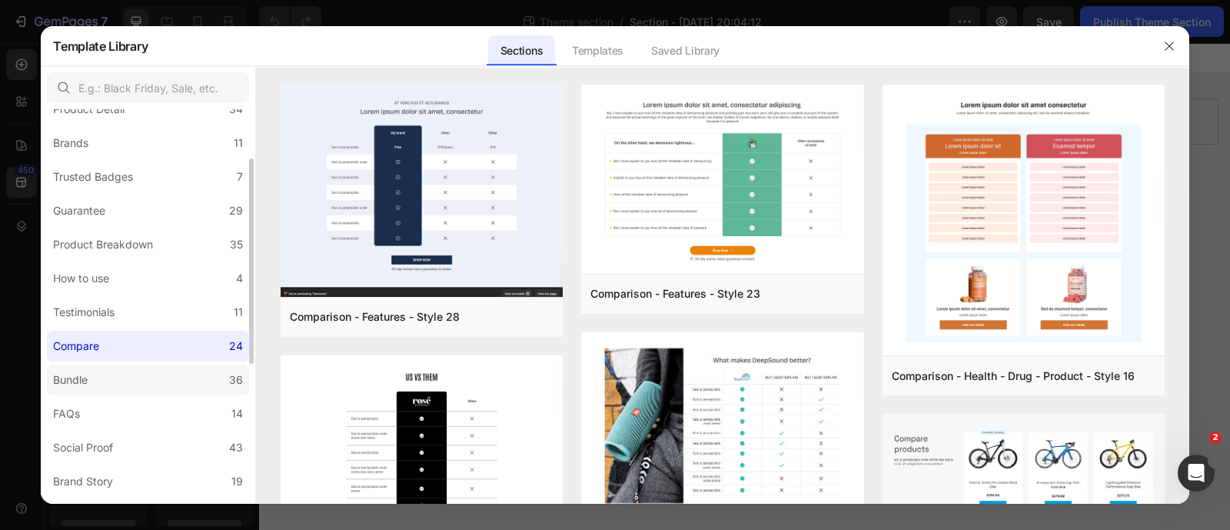
click at [120, 390] on label "Bundle 36" at bounding box center [148, 379] width 202 height 31
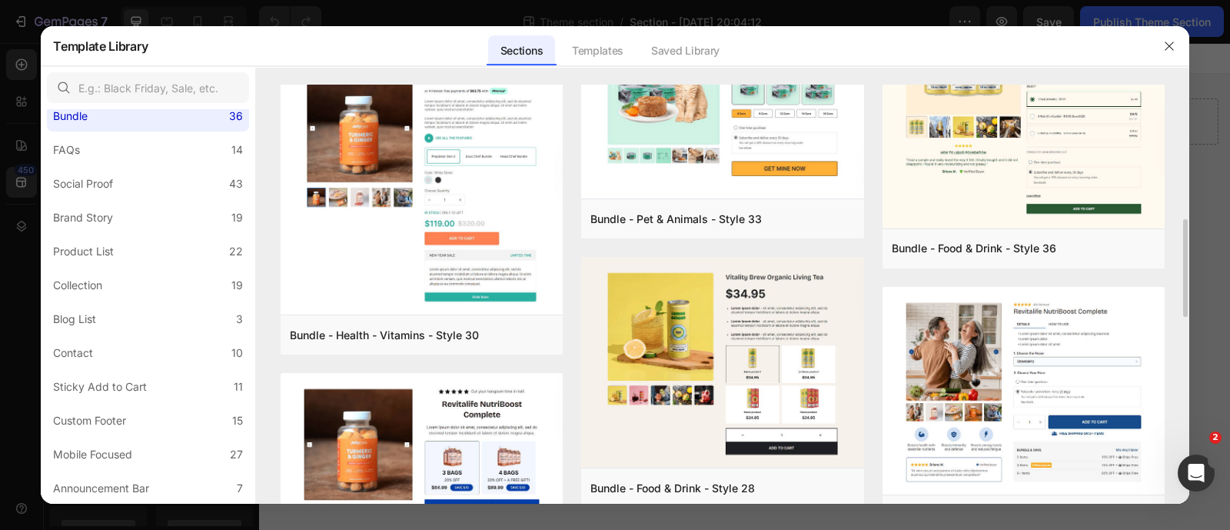
scroll to position [1153, 0]
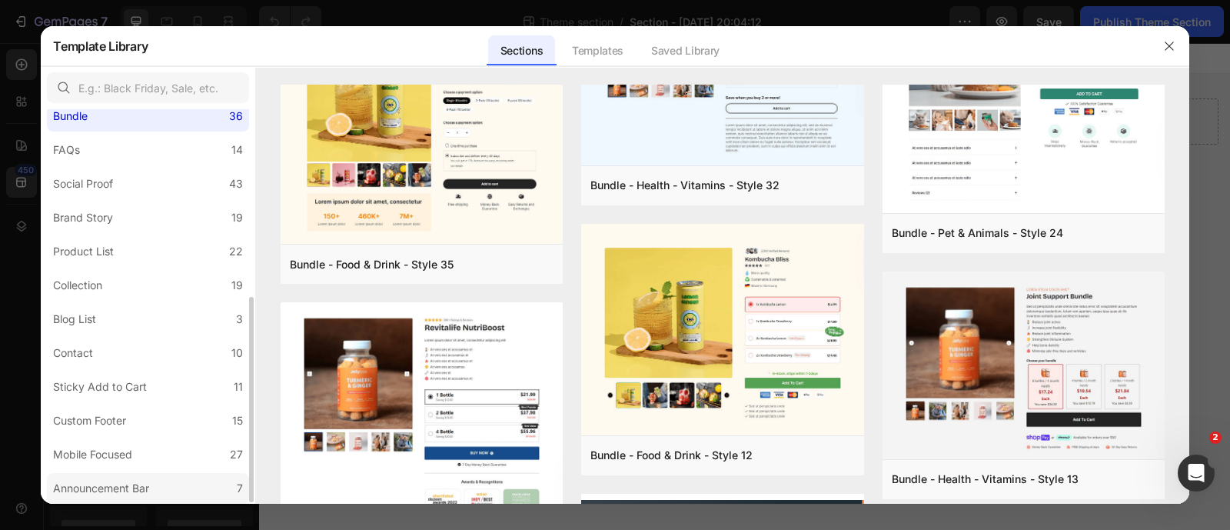
click at [149, 488] on div "Announcement Bar" at bounding box center [101, 488] width 96 height 18
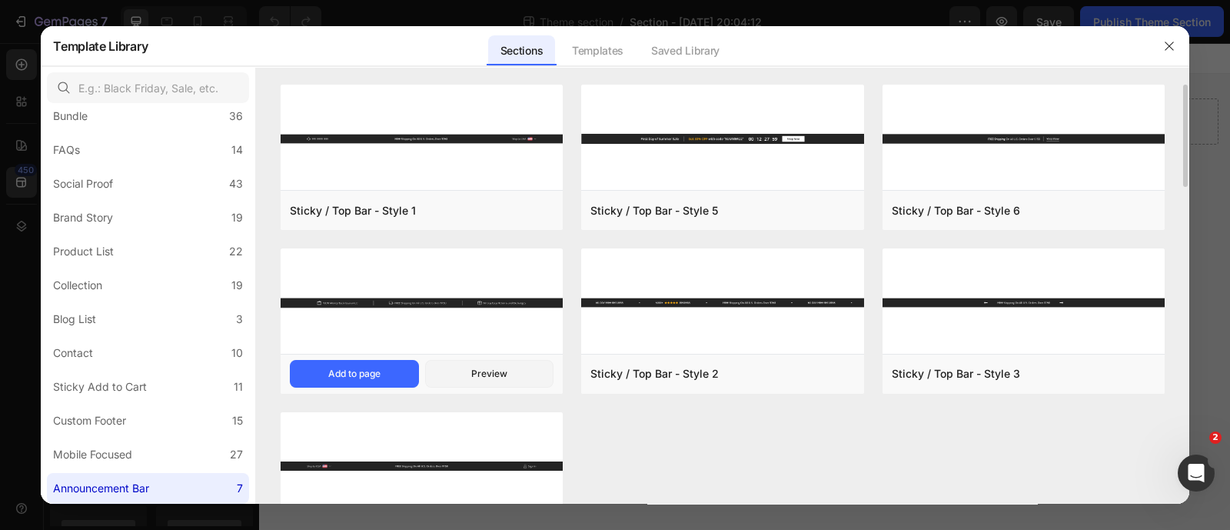
scroll to position [72, 0]
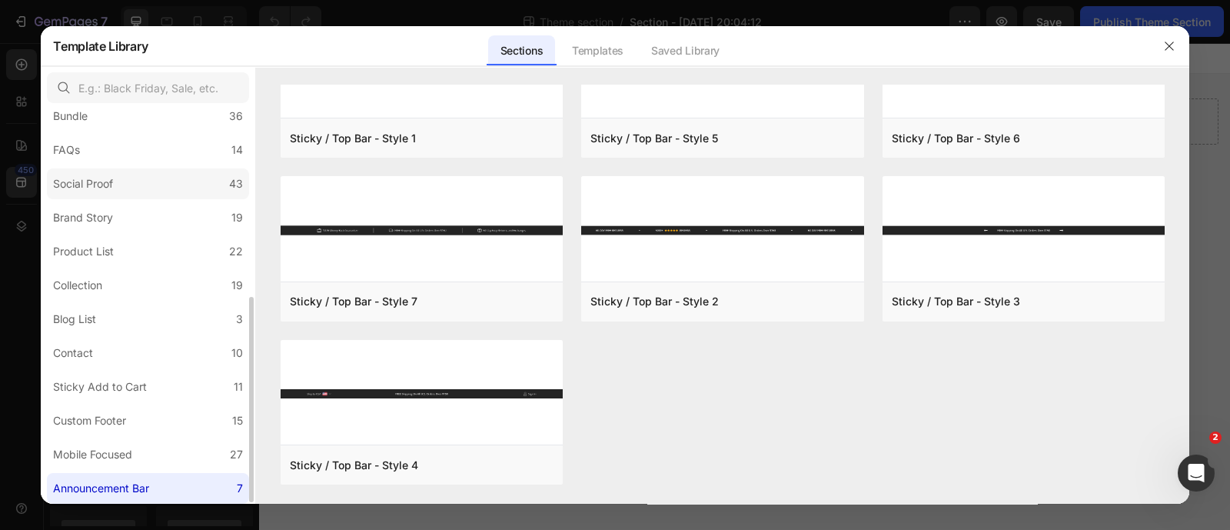
click at [154, 175] on label "Social Proof 43" at bounding box center [148, 183] width 202 height 31
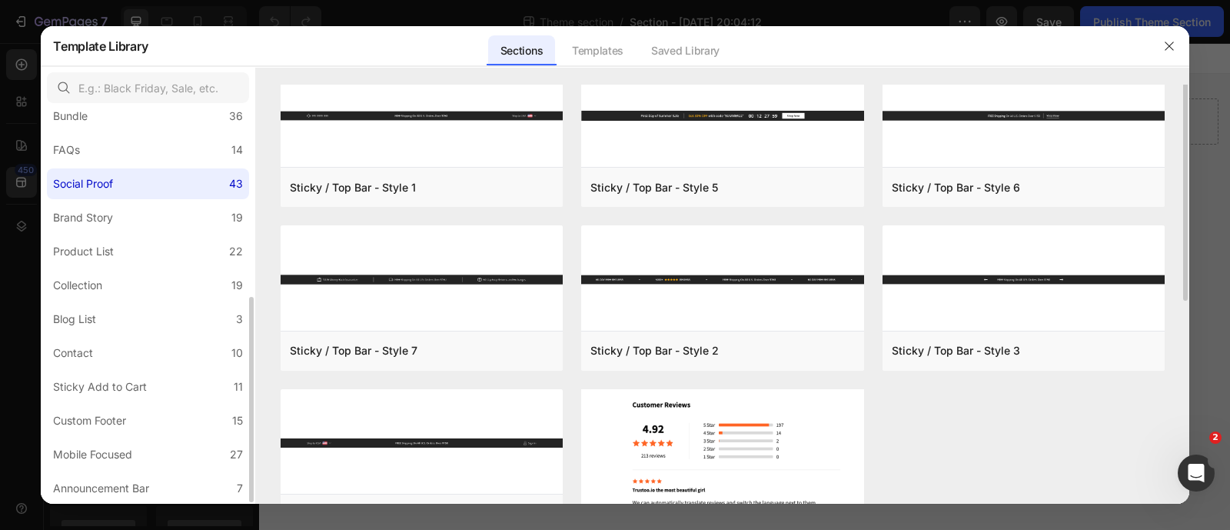
scroll to position [0, 0]
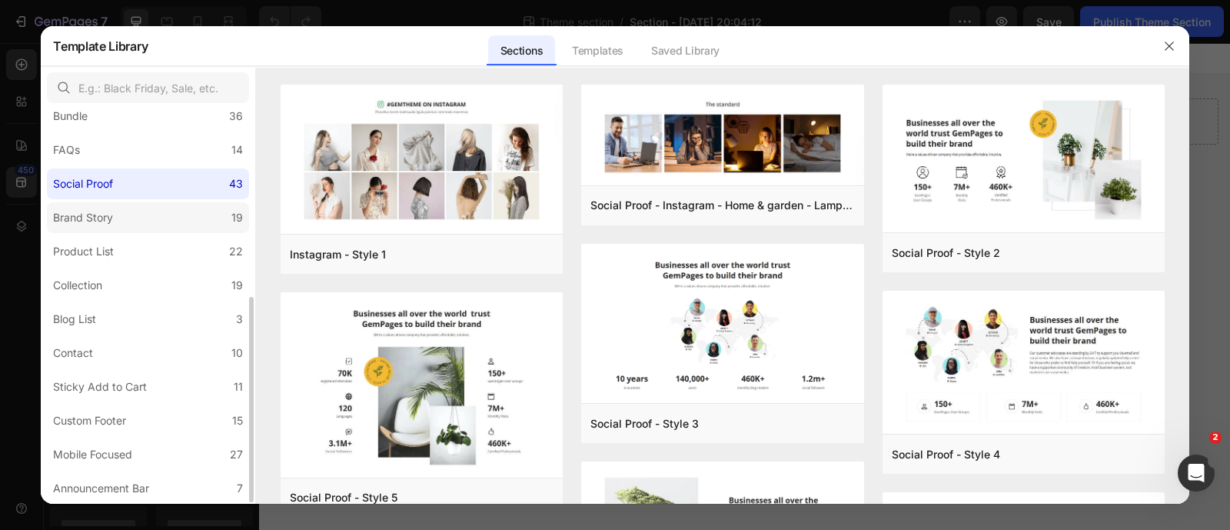
click at [134, 227] on label "Brand Story 19" at bounding box center [148, 217] width 202 height 31
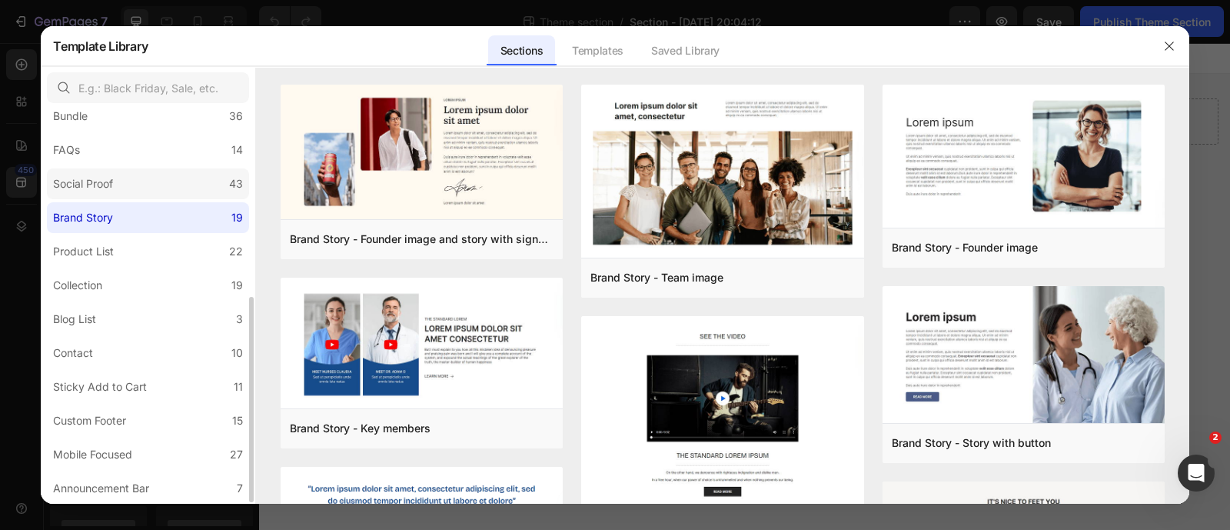
click at [141, 185] on label "Social Proof 43" at bounding box center [148, 183] width 202 height 31
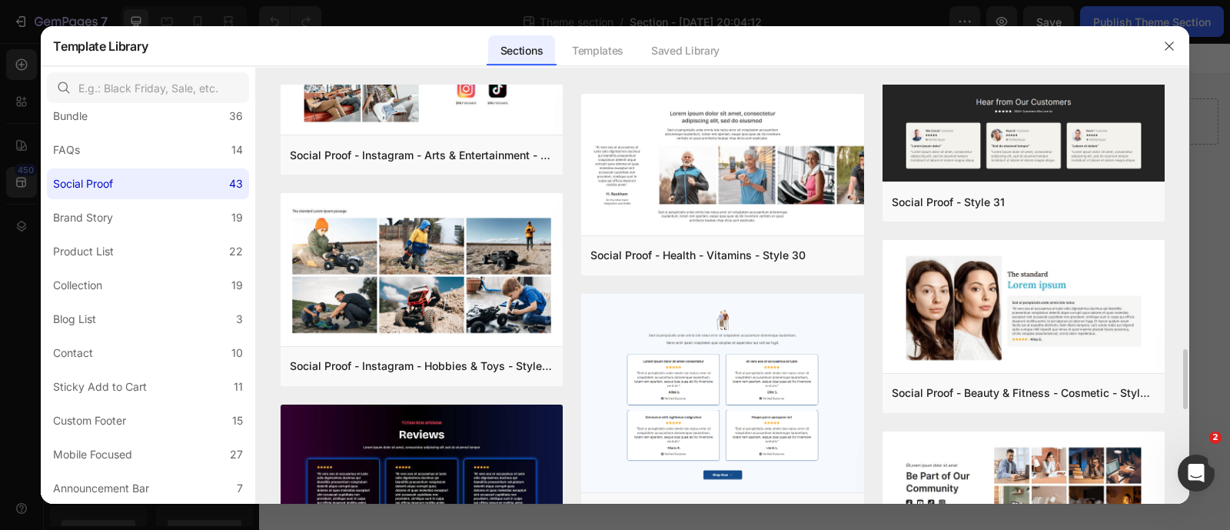
scroll to position [2489, 0]
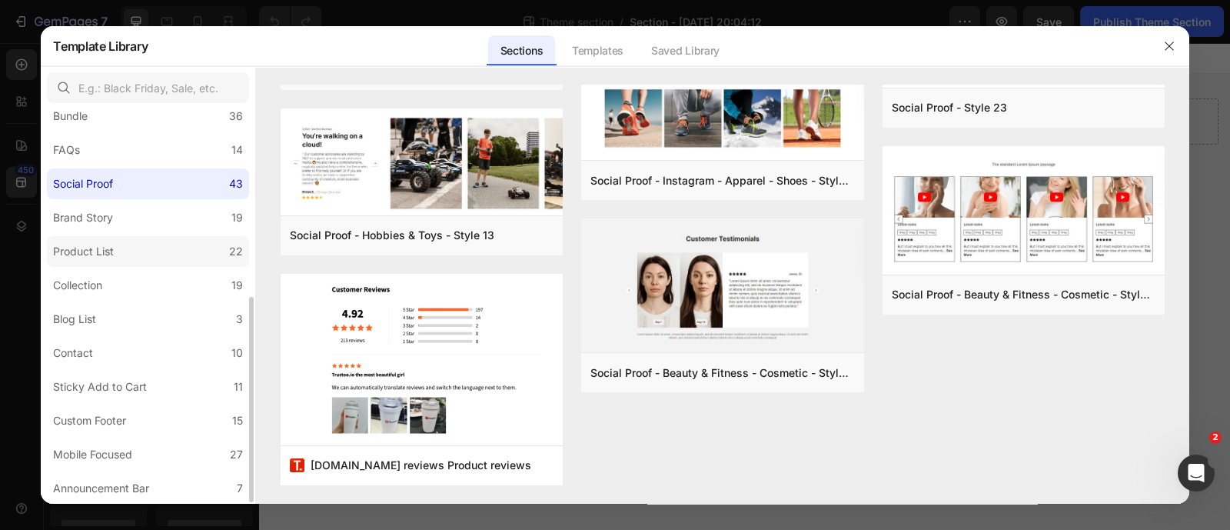
click at [125, 246] on label "Product List 22" at bounding box center [148, 251] width 202 height 31
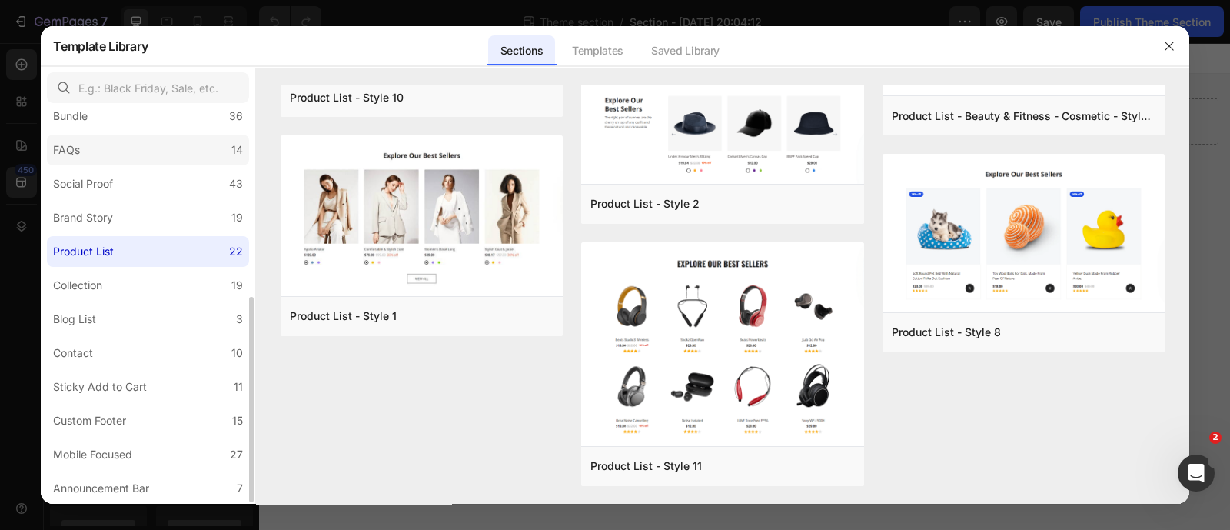
scroll to position [0, 0]
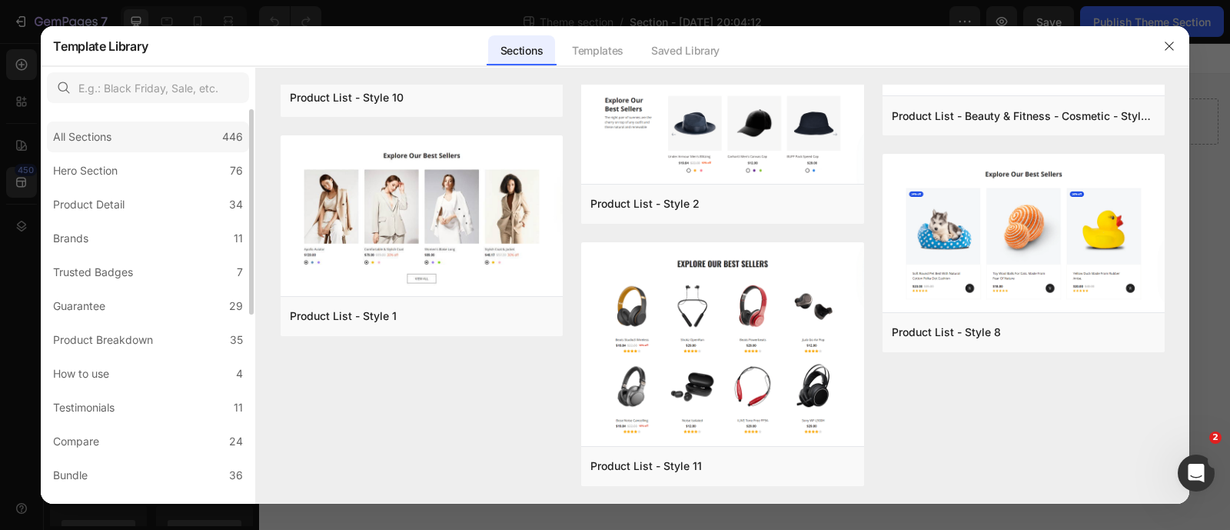
click at [107, 140] on div "All Sections" at bounding box center [82, 137] width 58 height 18
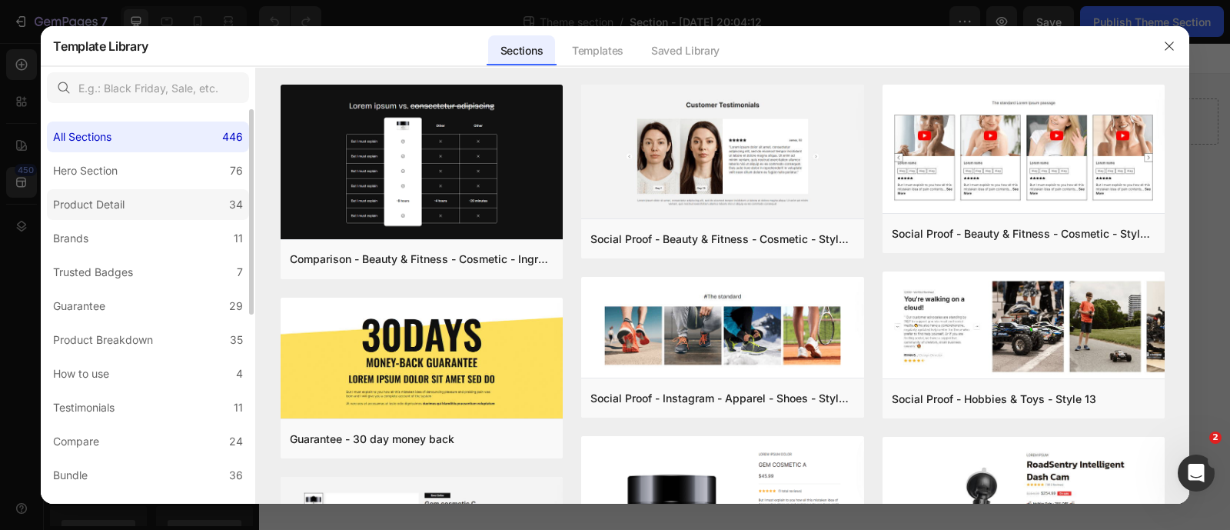
click at [146, 191] on label "Product Detail 34" at bounding box center [148, 204] width 202 height 31
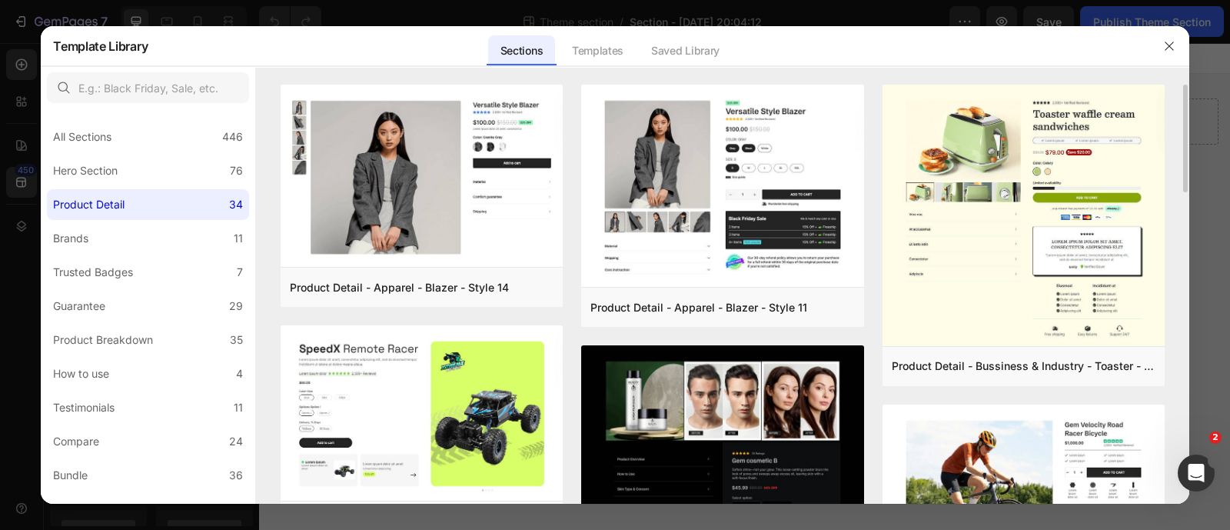
scroll to position [576, 0]
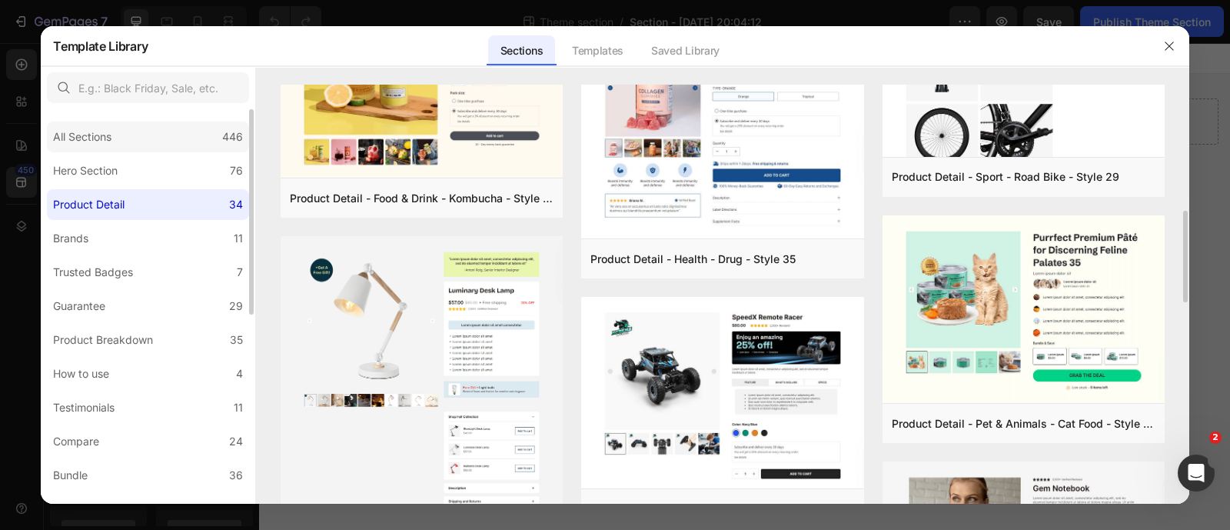
click at [110, 132] on div "All Sections" at bounding box center [82, 137] width 58 height 18
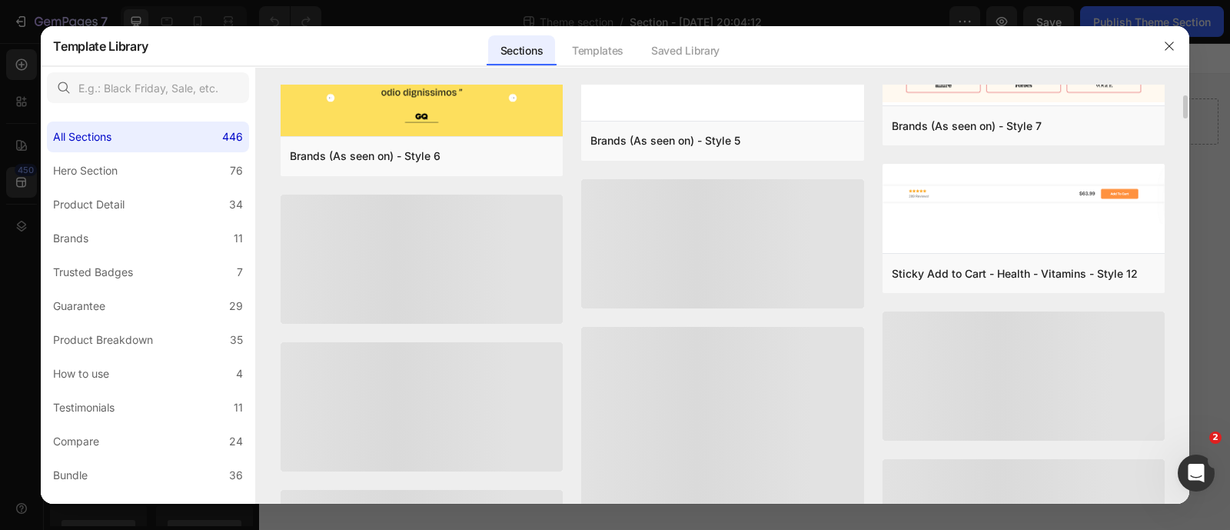
scroll to position [5724, 0]
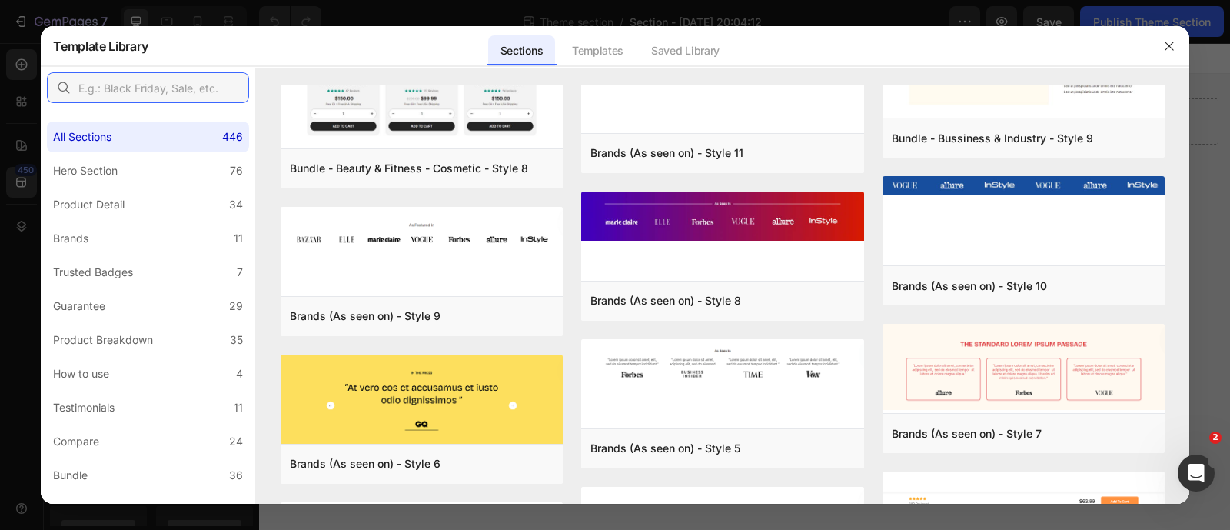
click at [141, 88] on input "text" at bounding box center [148, 87] width 202 height 31
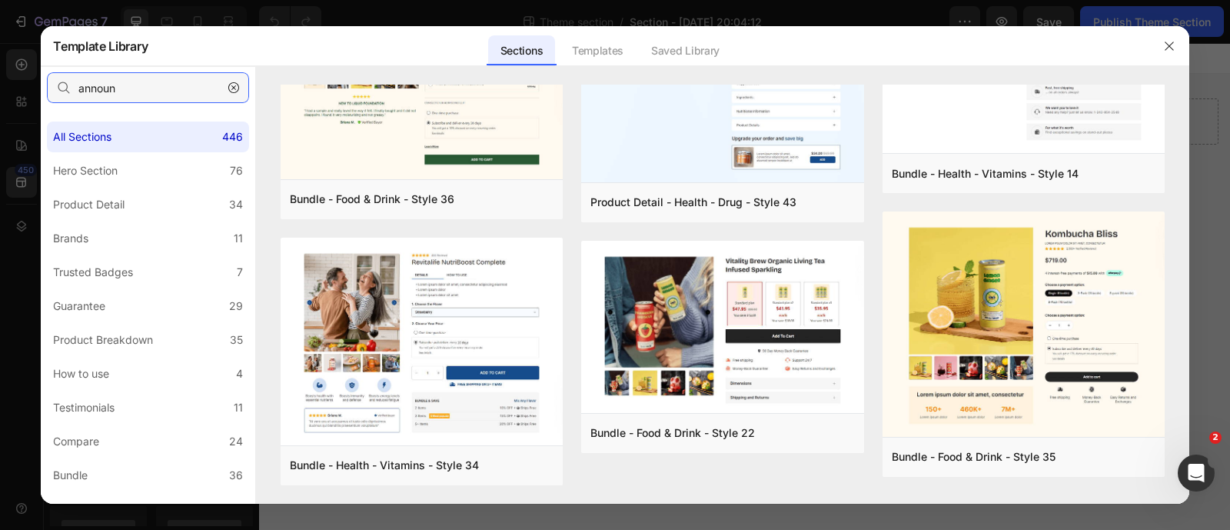
scroll to position [0, 0]
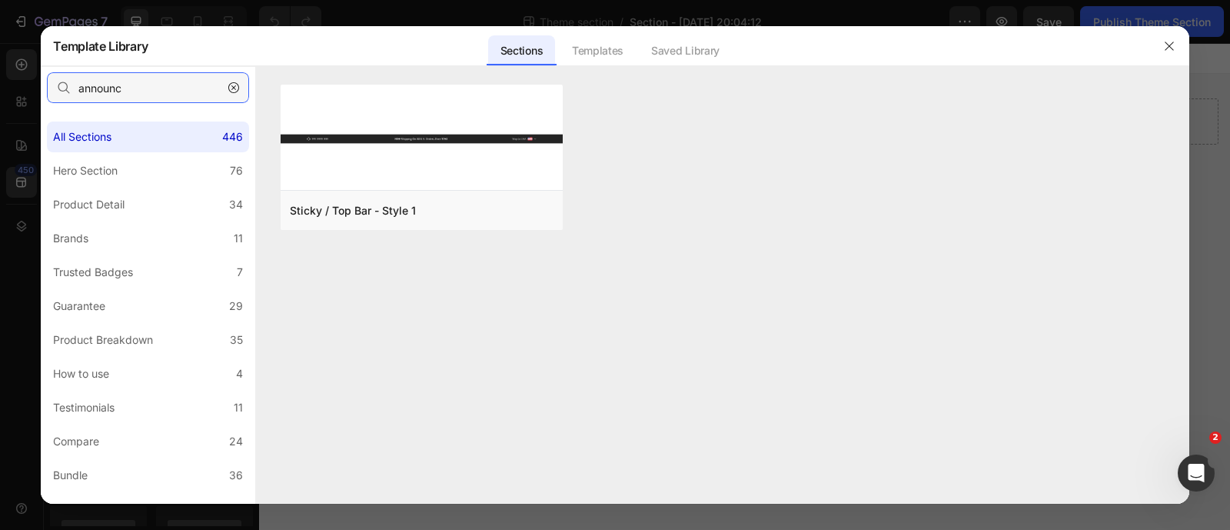
drag, startPoint x: 144, startPoint y: 91, endPoint x: 48, endPoint y: 86, distance: 95.4
click at [47, 86] on input "announc" at bounding box center [148, 87] width 202 height 31
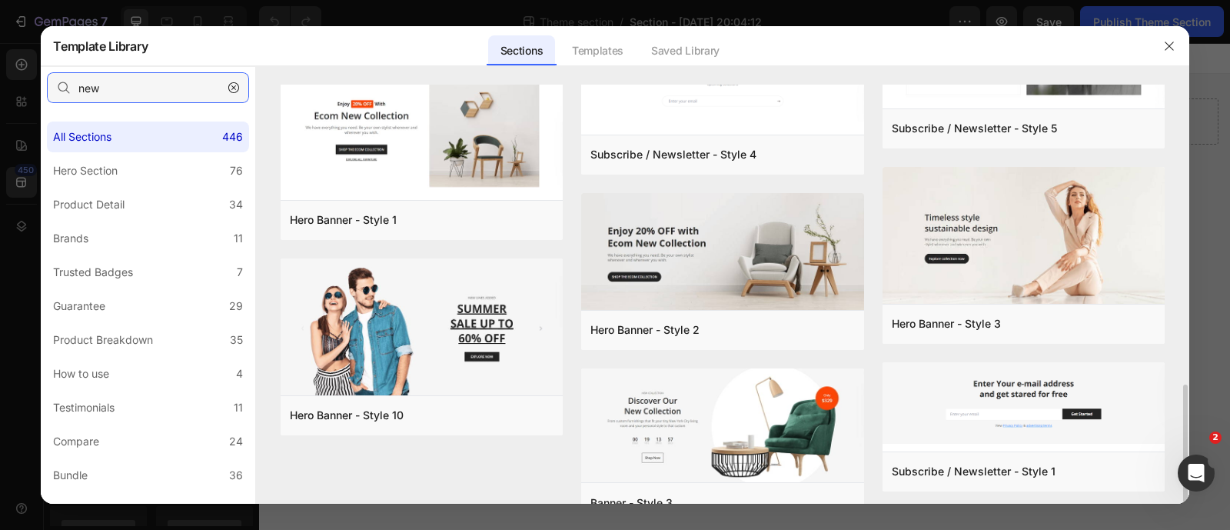
scroll to position [709, 0]
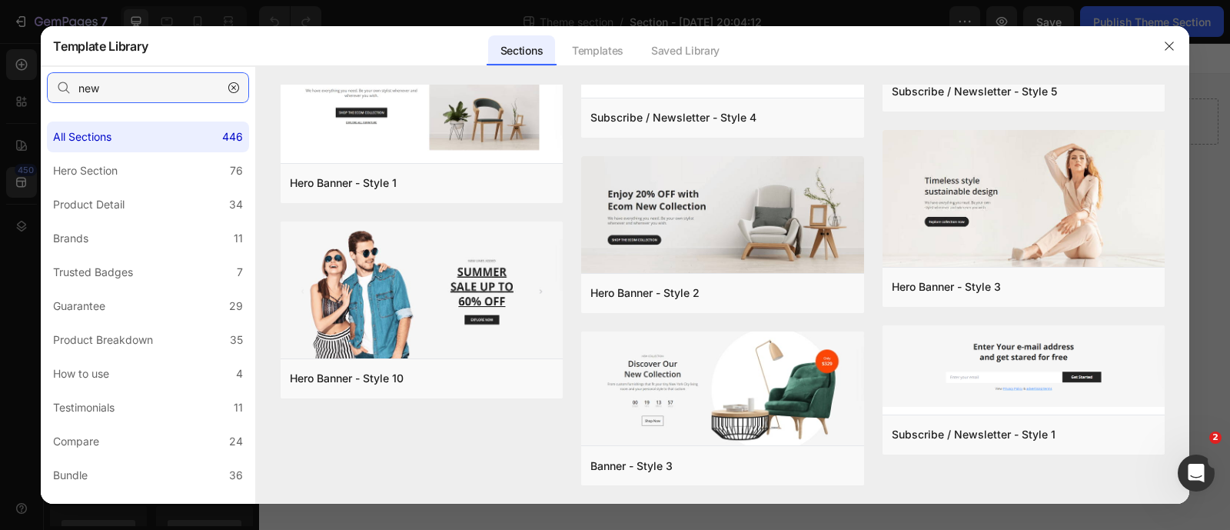
click at [51, 89] on input "new" at bounding box center [148, 87] width 202 height 31
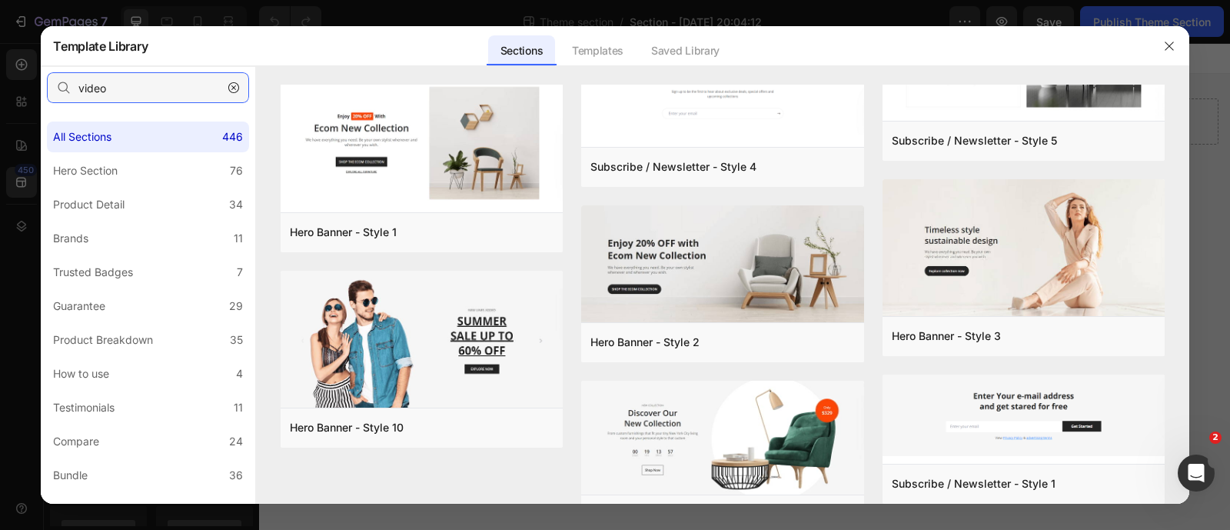
scroll to position [0, 0]
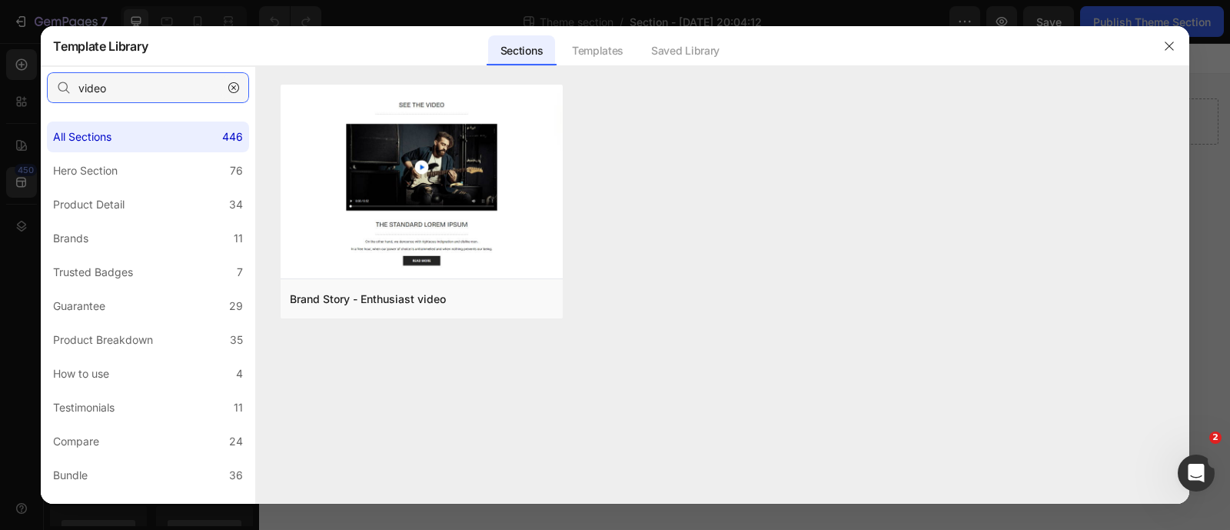
type input "video"
click at [233, 88] on icon "button" at bounding box center [233, 87] width 11 height 11
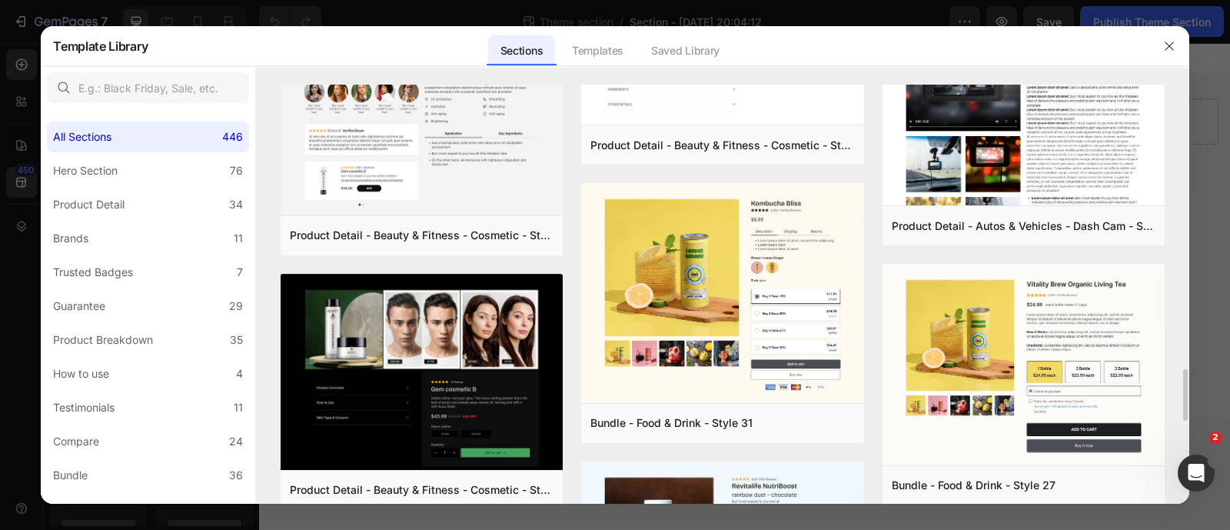
scroll to position [848, 0]
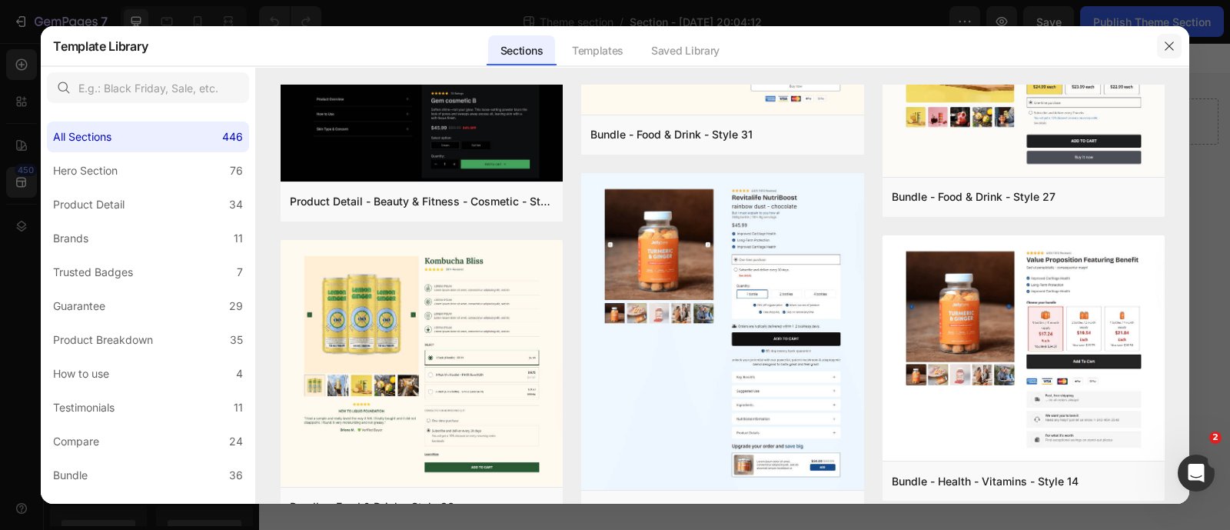
click at [1165, 49] on icon "button" at bounding box center [1168, 46] width 8 height 8
